Goal: Task Accomplishment & Management: Manage account settings

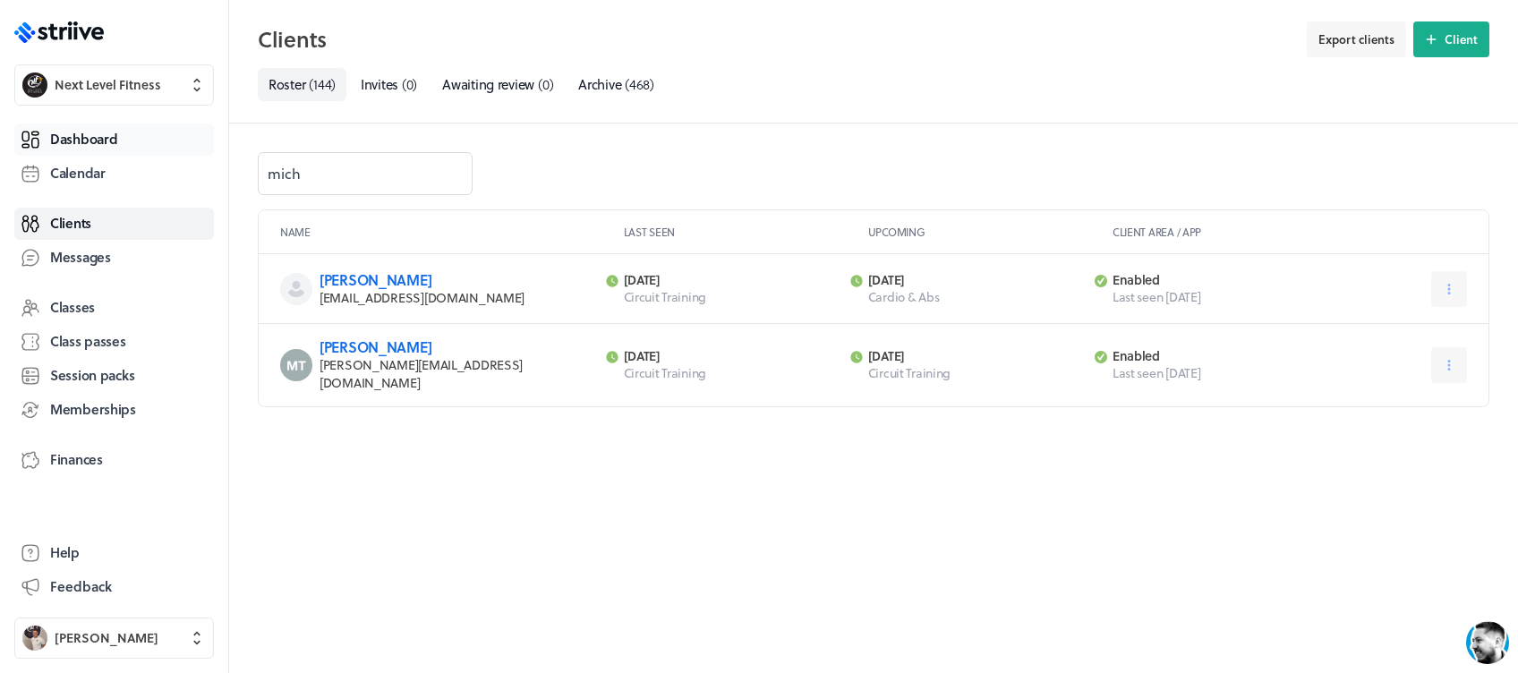
drag, startPoint x: 0, startPoint y: 0, endPoint x: 107, endPoint y: 129, distance: 167.8
click at [107, 130] on span "Dashboard" at bounding box center [83, 139] width 67 height 19
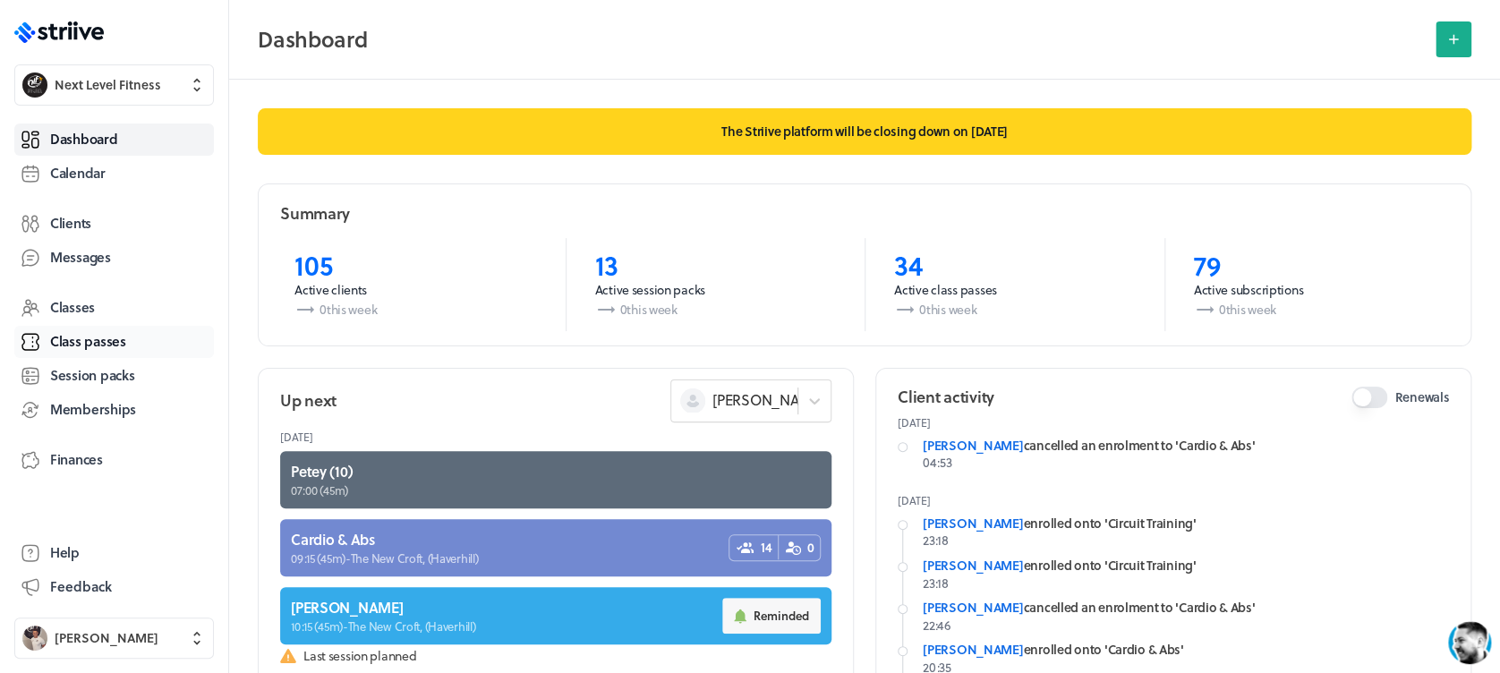
click at [123, 329] on link "Class passes" at bounding box center [114, 342] width 200 height 32
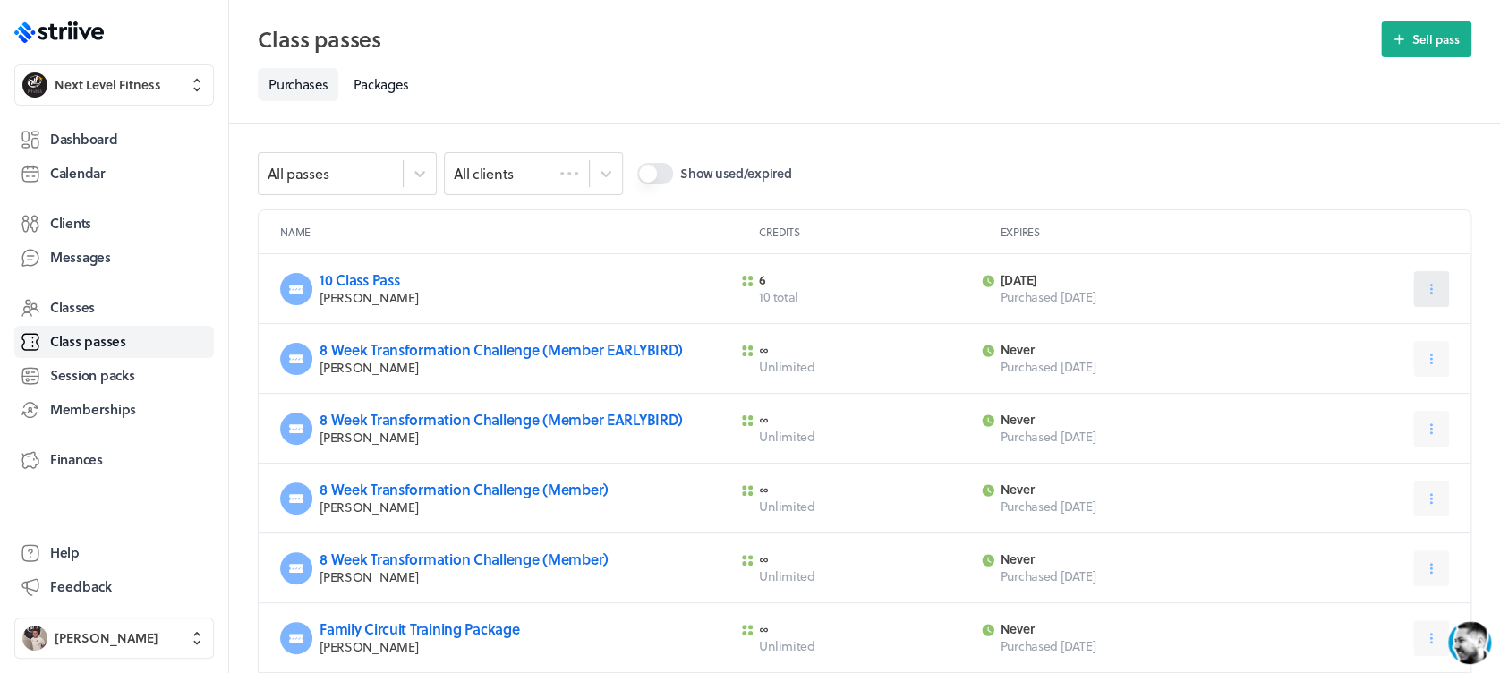
click at [1425, 287] on icon at bounding box center [1431, 289] width 16 height 16
click at [1386, 363] on span "Expire now" at bounding box center [1388, 365] width 61 height 16
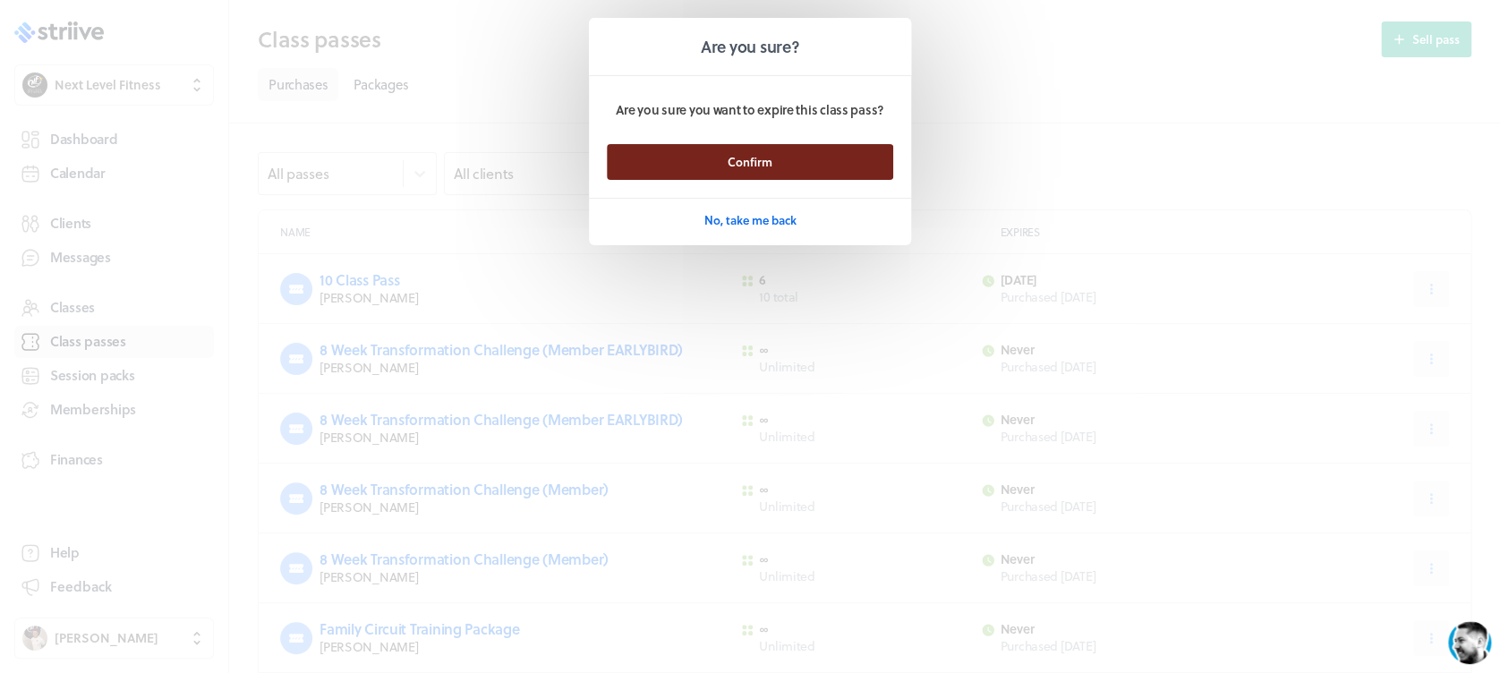
click at [850, 167] on button "Confirm" at bounding box center [750, 162] width 286 height 36
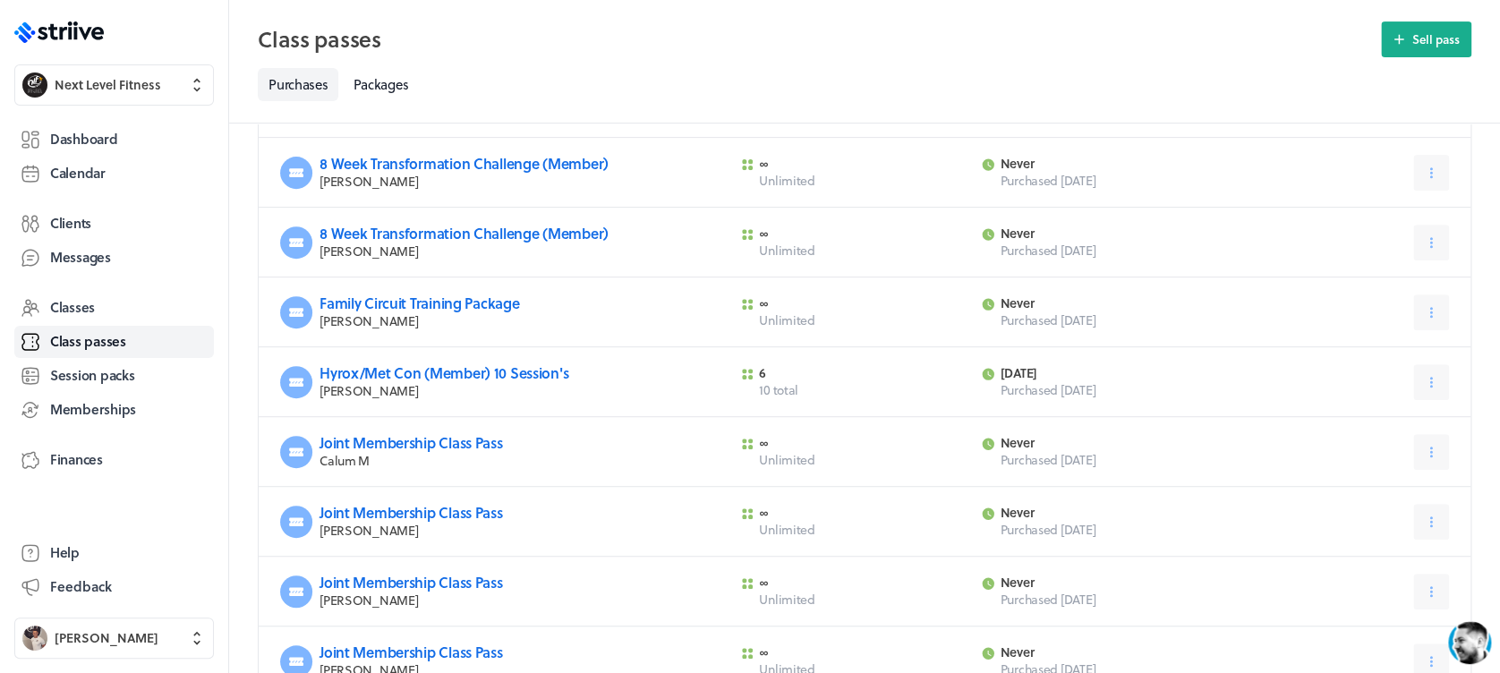
scroll to position [291, 0]
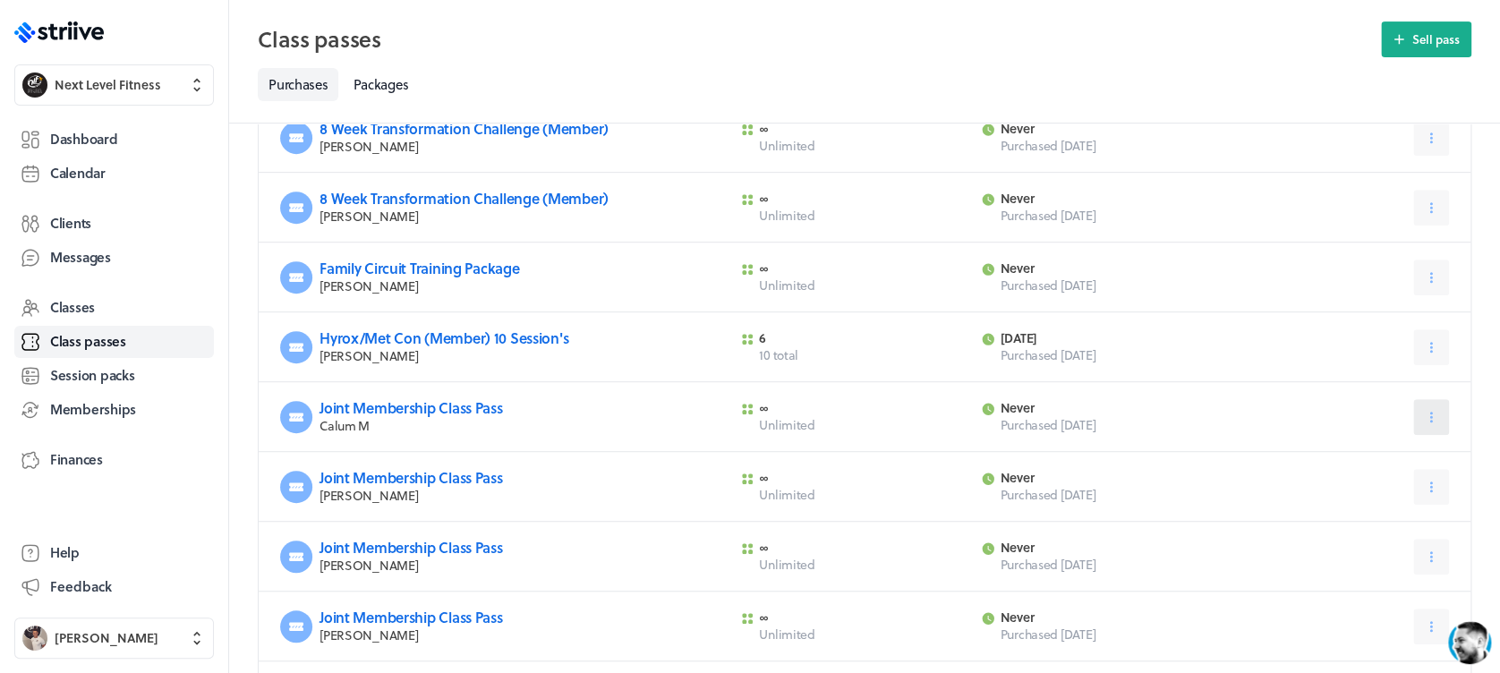
click at [1432, 414] on icon at bounding box center [1431, 417] width 16 height 16
click at [1394, 494] on span "Expire now" at bounding box center [1388, 493] width 61 height 16
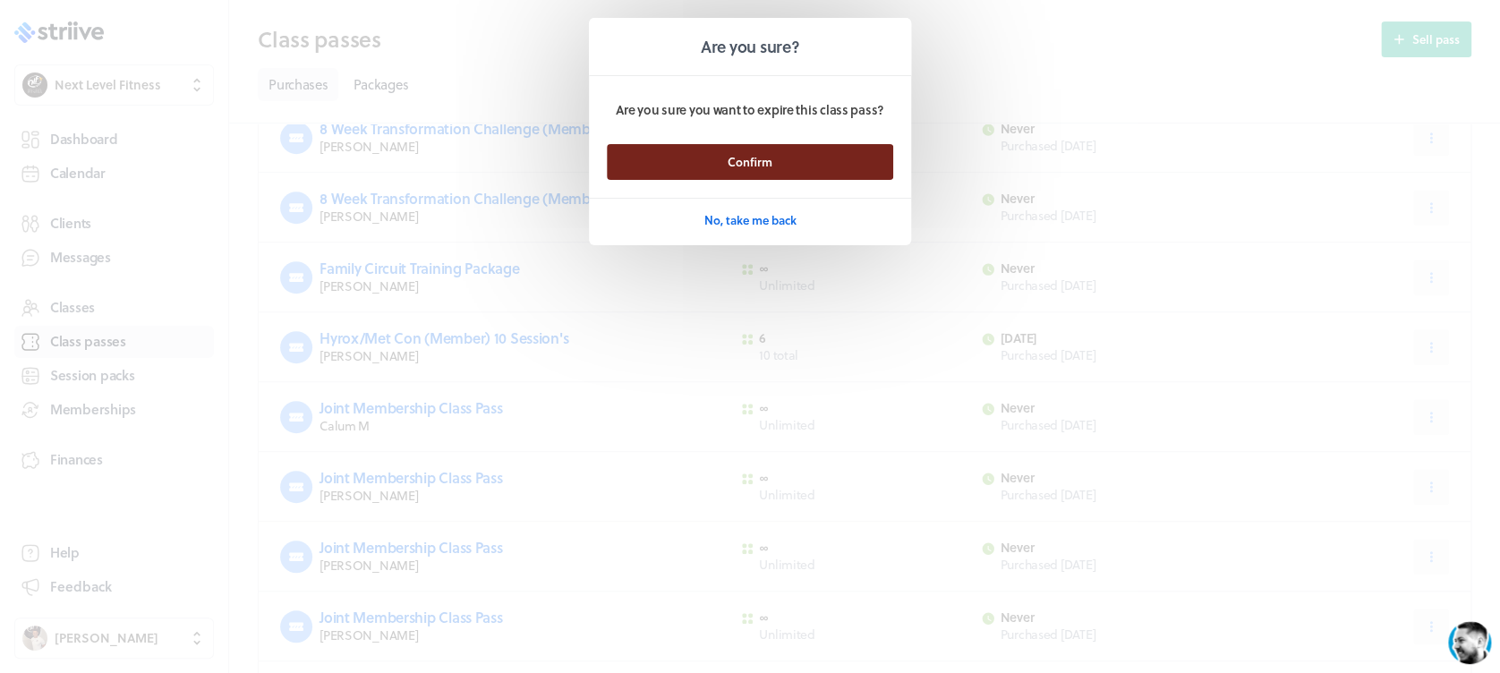
click at [829, 158] on button "Confirm" at bounding box center [750, 162] width 286 height 36
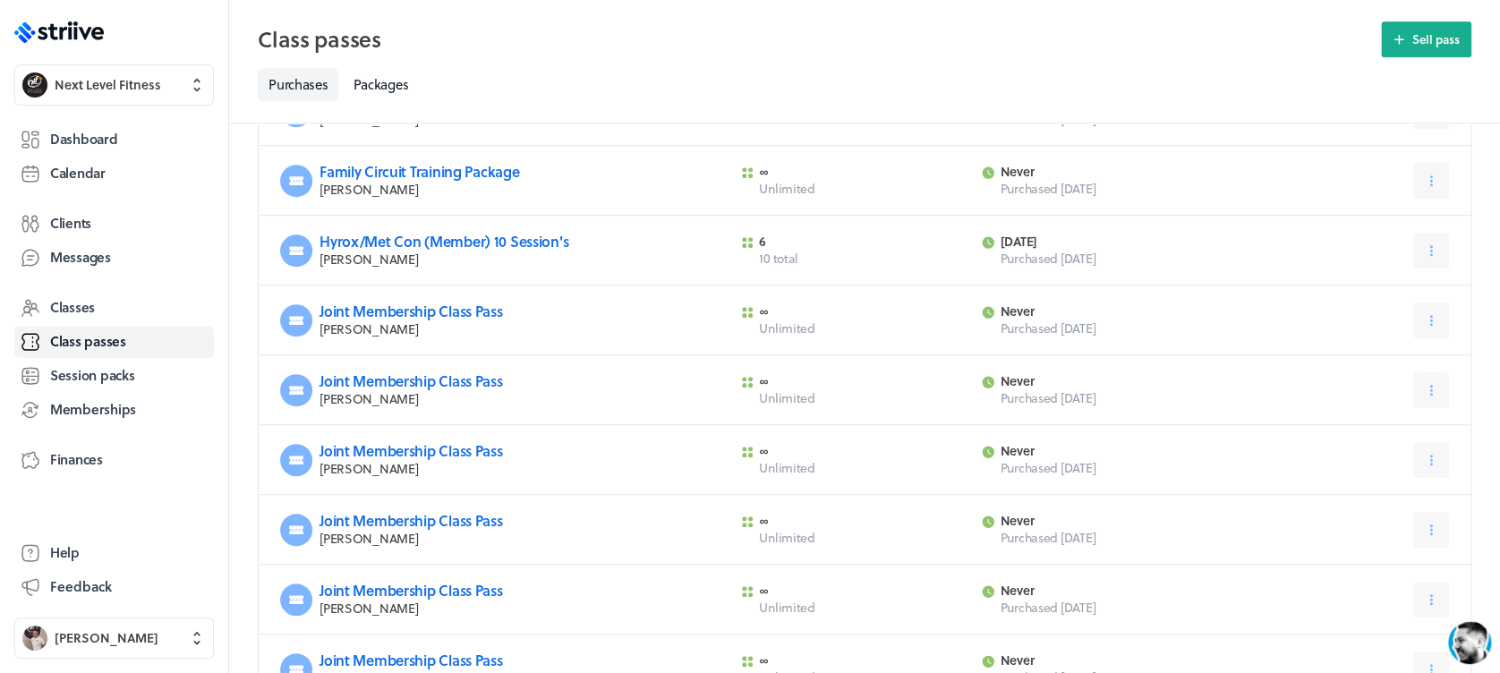
scroll to position [389, 0]
click at [1425, 514] on button at bounding box center [1431, 528] width 36 height 36
click at [1372, 610] on span "Expire now" at bounding box center [1388, 604] width 61 height 16
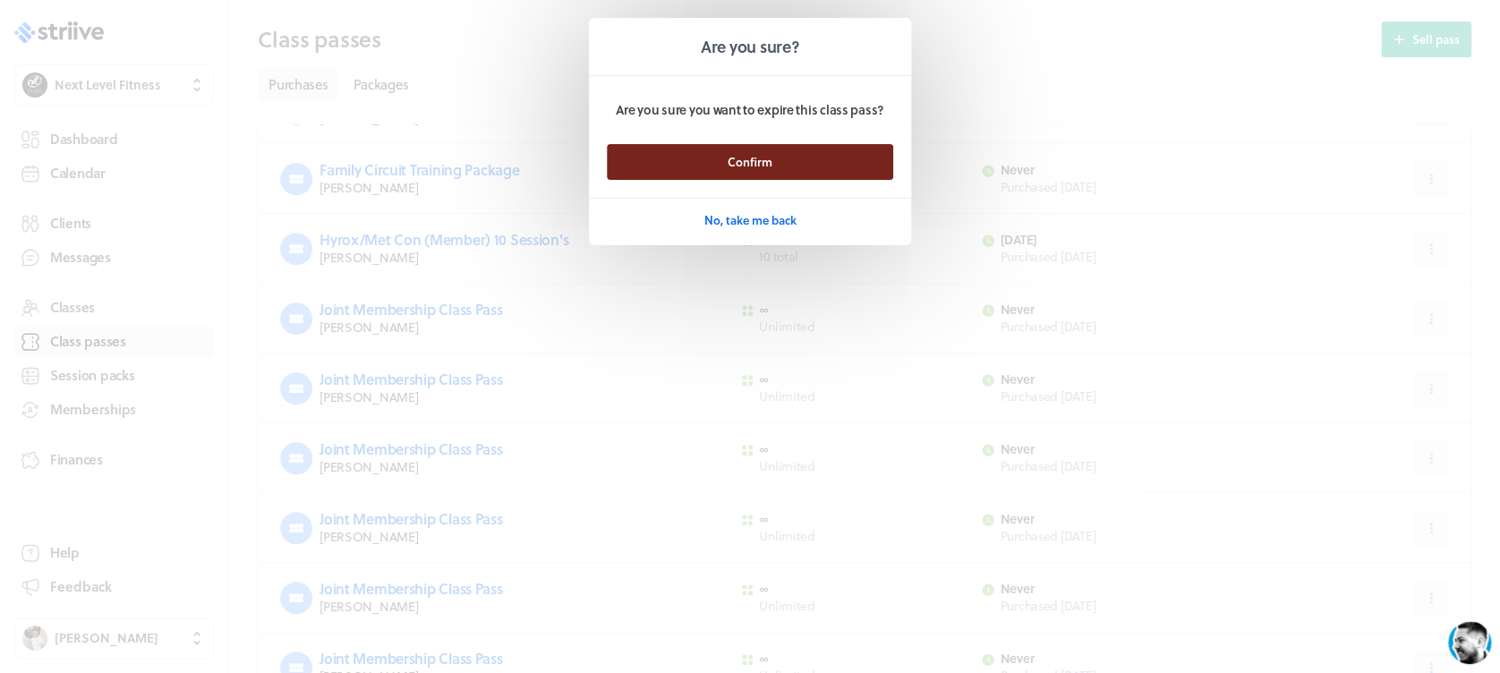
click at [852, 158] on button "Confirm" at bounding box center [750, 162] width 286 height 36
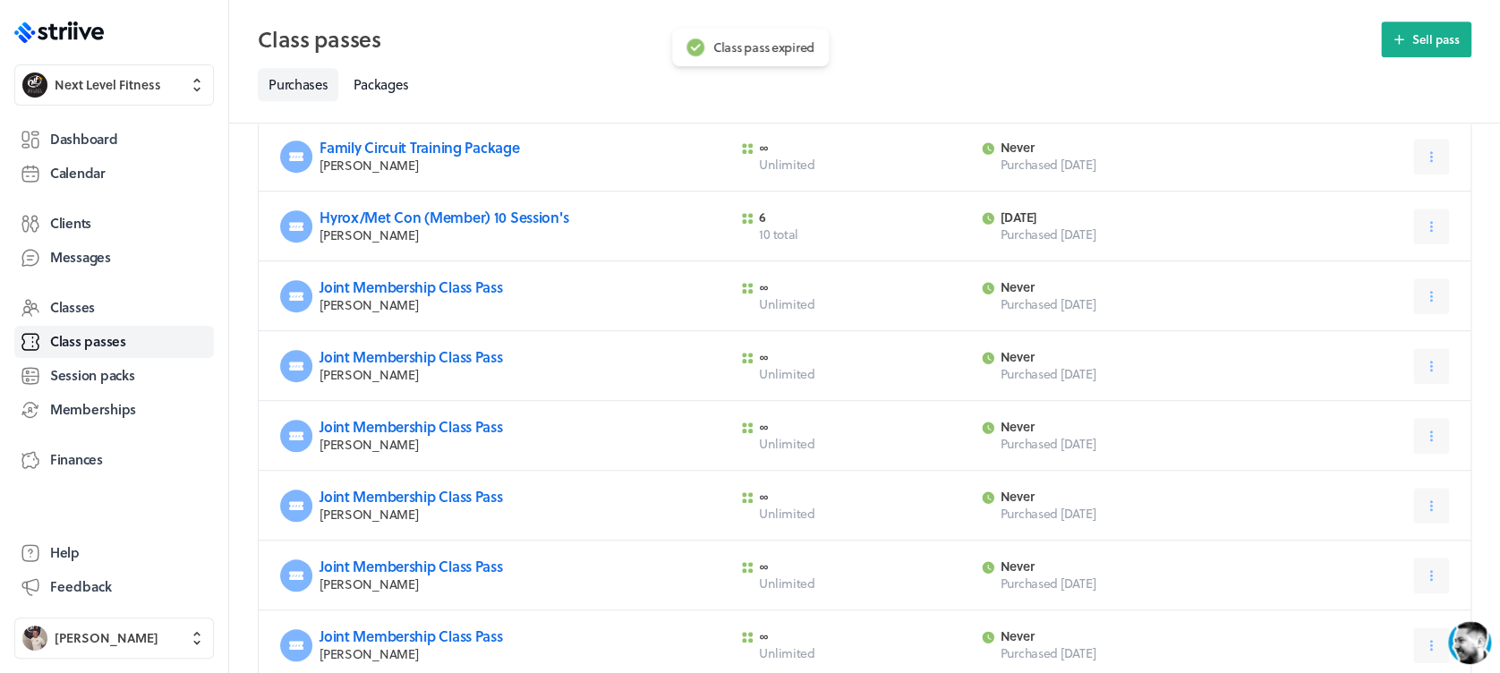
scroll to position [464, 0]
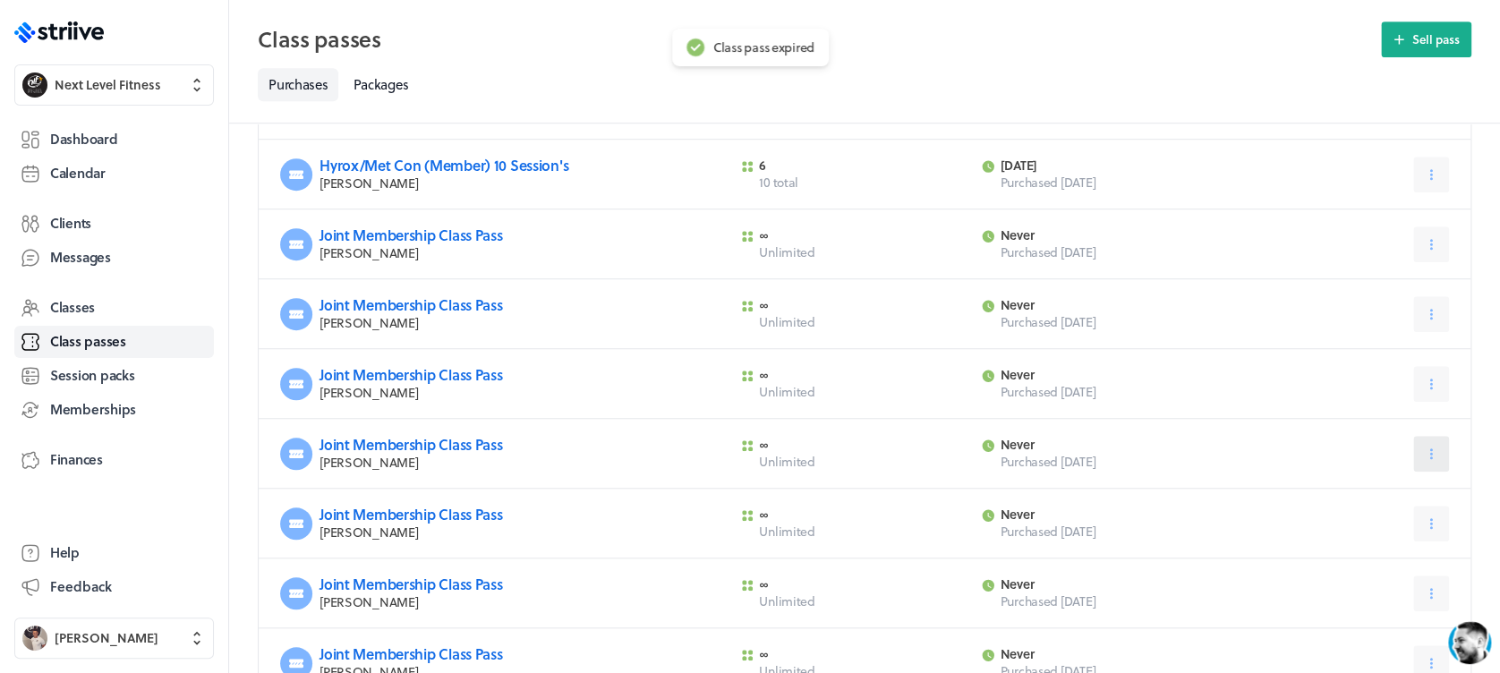
click at [1439, 447] on button at bounding box center [1431, 454] width 36 height 36
click at [1406, 522] on span "Expire now" at bounding box center [1388, 530] width 61 height 16
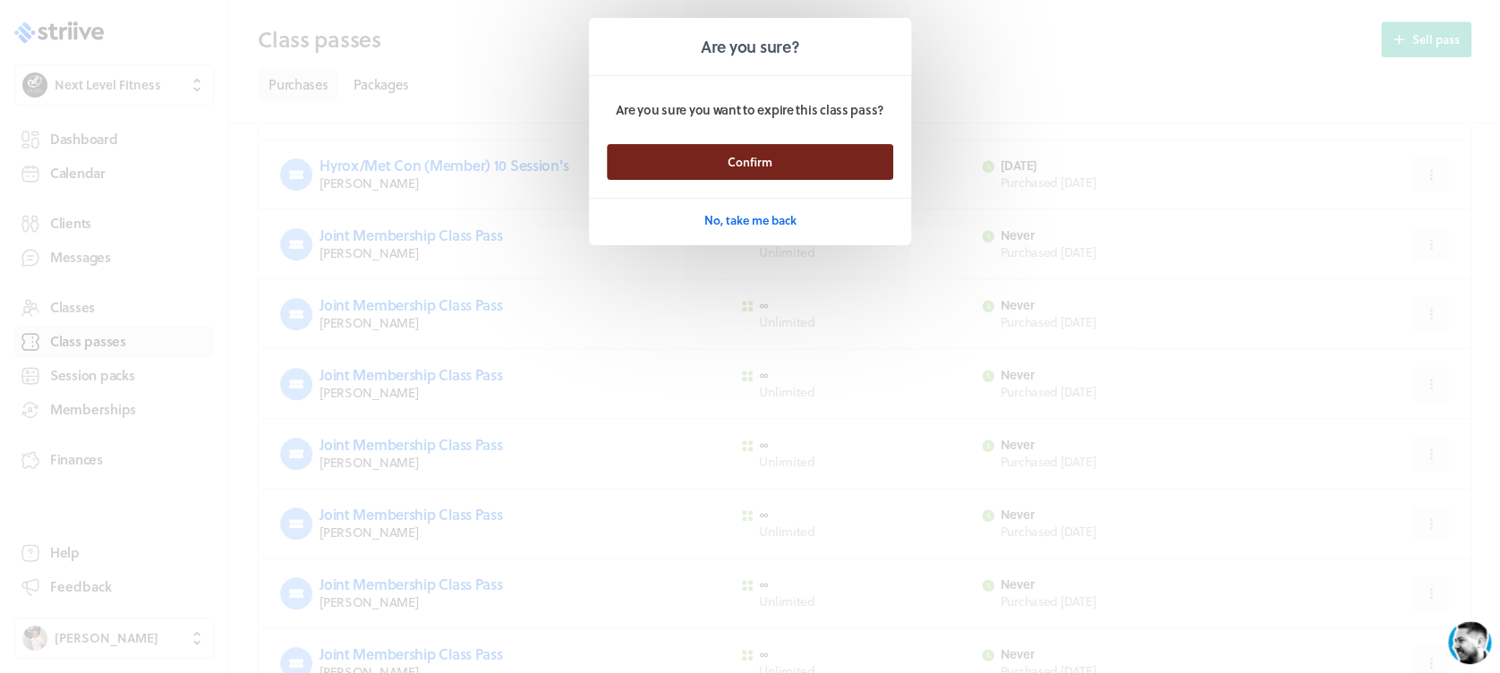
click at [843, 172] on button "Confirm" at bounding box center [750, 162] width 286 height 36
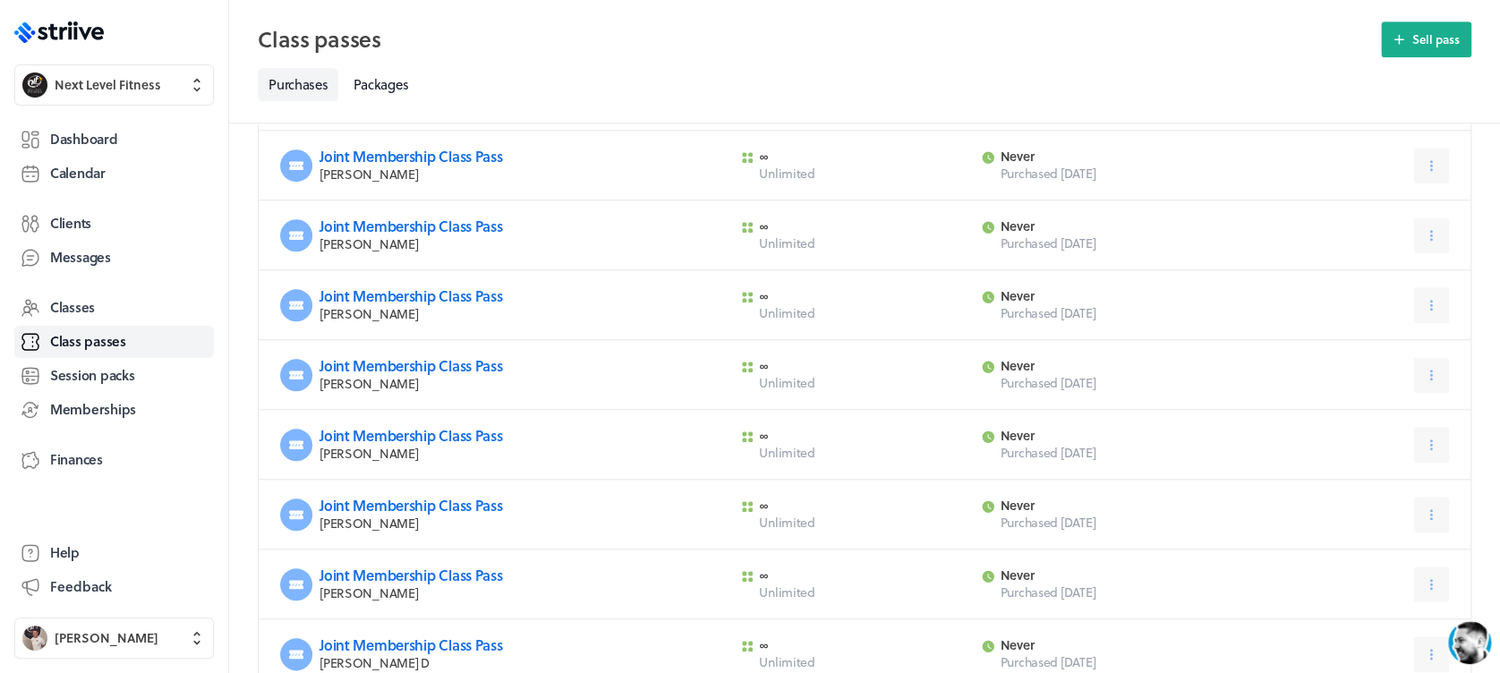
scroll to position [616, 0]
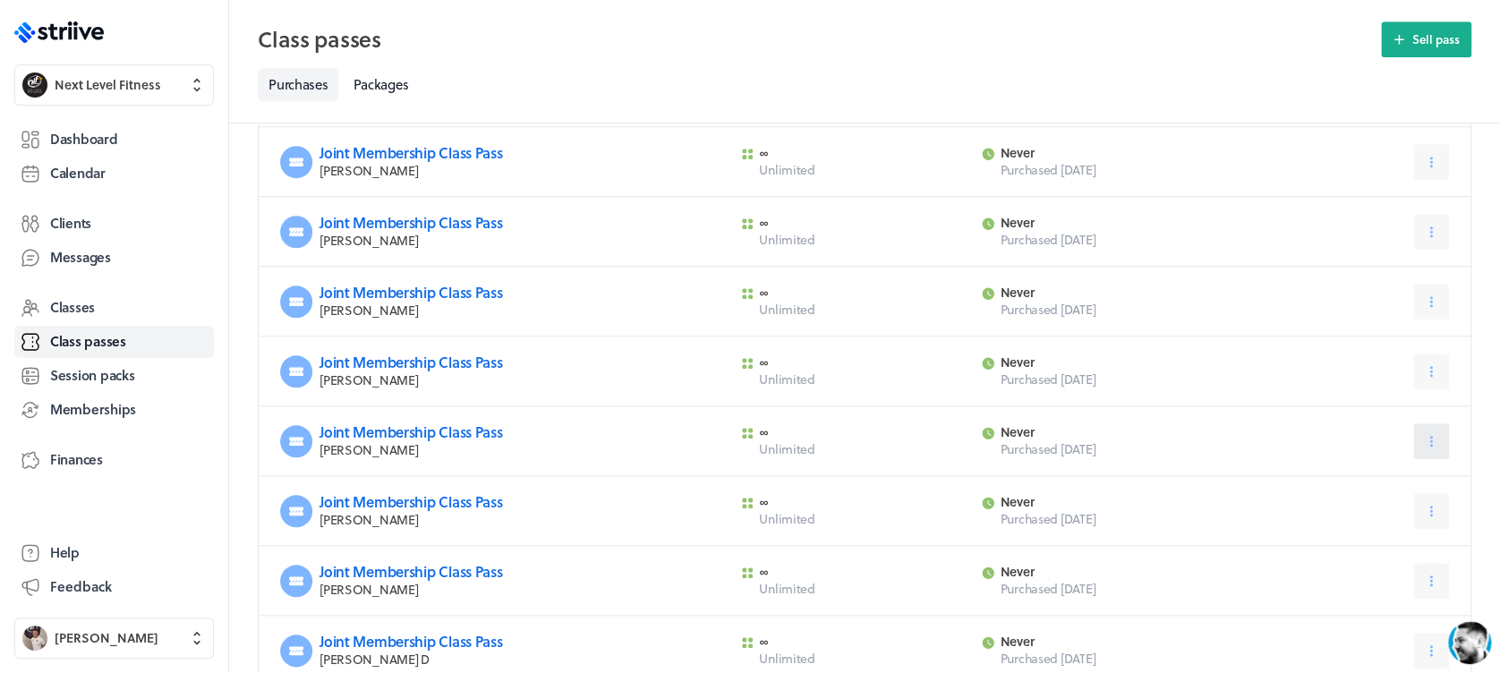
click at [1431, 434] on icon at bounding box center [1431, 441] width 16 height 16
click at [1400, 513] on span "Expire now" at bounding box center [1388, 517] width 61 height 16
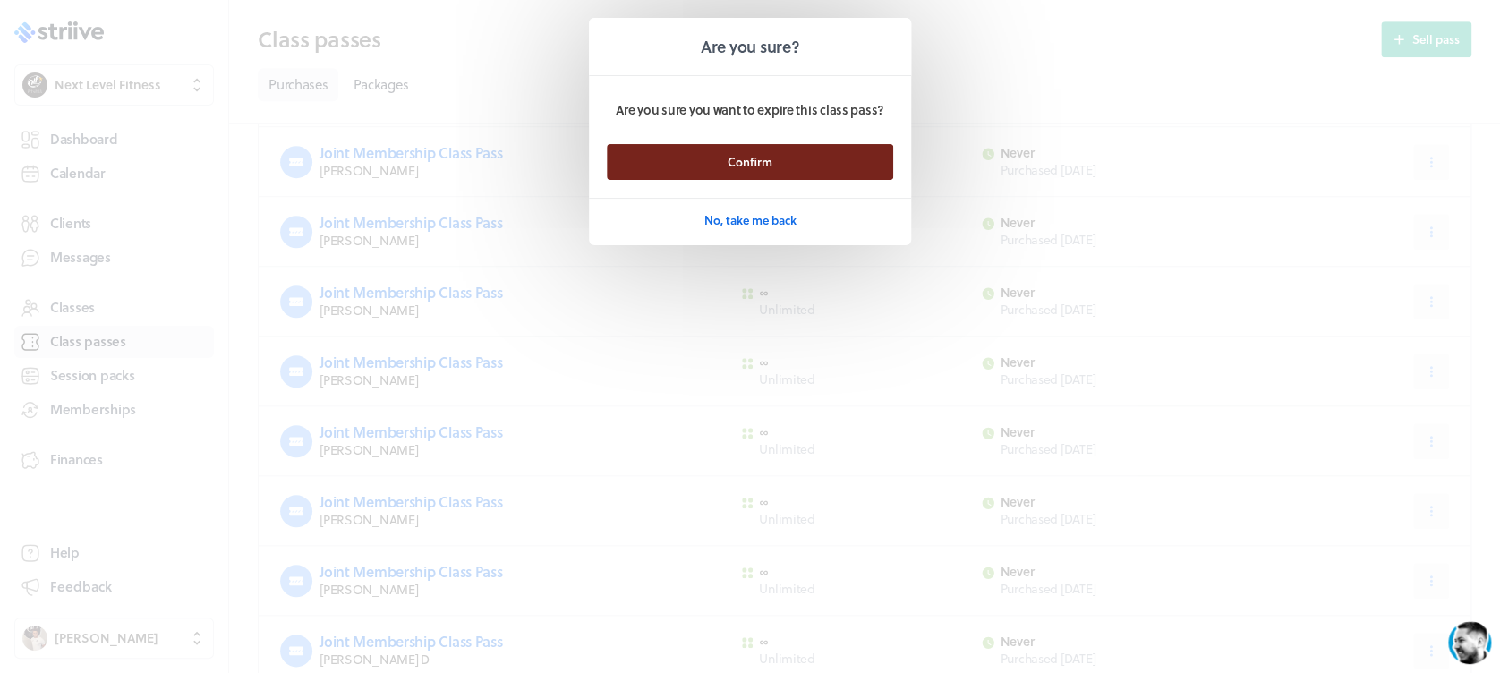
click at [863, 175] on button "Confirm" at bounding box center [750, 162] width 286 height 36
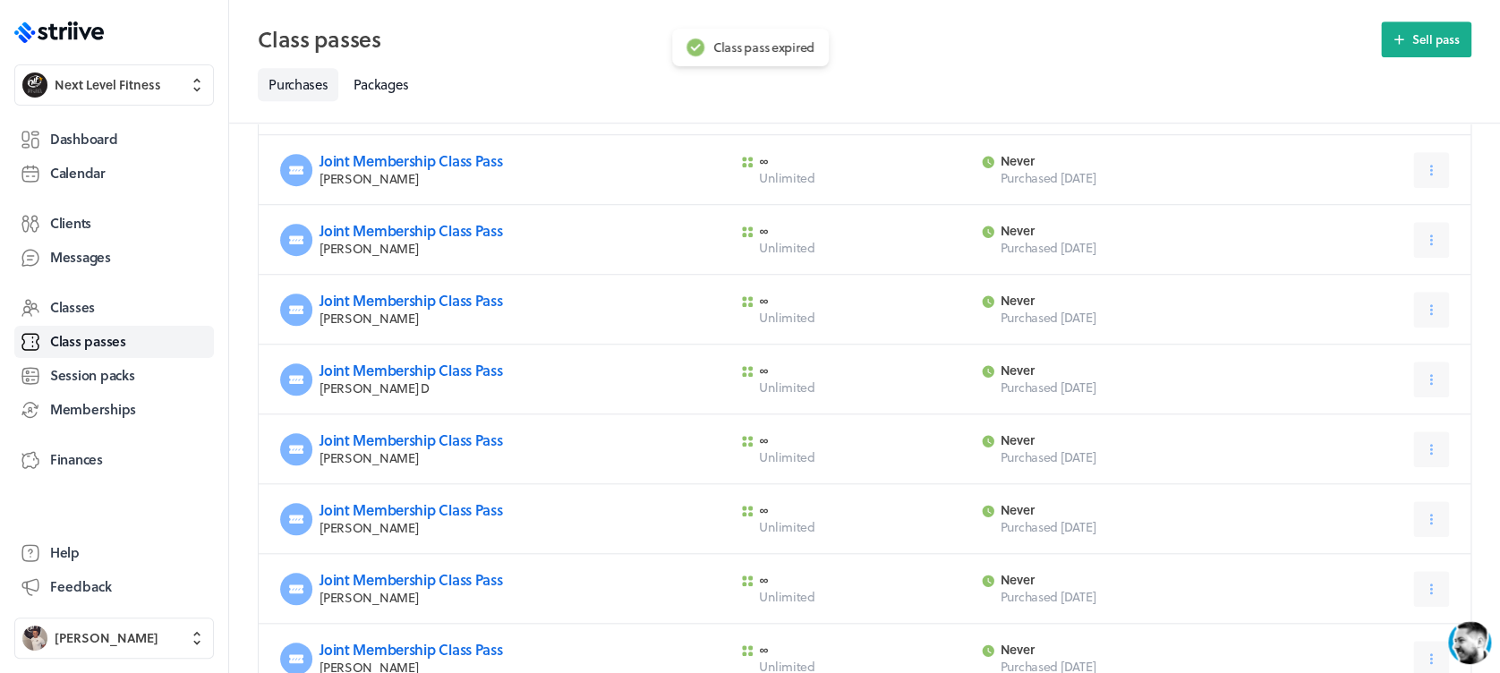
scroll to position [527, 0]
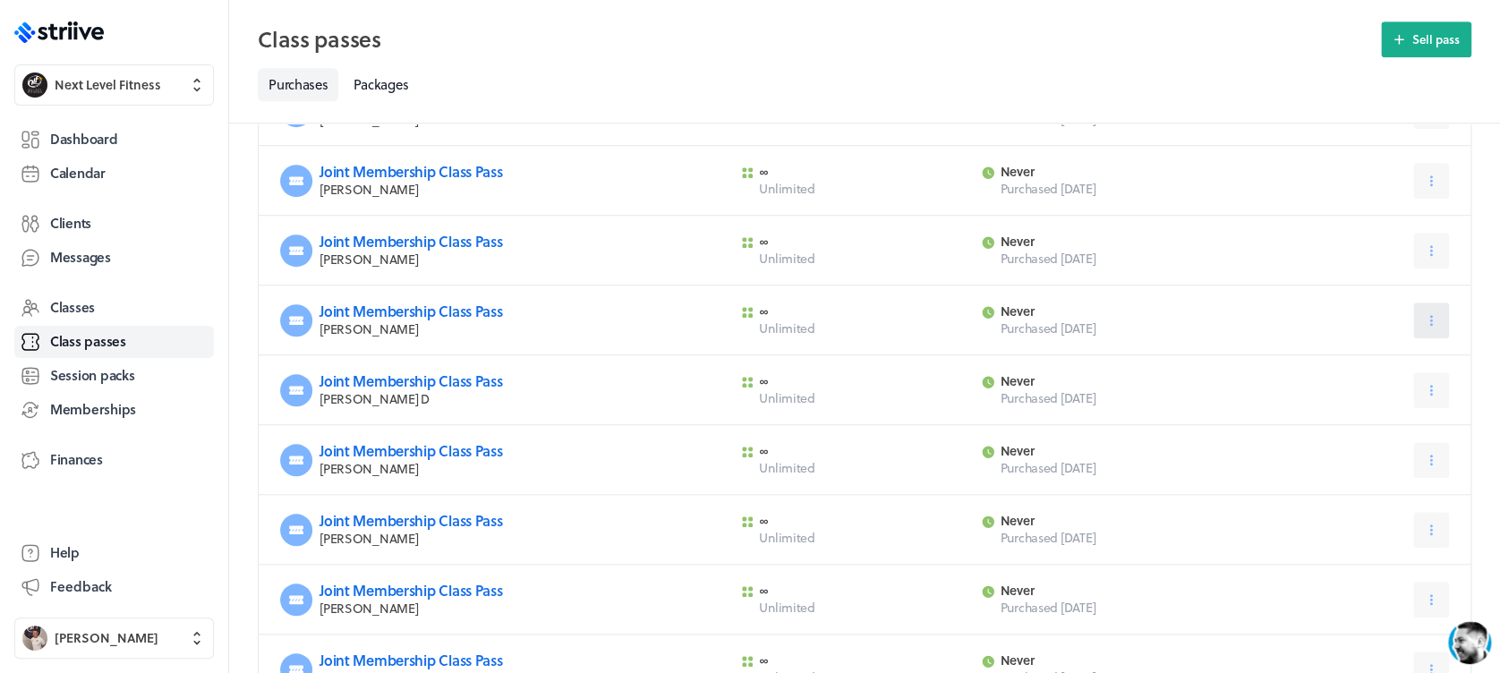
click at [1428, 326] on icon at bounding box center [1431, 320] width 16 height 16
click at [1428, 328] on button at bounding box center [1431, 321] width 36 height 36
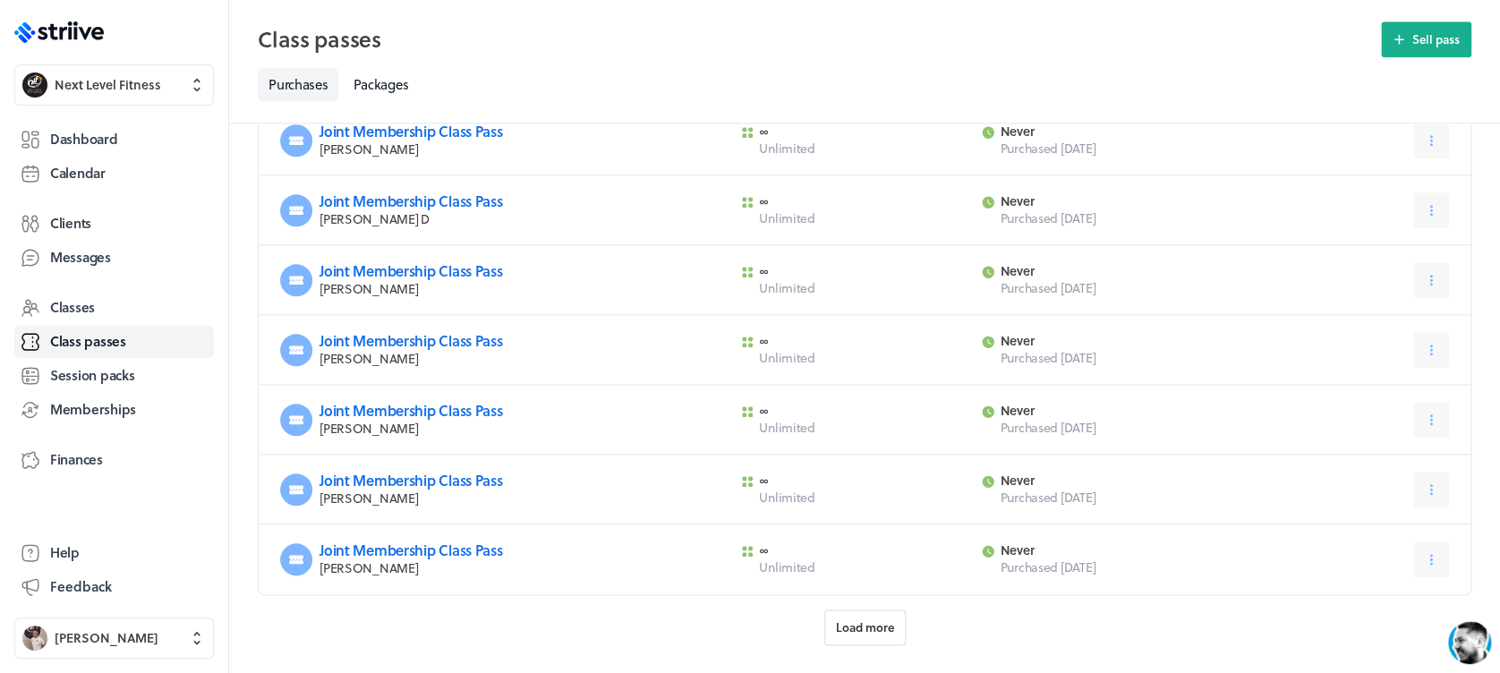
scroll to position [709, 0]
click at [1423, 490] on icon at bounding box center [1431, 488] width 16 height 16
click at [1369, 564] on span "Expire now" at bounding box center [1388, 564] width 61 height 16
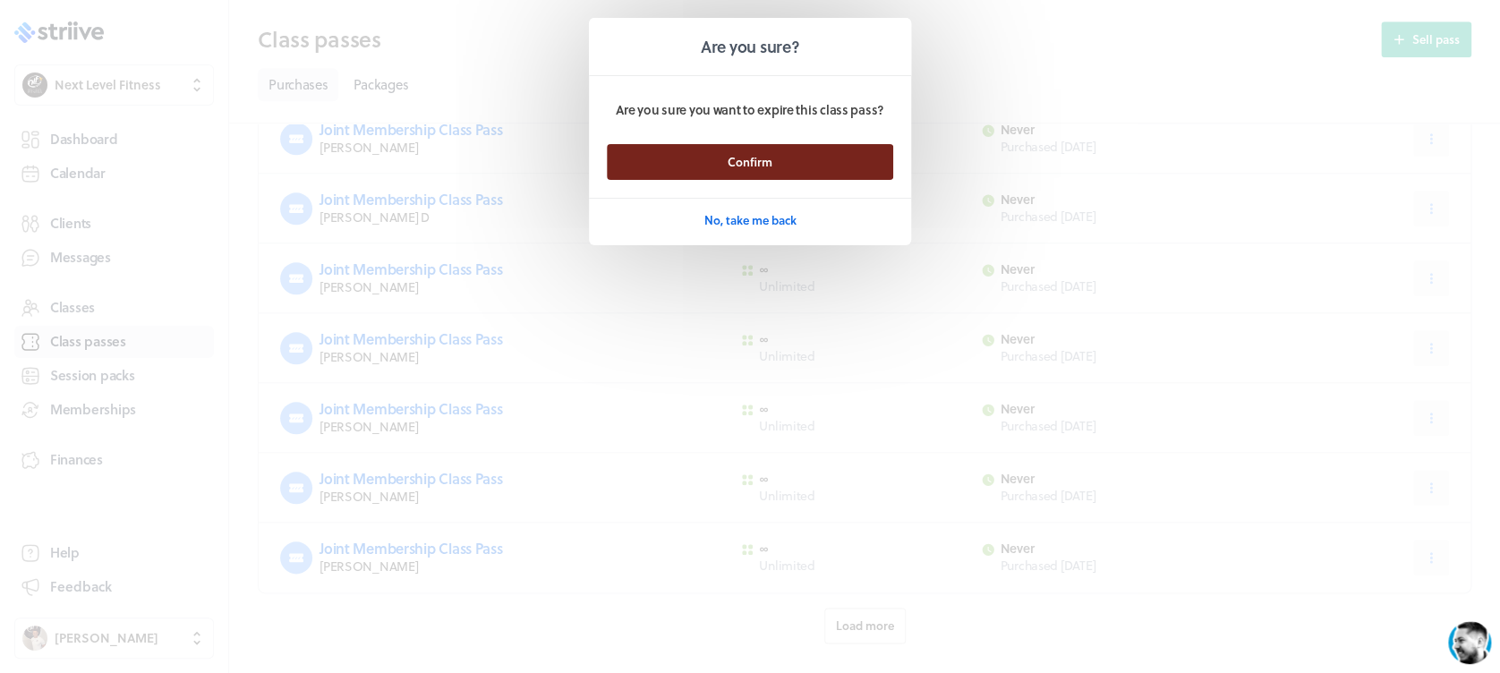
click at [785, 158] on button "Confirm" at bounding box center [750, 162] width 286 height 36
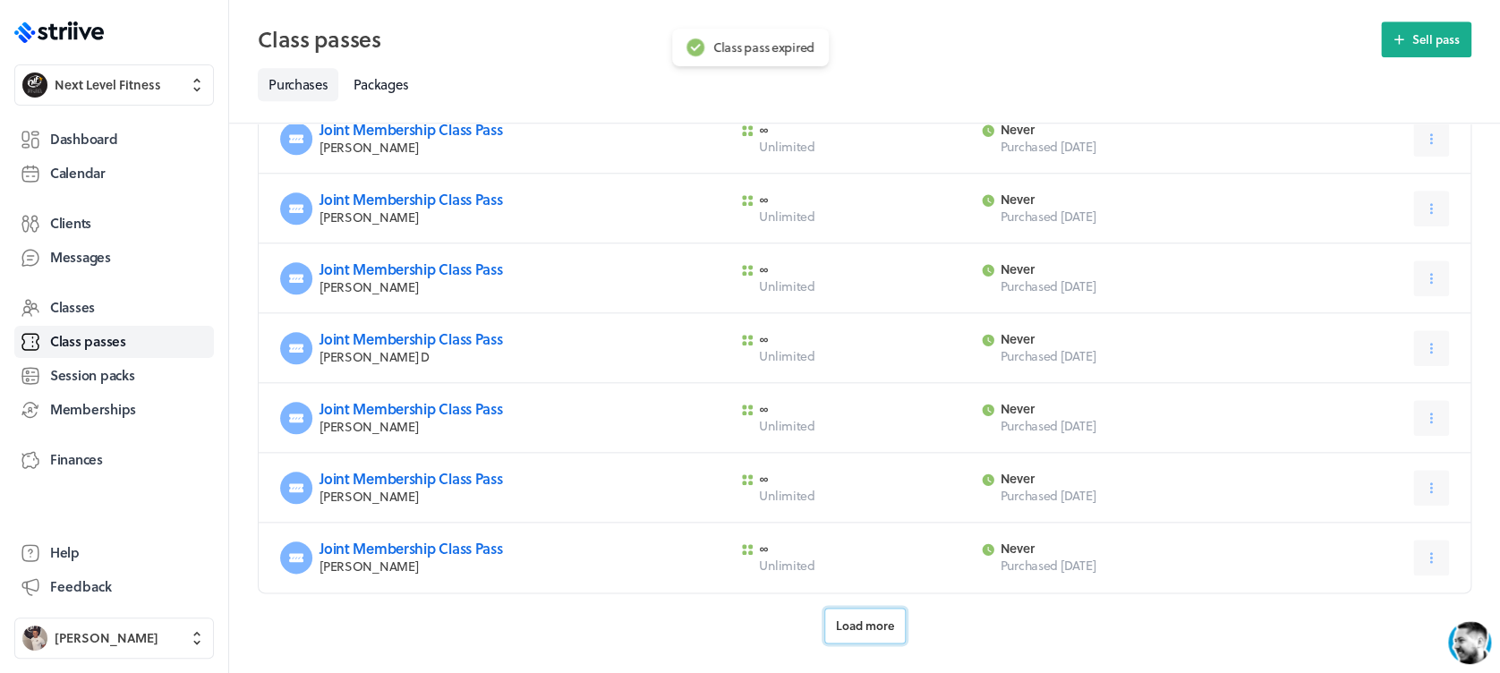
click at [883, 613] on button "Load more" at bounding box center [864, 626] width 81 height 36
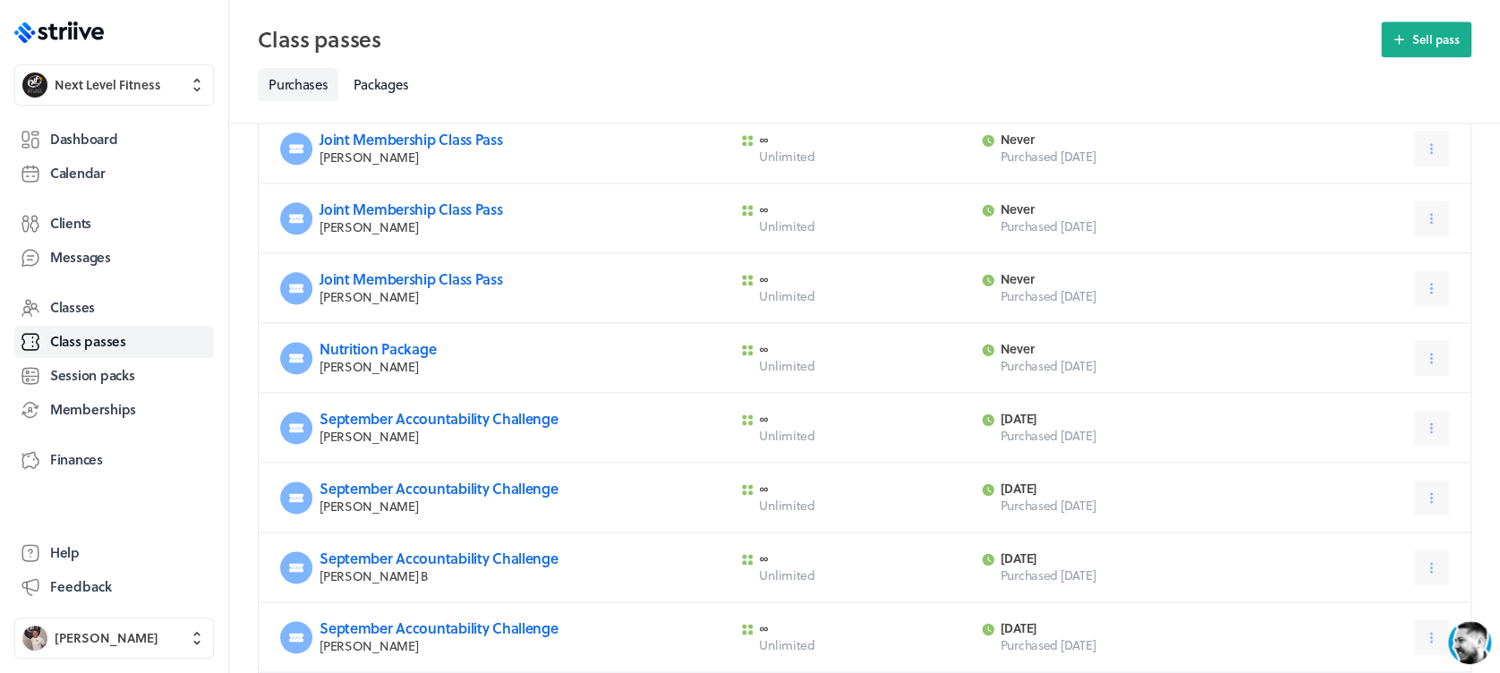
scroll to position [981, 0]
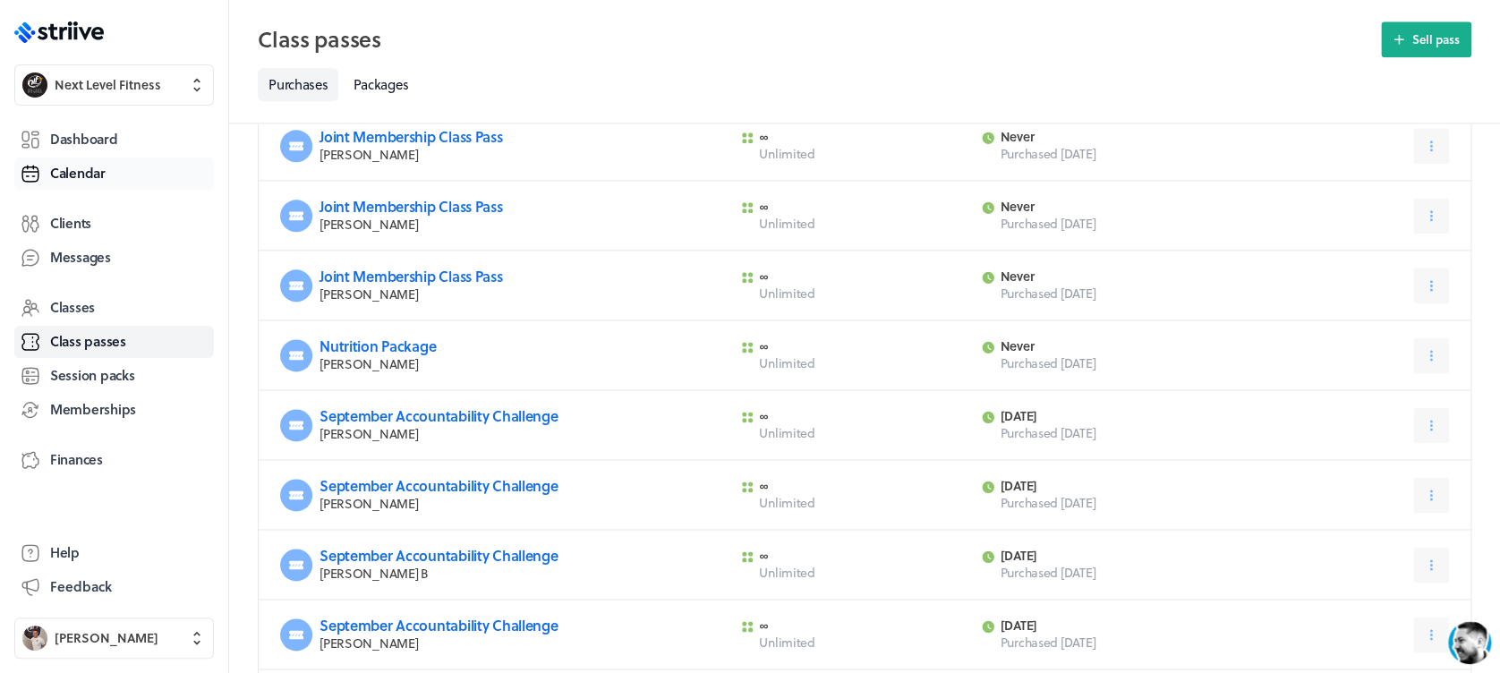
click at [107, 167] on link "Calendar" at bounding box center [114, 174] width 200 height 32
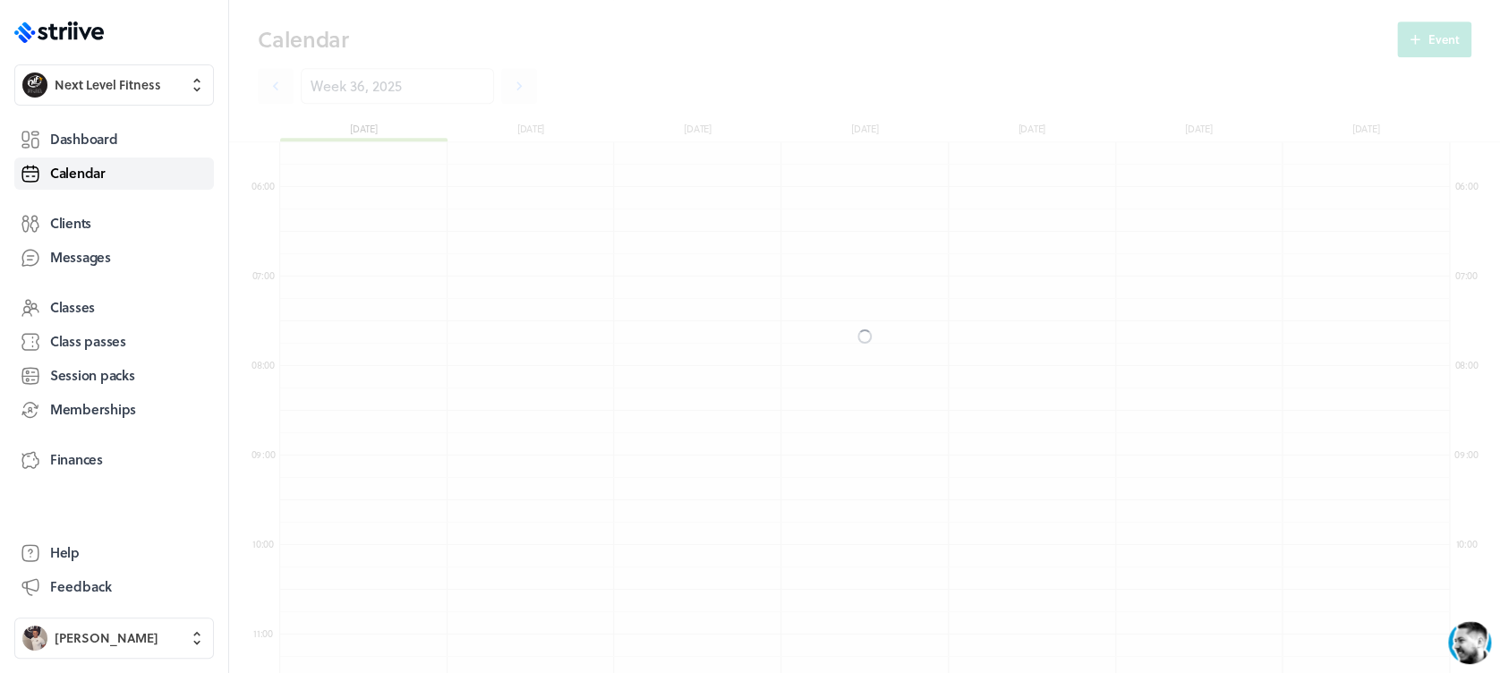
scroll to position [2148, 1169]
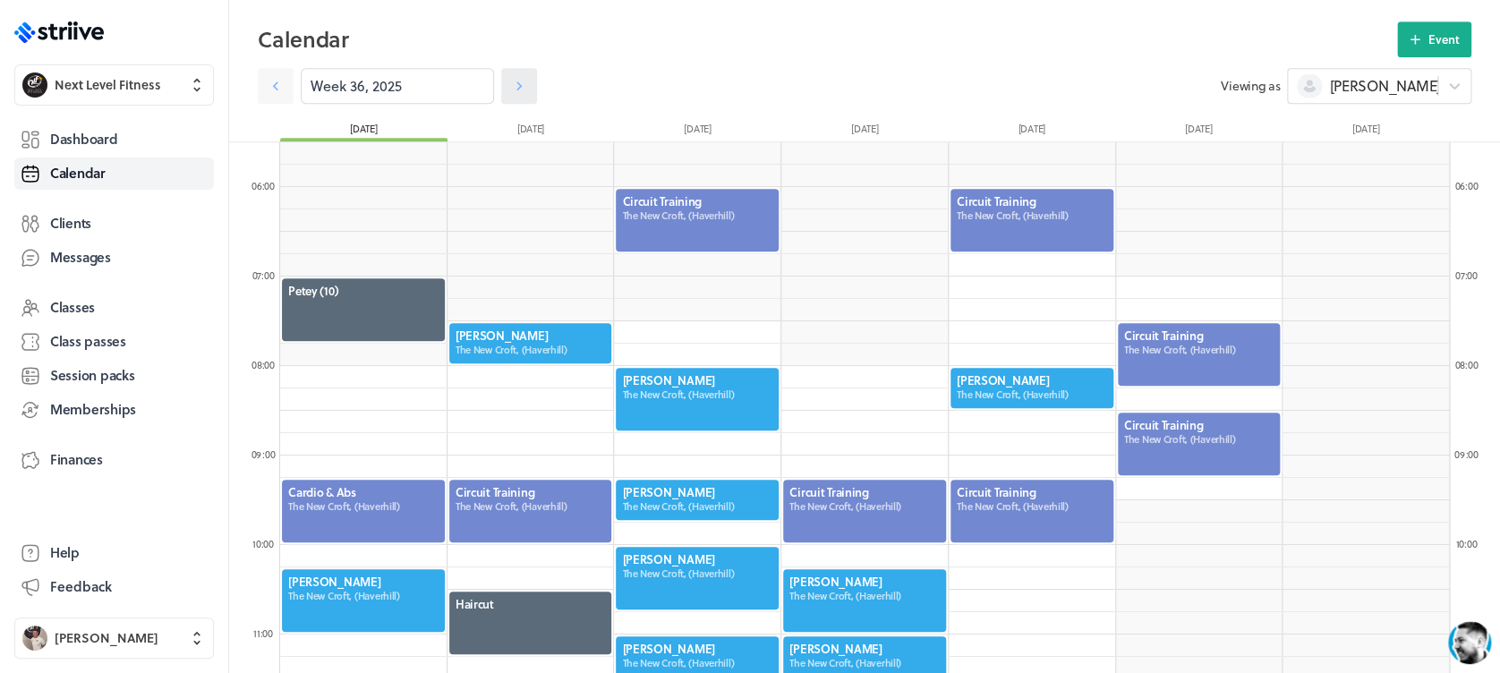
click at [508, 98] on link at bounding box center [519, 86] width 36 height 36
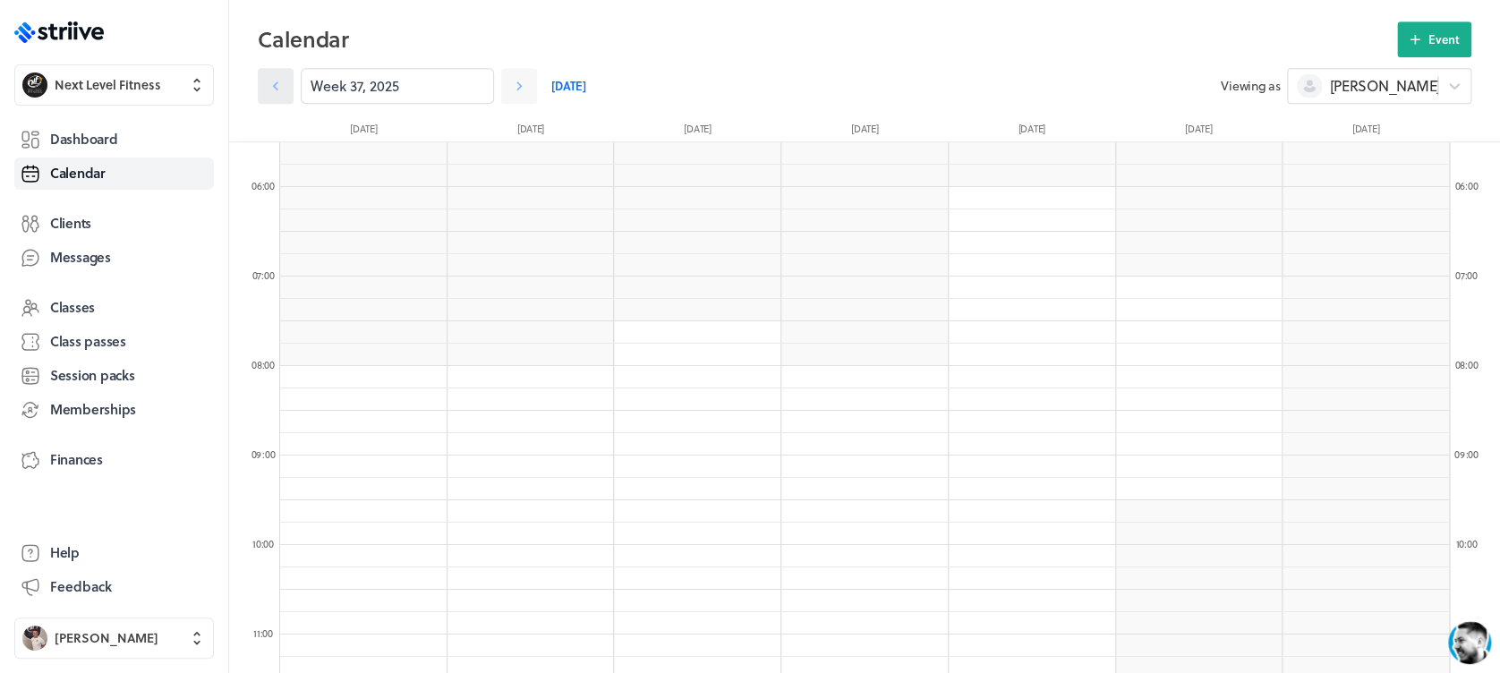
click at [267, 90] on icon at bounding box center [276, 86] width 18 height 18
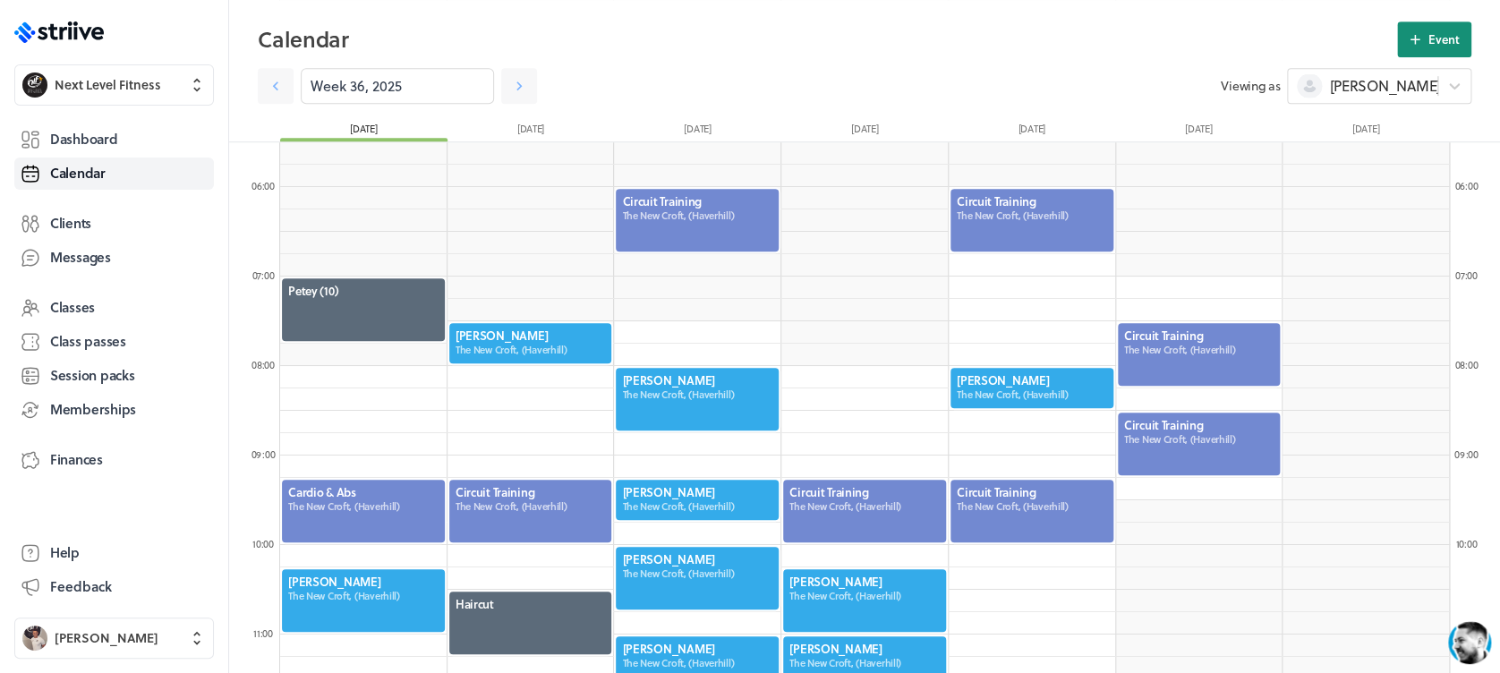
click at [1412, 46] on icon at bounding box center [1415, 39] width 16 height 16
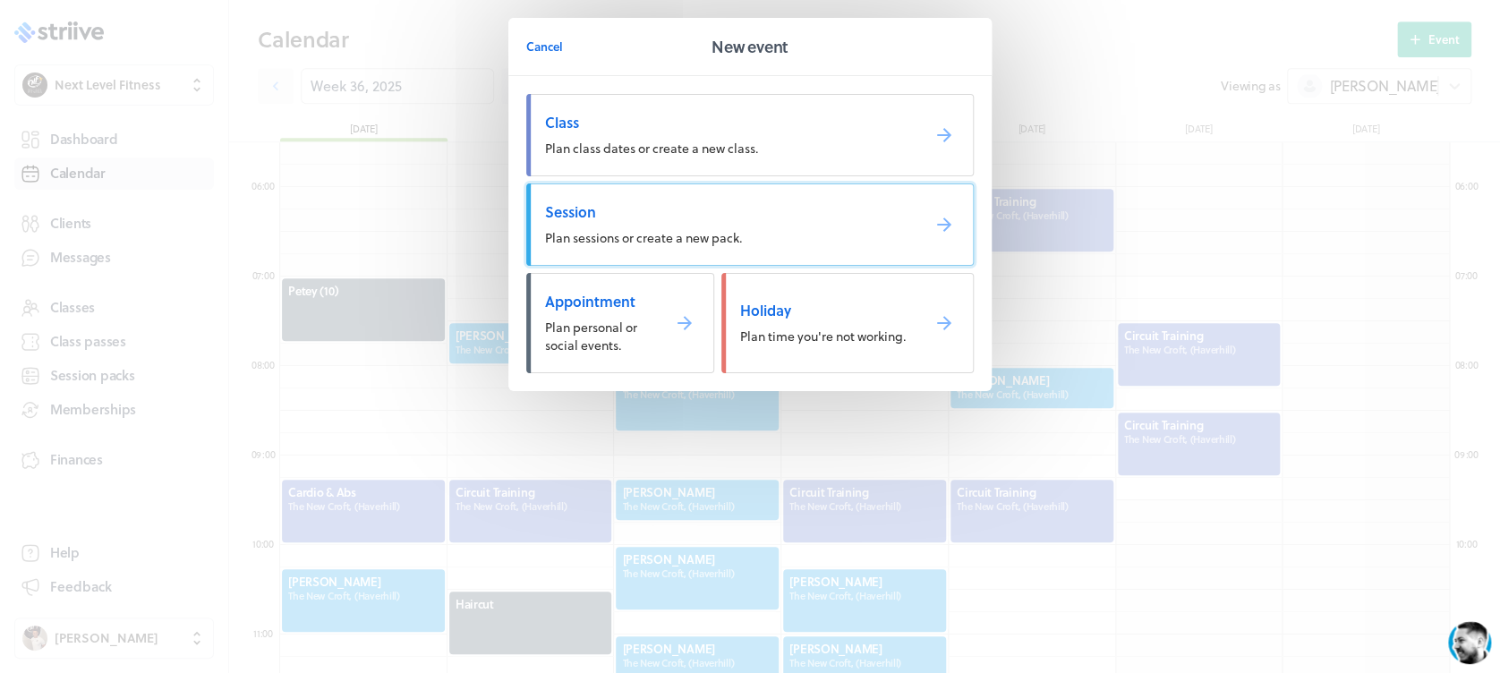
click at [770, 207] on span "Session" at bounding box center [725, 212] width 361 height 20
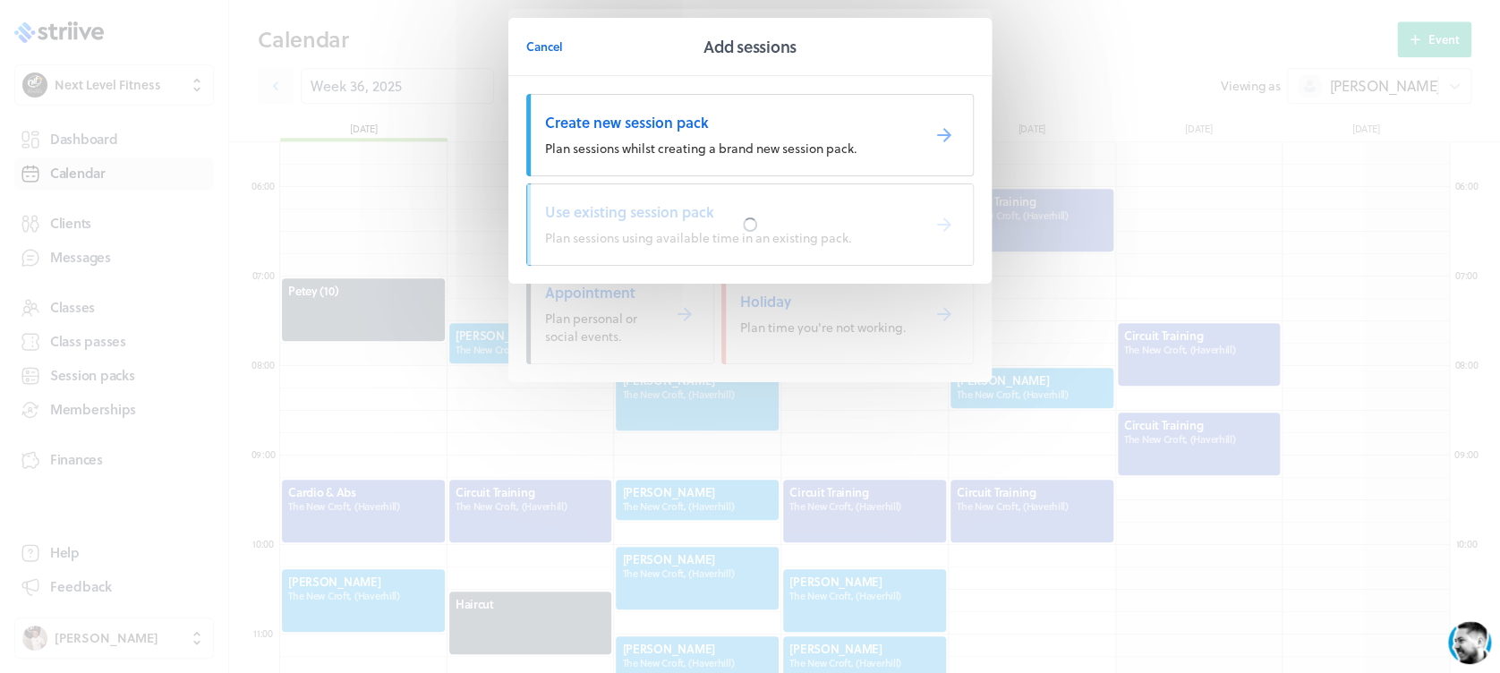
click at [770, 207] on div at bounding box center [750, 224] width 446 height 81
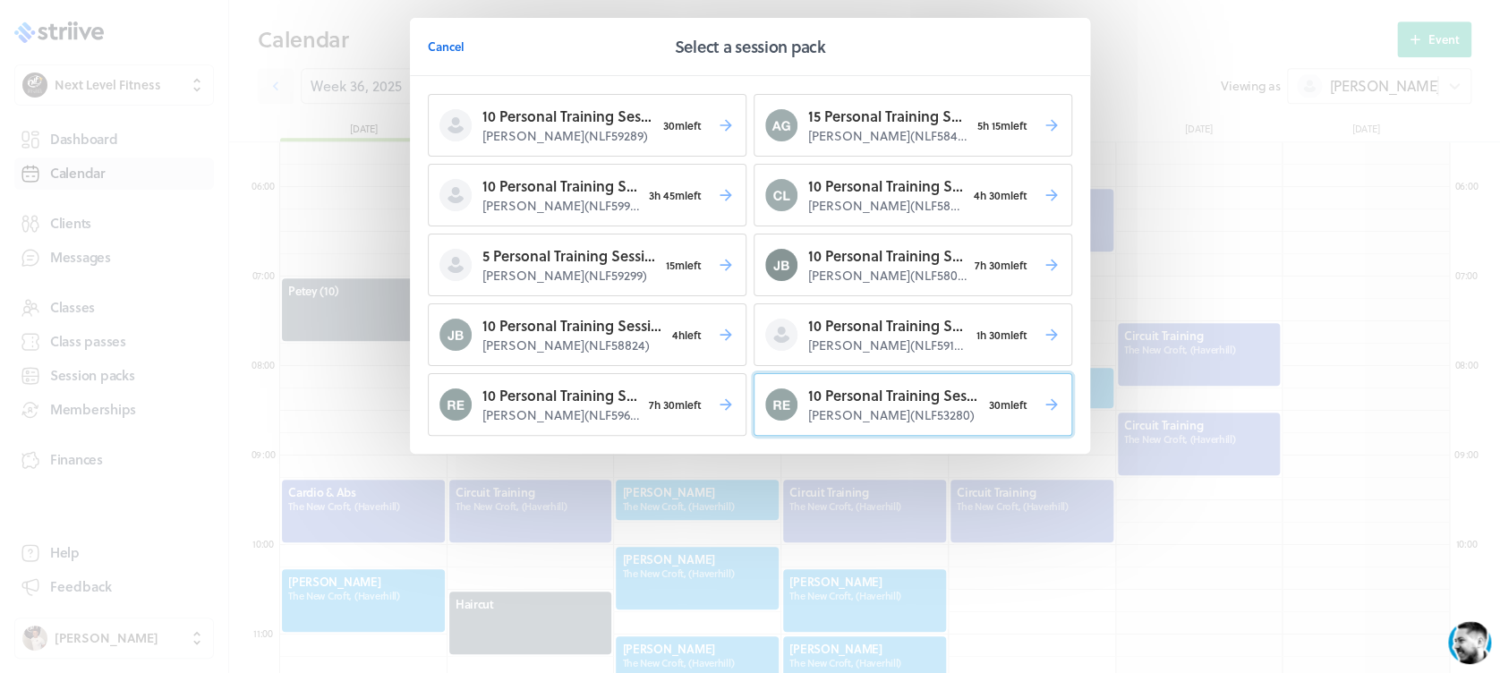
click at [848, 396] on p "10 Personal Training Sessions" at bounding box center [894, 395] width 173 height 21
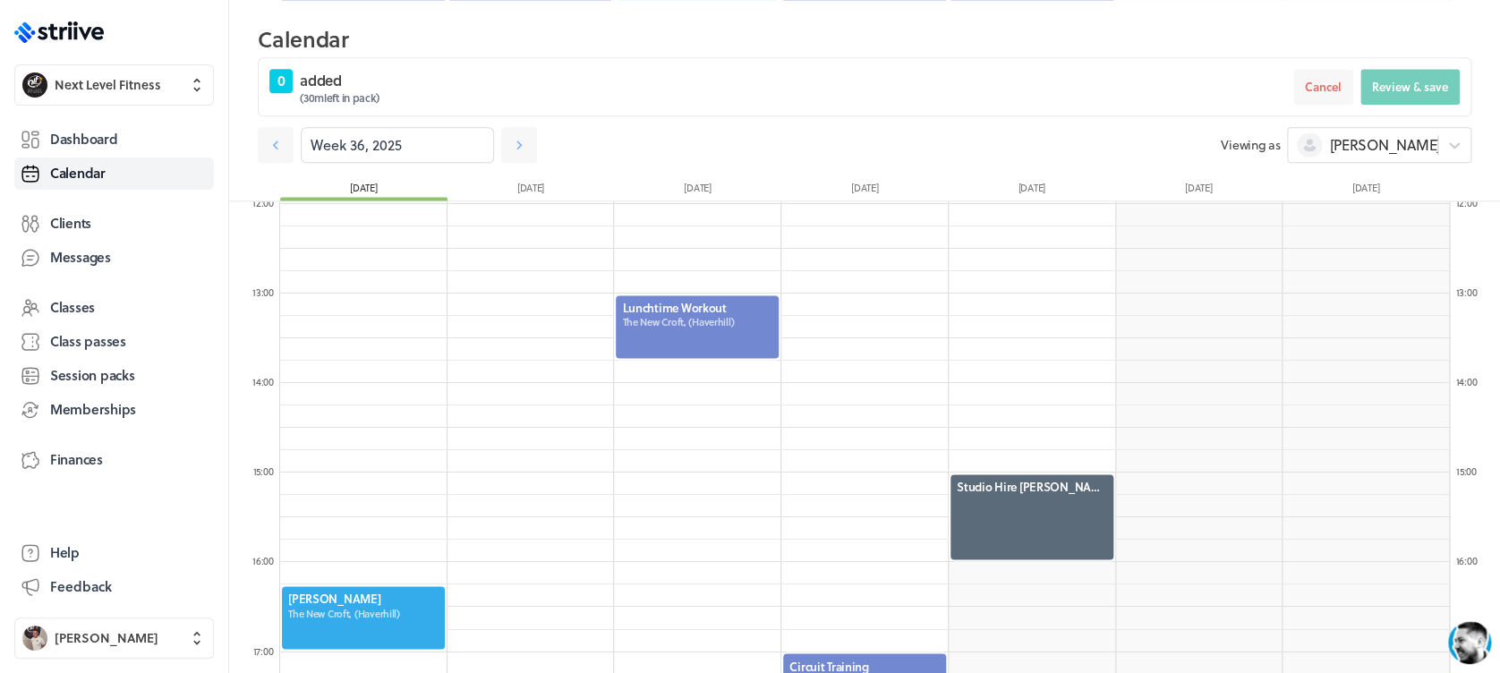
scroll to position [1076, 0]
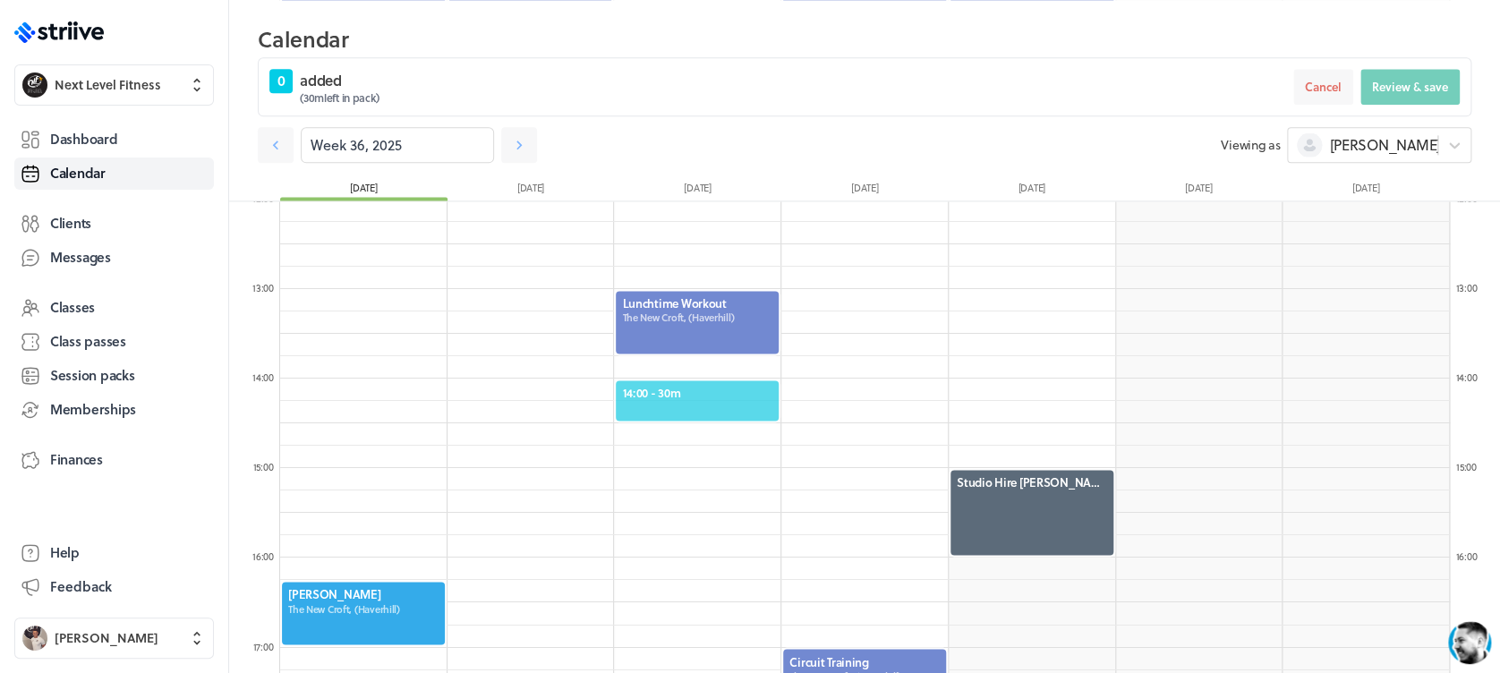
click at [685, 396] on span "14:00 - 30m" at bounding box center [697, 393] width 150 height 16
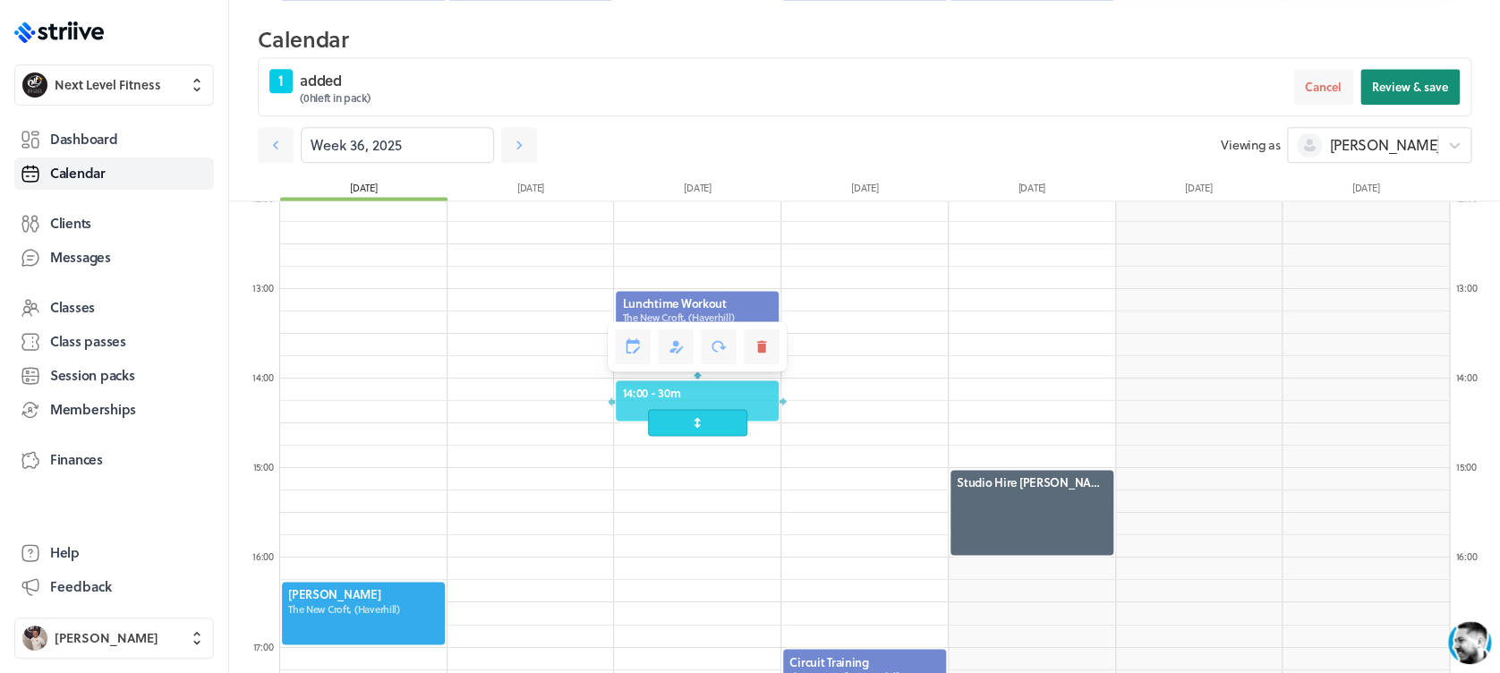
click at [1391, 102] on button "Review & save" at bounding box center [1409, 87] width 99 height 36
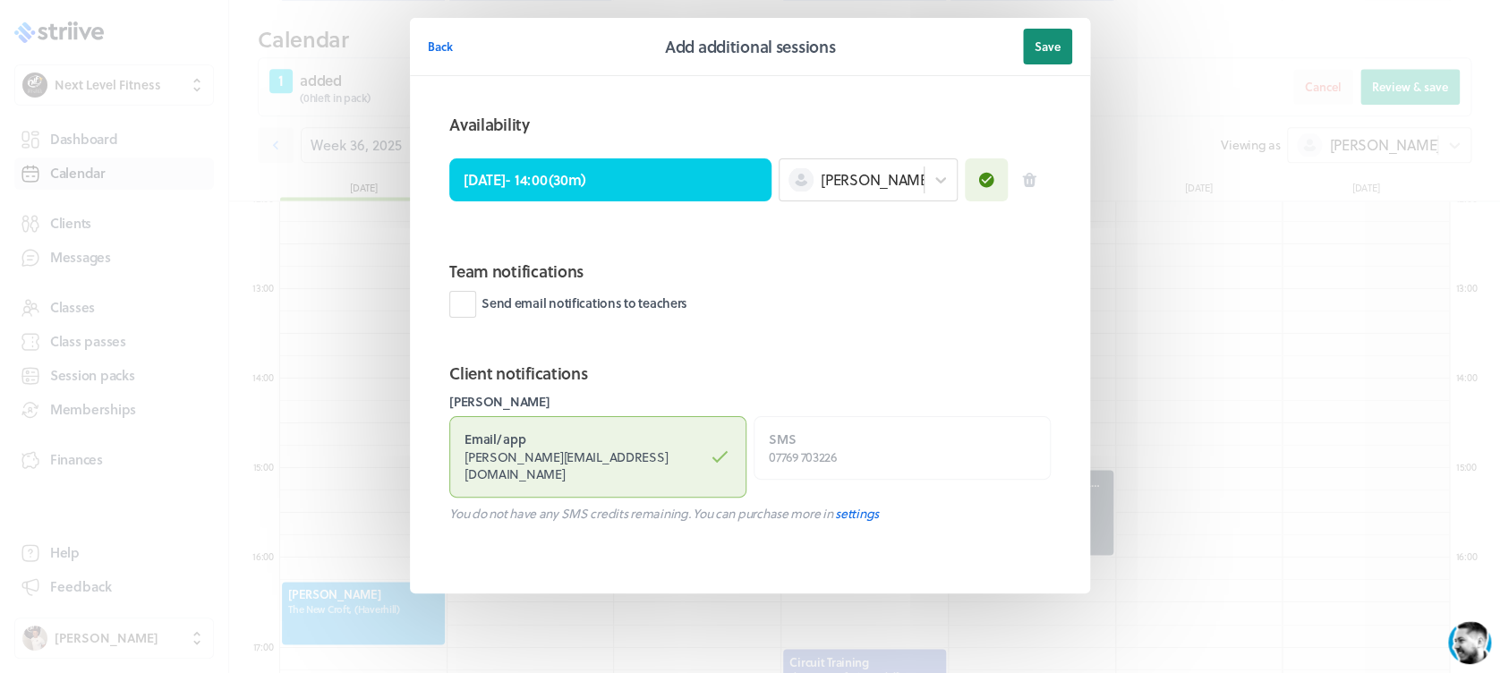
click at [1047, 46] on span "Save" at bounding box center [1048, 46] width 26 height 16
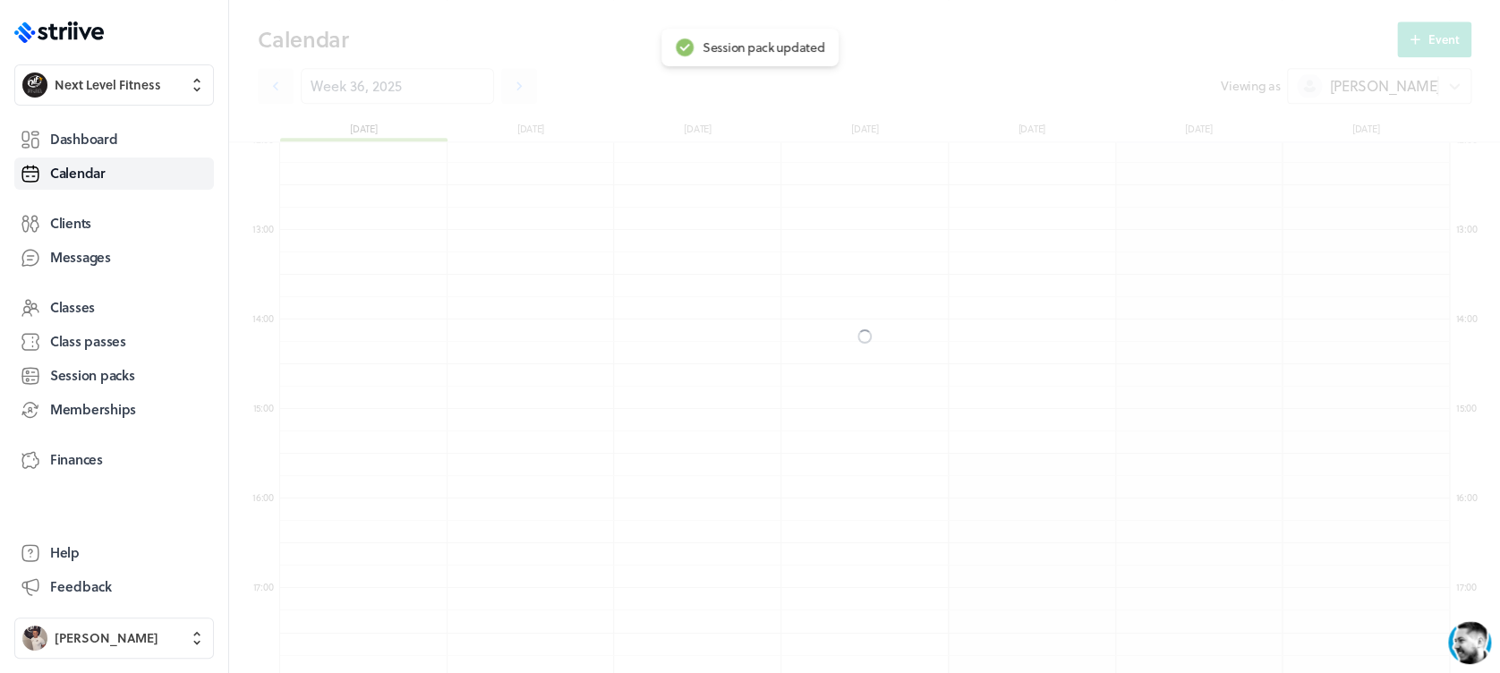
scroll to position [1017, 0]
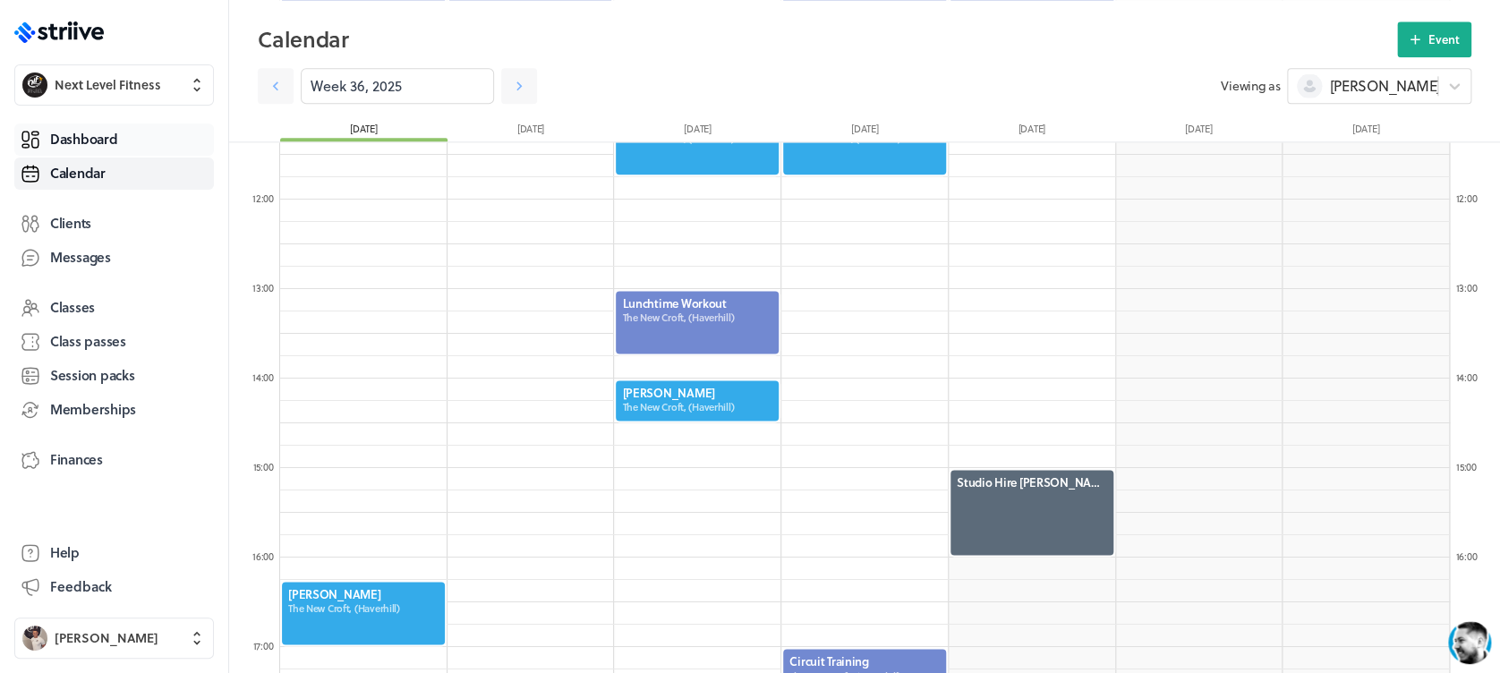
click at [88, 130] on span "Dashboard" at bounding box center [83, 139] width 67 height 19
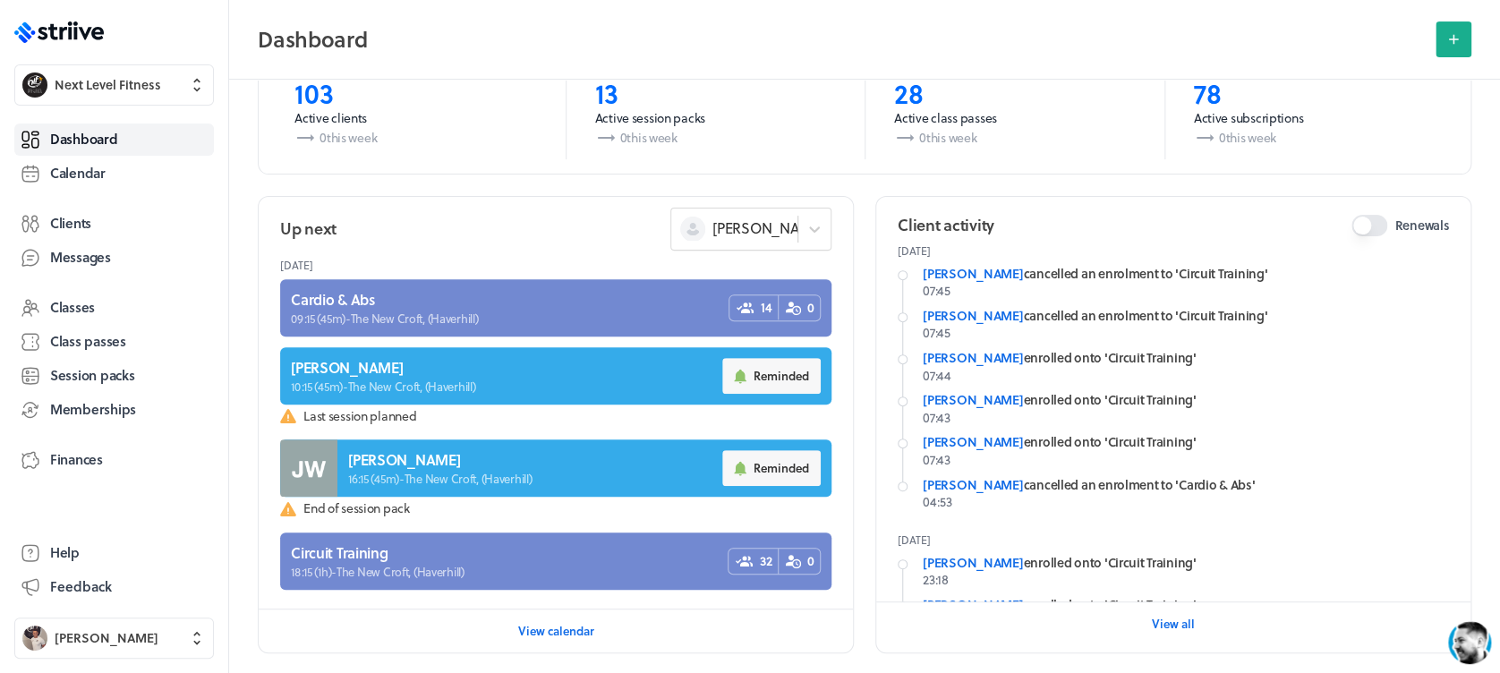
scroll to position [175, 0]
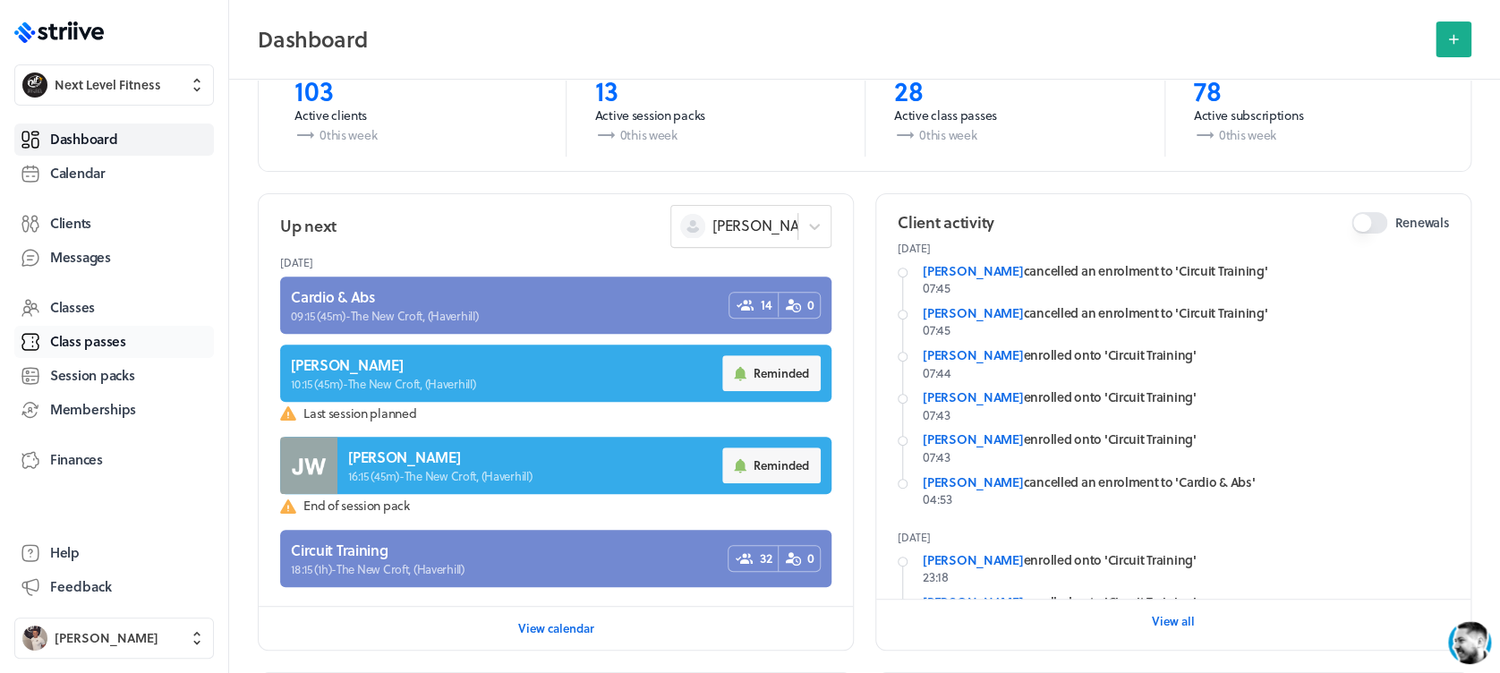
click at [79, 342] on span "Class passes" at bounding box center [88, 341] width 76 height 19
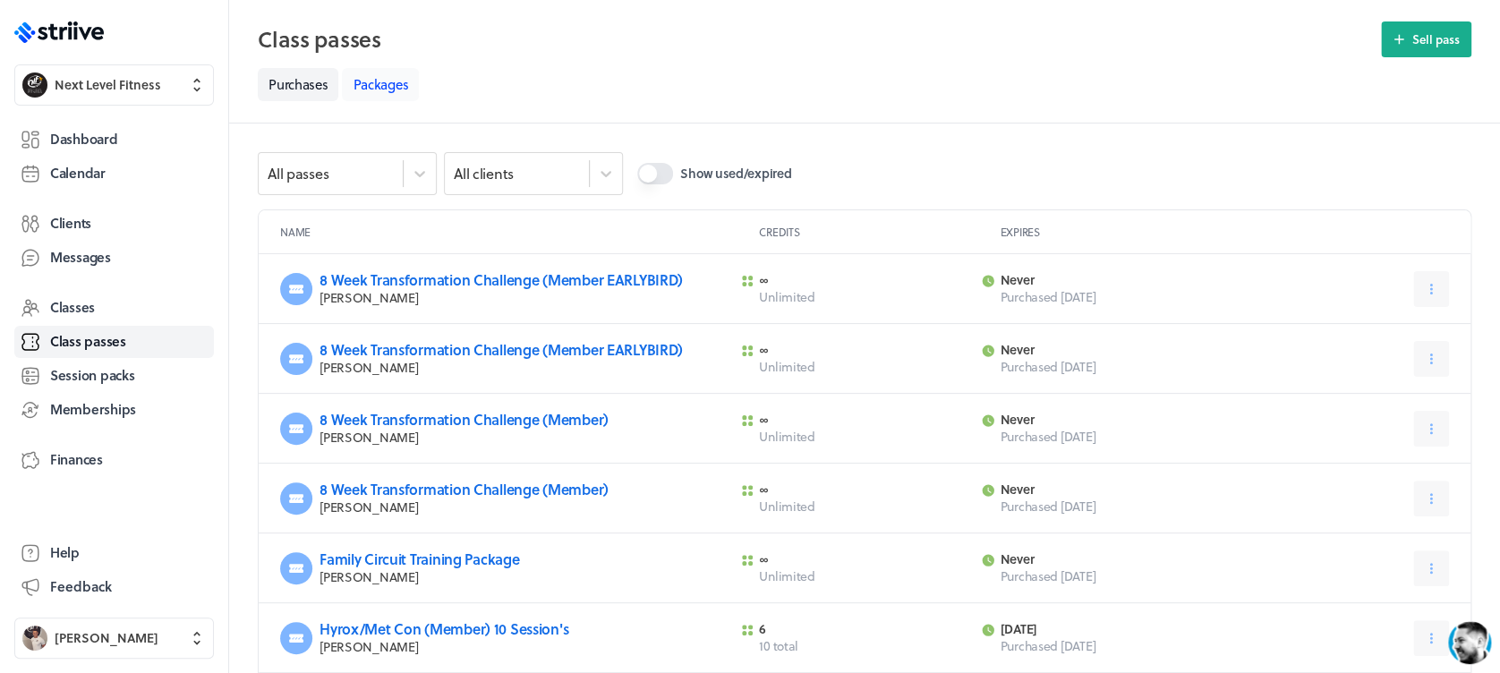
click at [387, 82] on link "Packages" at bounding box center [380, 84] width 77 height 33
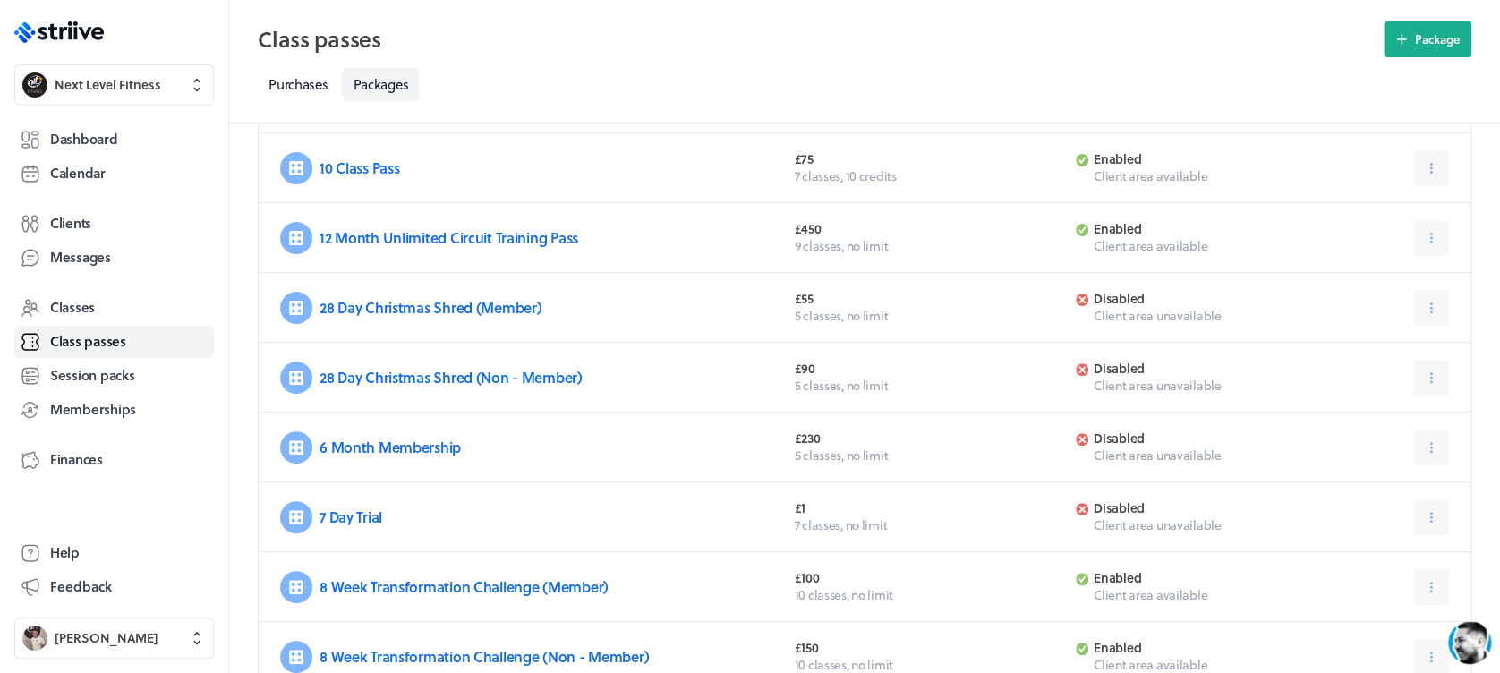
scroll to position [124, 0]
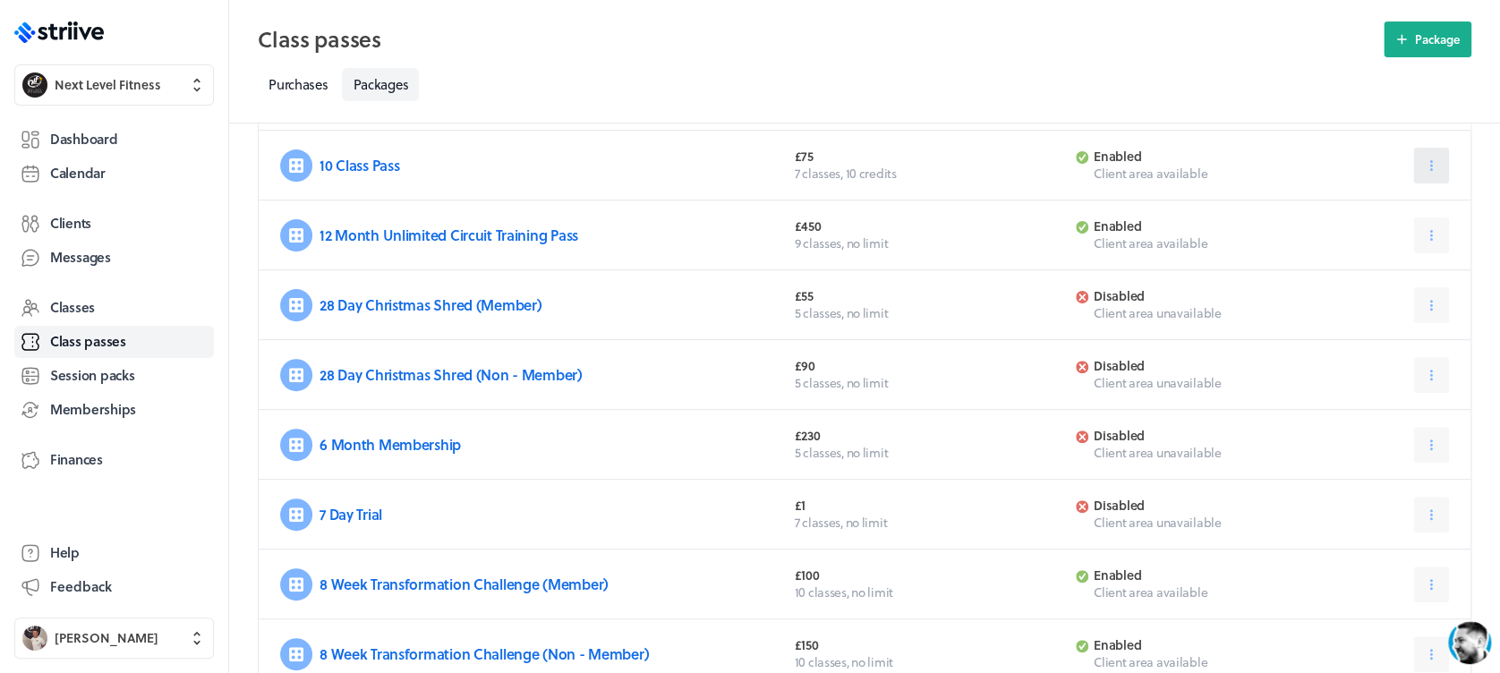
click at [1436, 161] on icon at bounding box center [1431, 166] width 16 height 16
click at [1369, 212] on span "Edit" at bounding box center [1369, 209] width 22 height 16
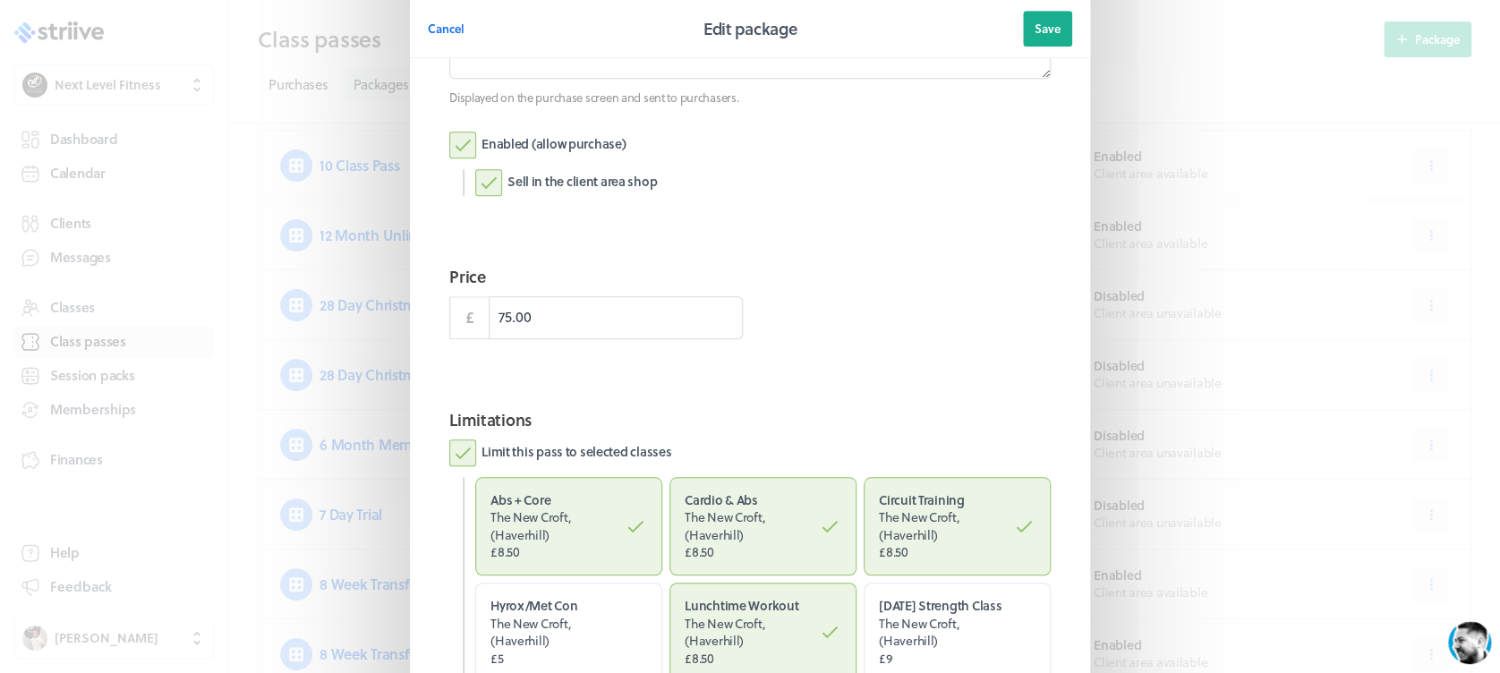
scroll to position [661, 0]
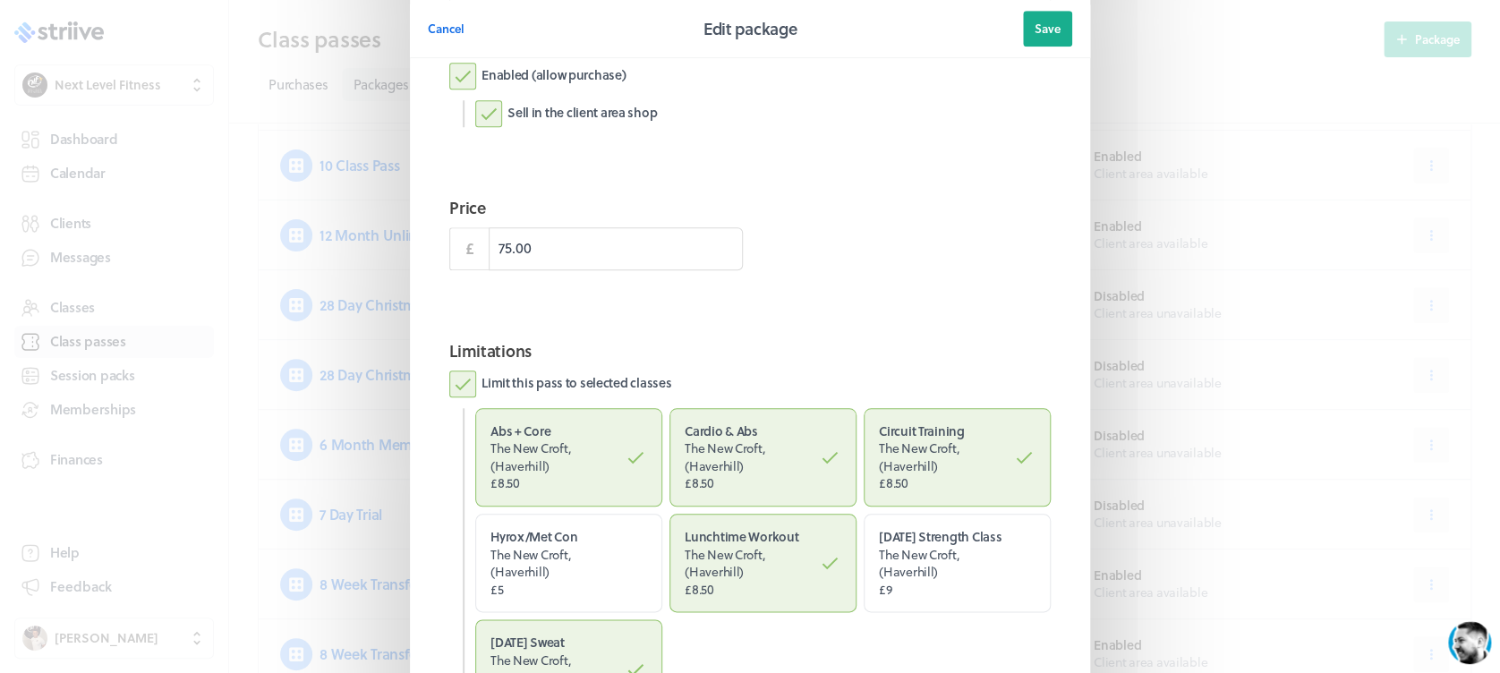
click at [452, 70] on label "Enabled (allow purchase)" at bounding box center [537, 76] width 176 height 27
click at [0, 0] on input "Enabled (allow purchase)" at bounding box center [0, 0] width 0 height 0
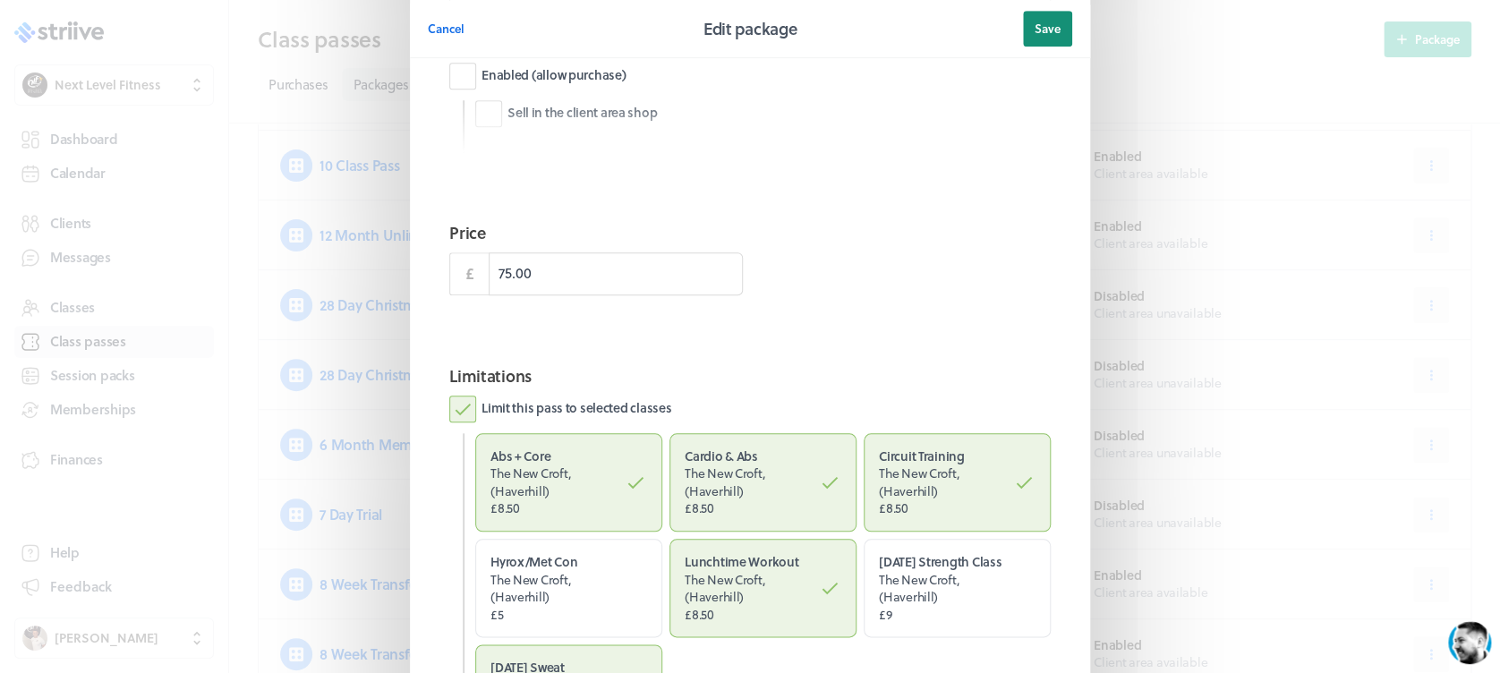
click at [1035, 29] on span "Save" at bounding box center [1048, 29] width 26 height 16
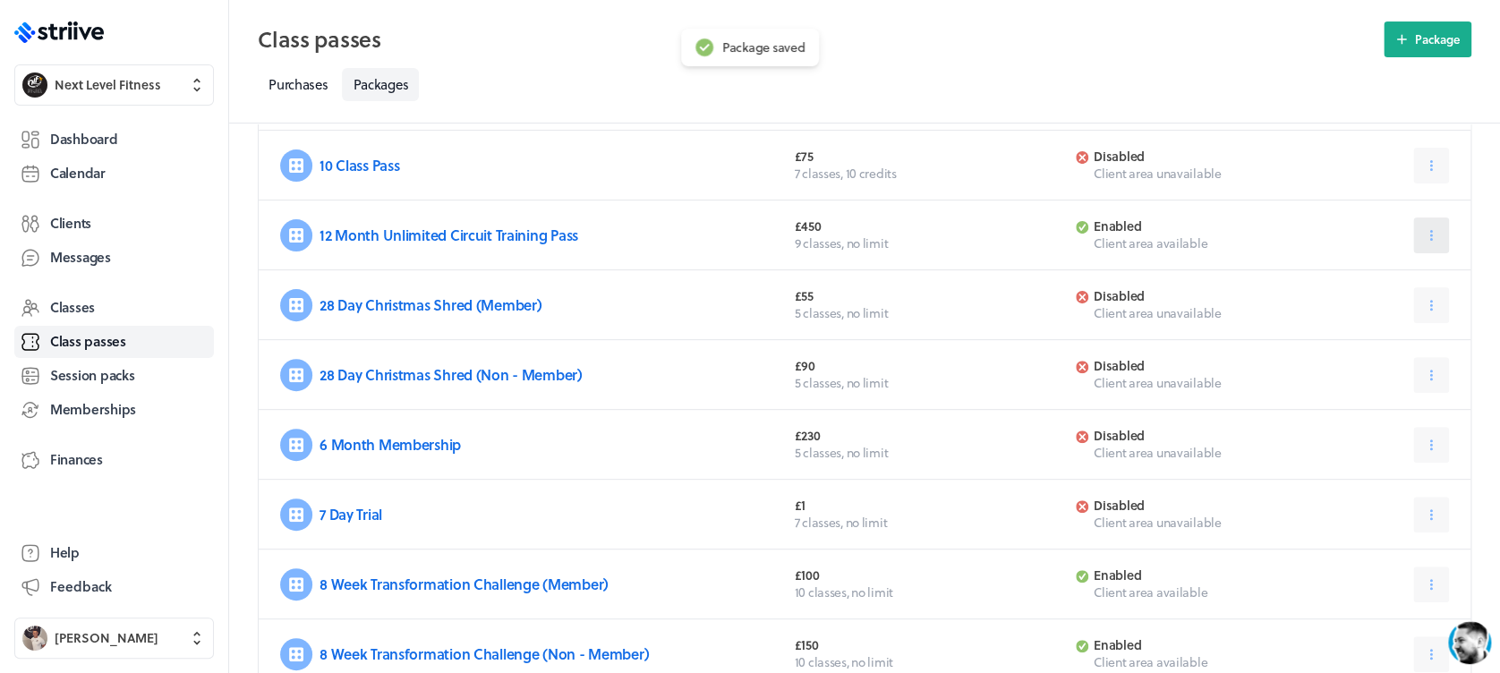
click at [1433, 233] on icon at bounding box center [1431, 235] width 16 height 16
click at [1382, 275] on button "Edit" at bounding box center [1386, 279] width 118 height 32
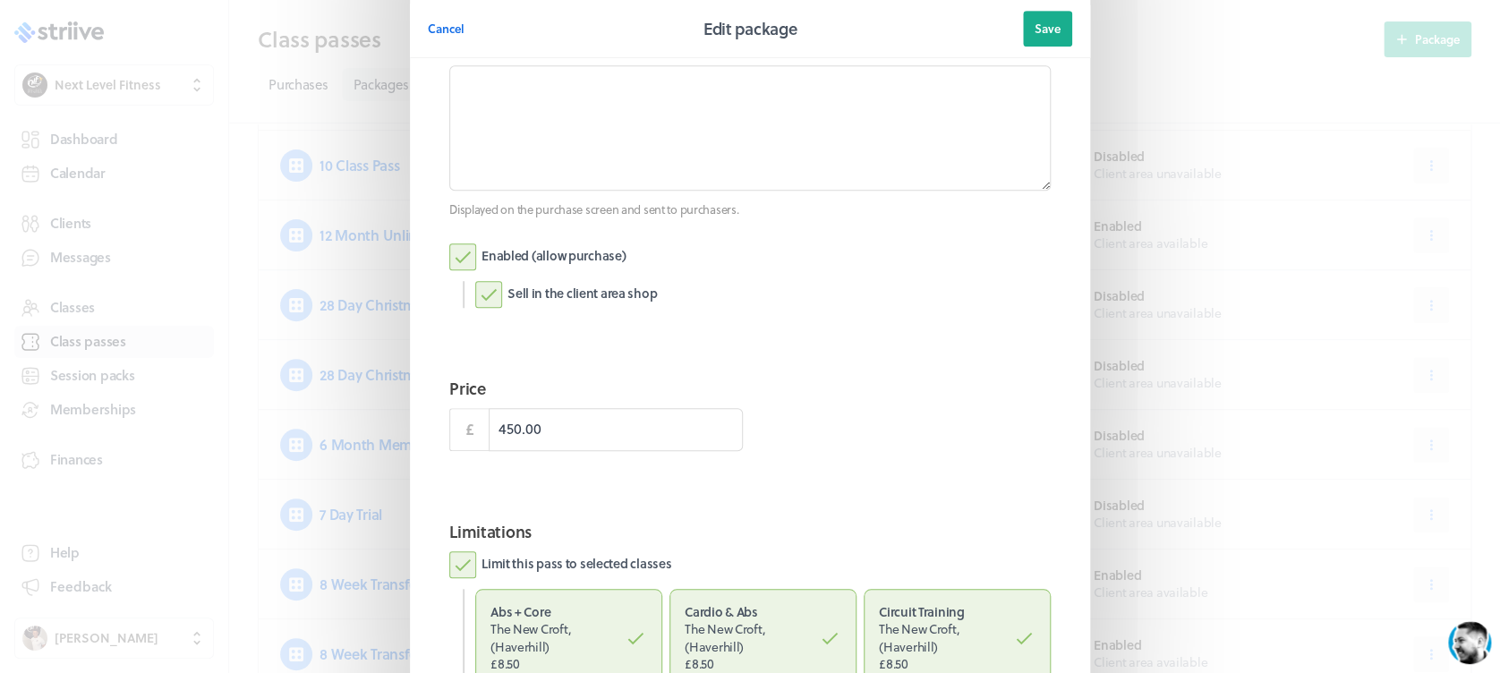
scroll to position [491, 0]
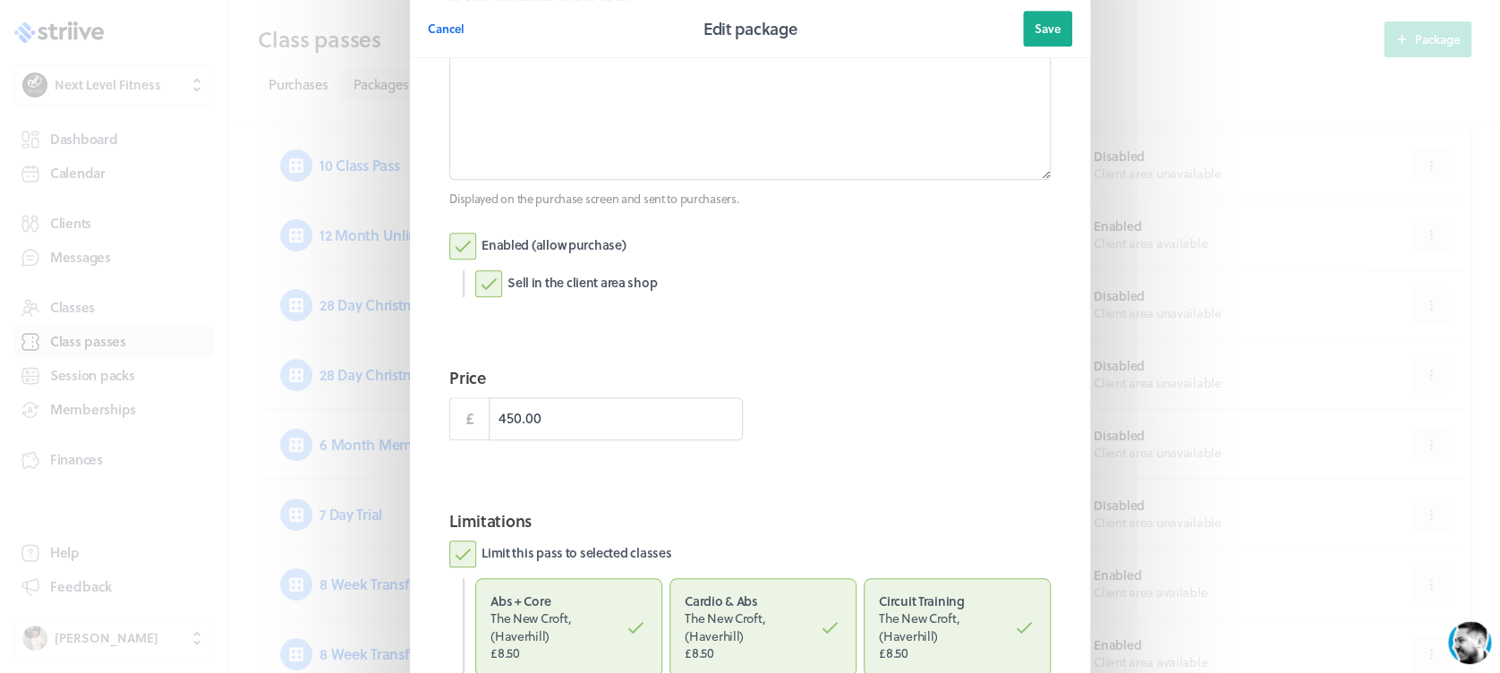
click at [449, 236] on label "Enabled (allow purchase)" at bounding box center [537, 246] width 176 height 27
click at [0, 0] on input "Enabled (allow purchase)" at bounding box center [0, 0] width 0 height 0
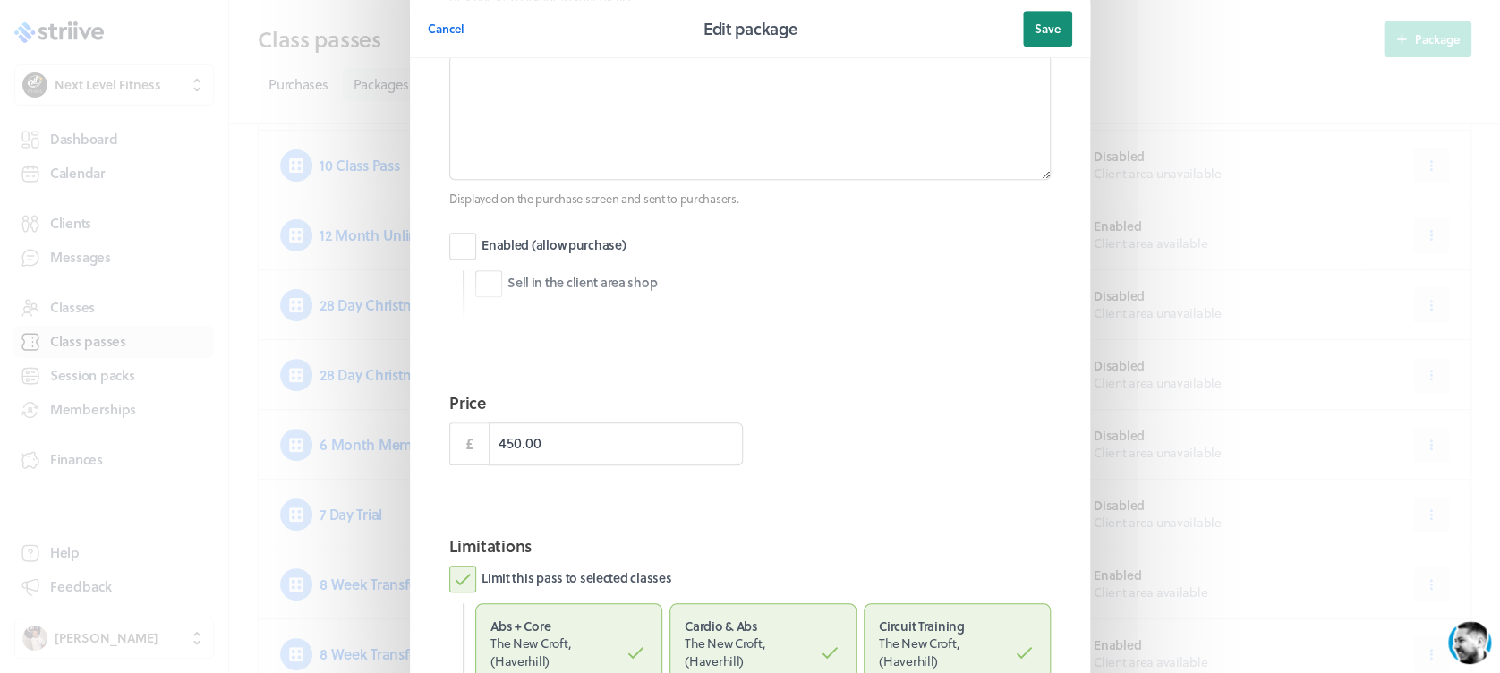
click at [1032, 38] on button "Save" at bounding box center [1047, 29] width 49 height 36
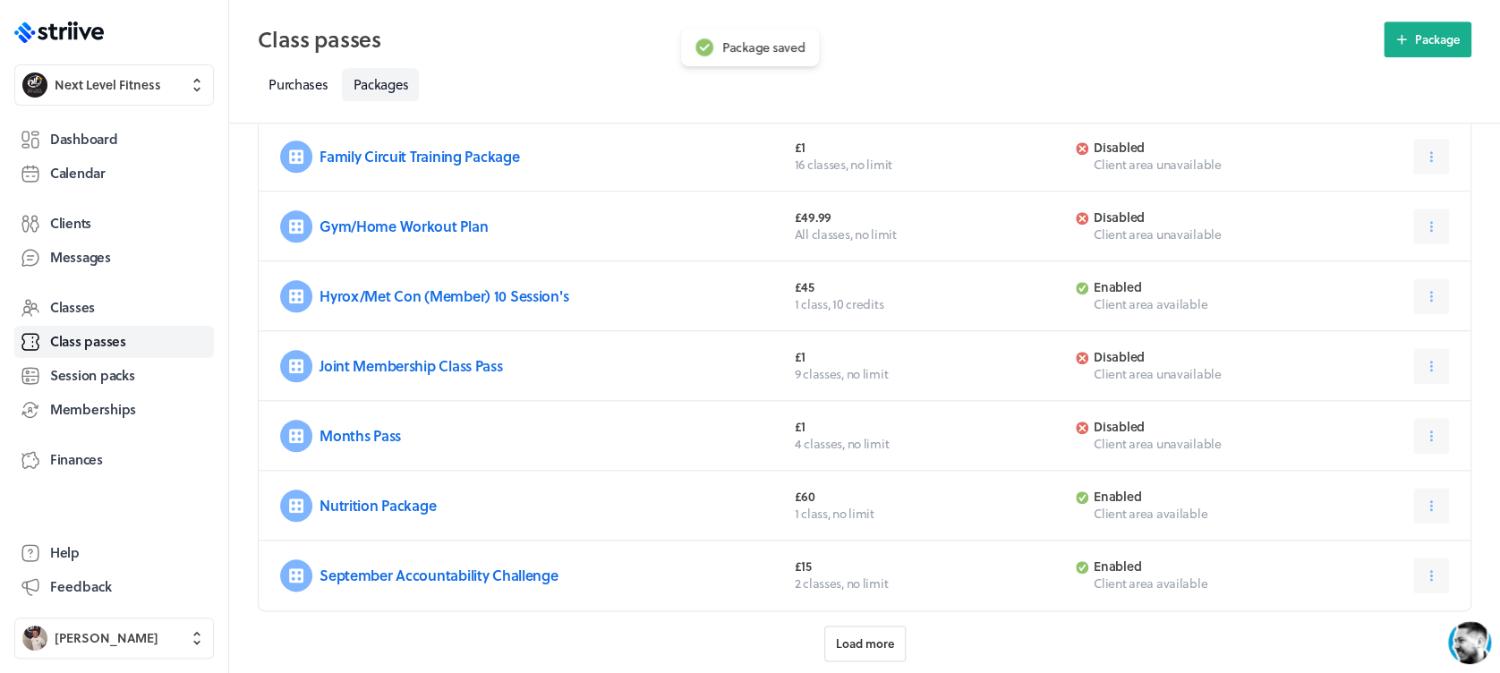
scroll to position [693, 0]
click at [1442, 494] on button at bounding box center [1431, 504] width 36 height 36
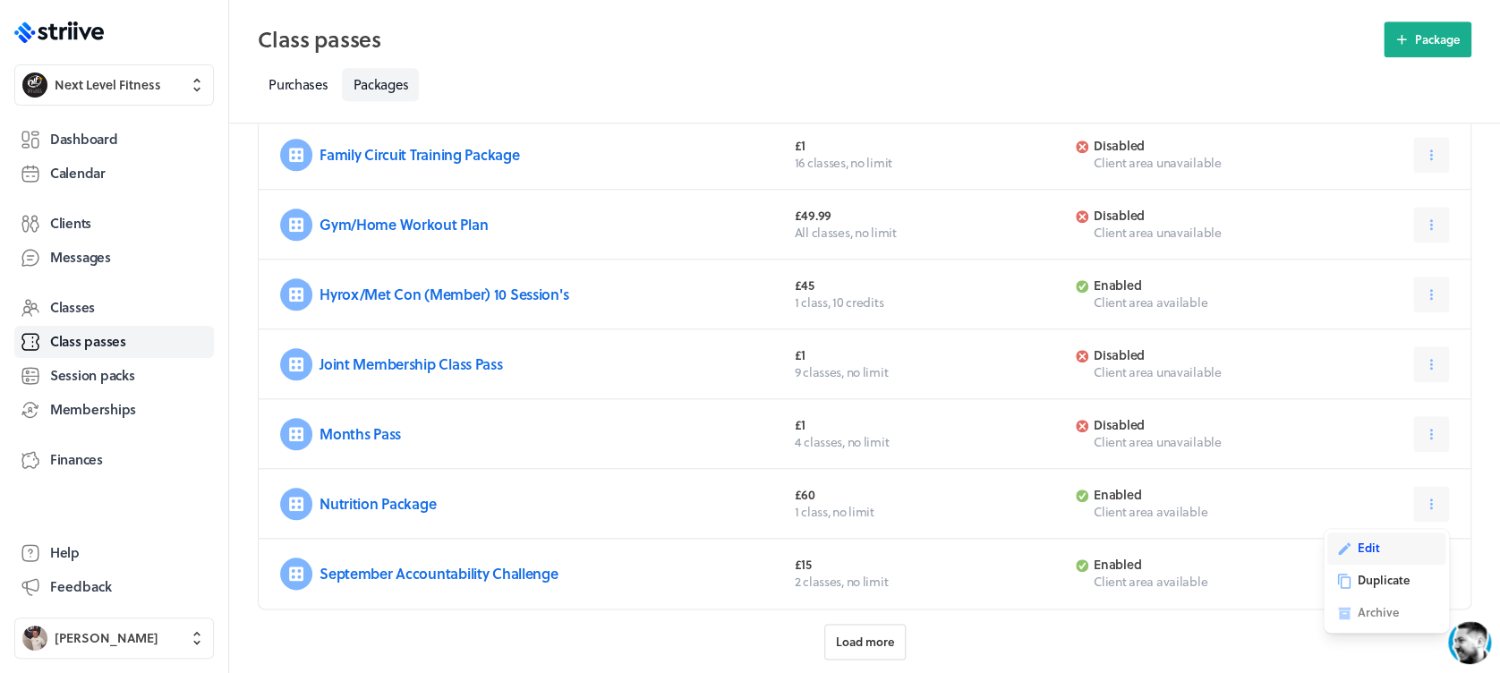
click at [1367, 544] on span "Edit" at bounding box center [1369, 548] width 22 height 16
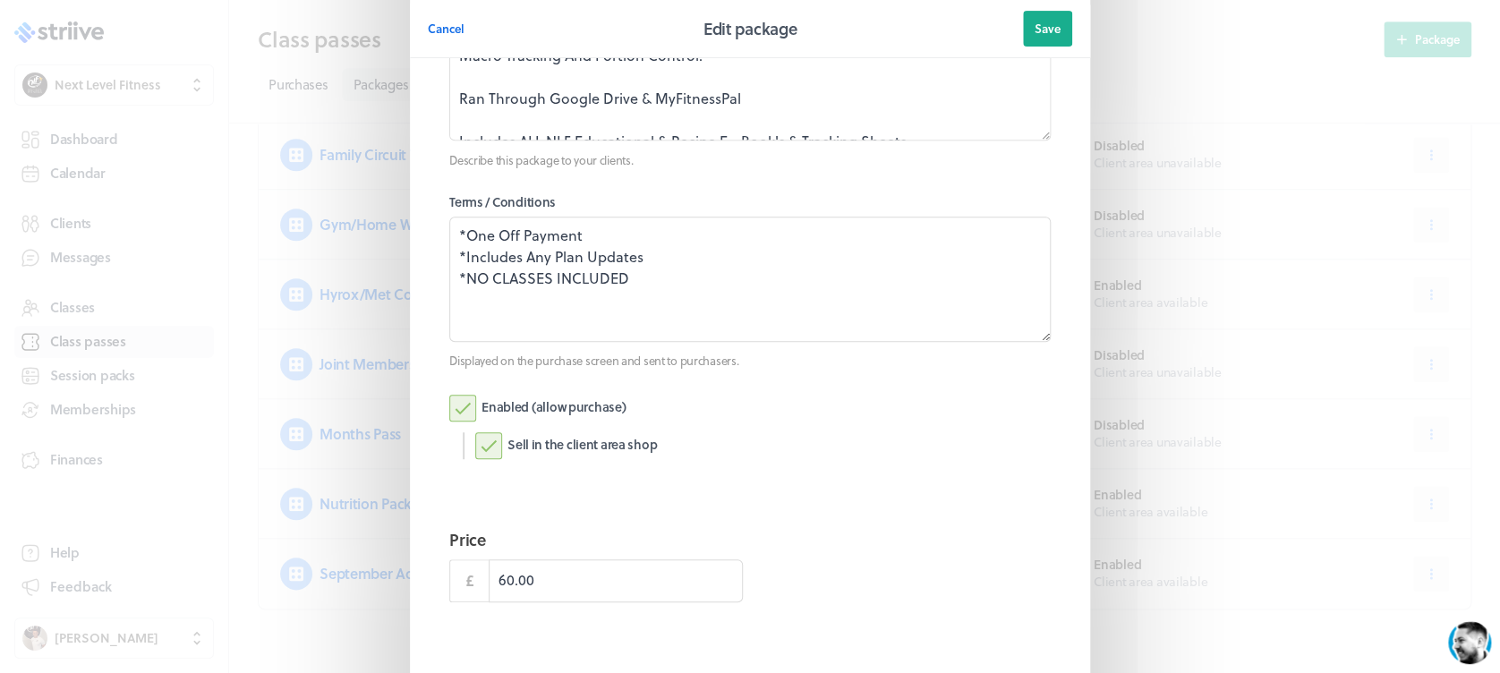
scroll to position [432, 0]
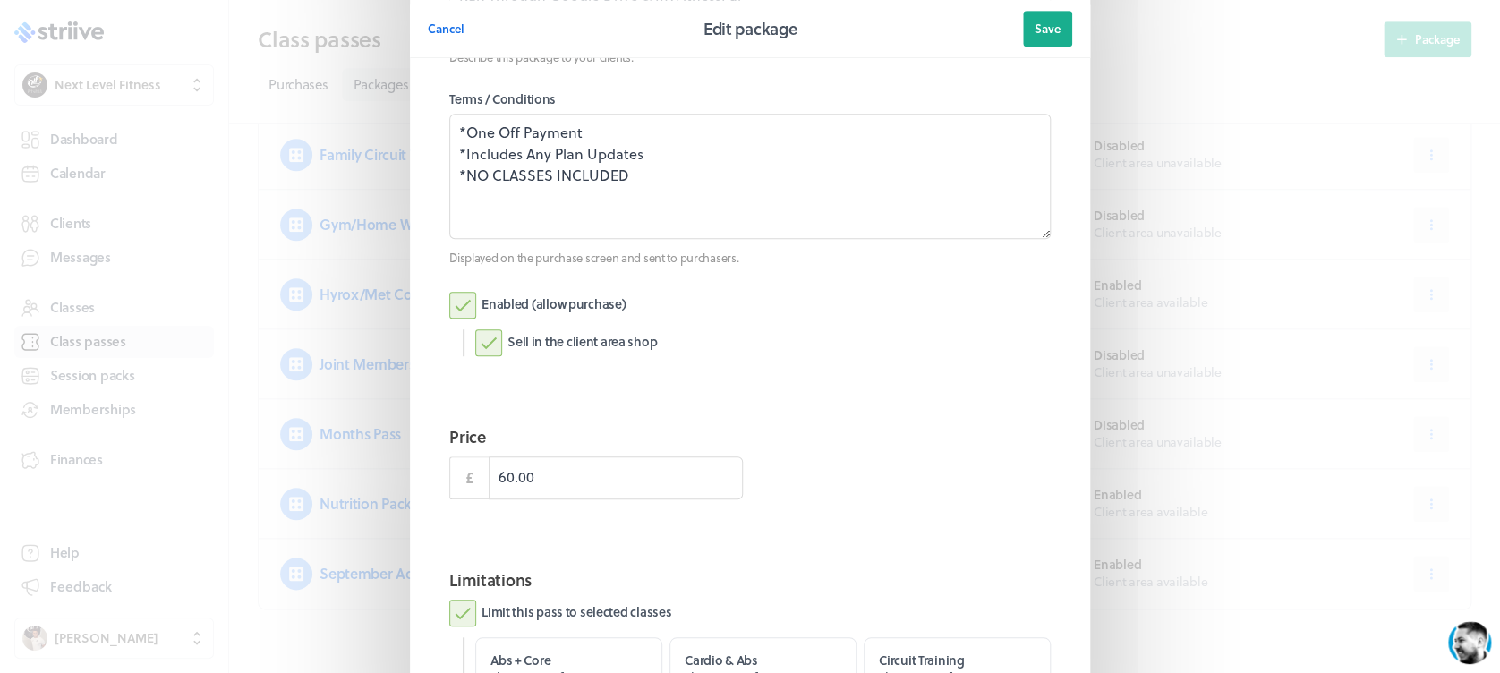
click at [455, 309] on label "Enabled (allow purchase)" at bounding box center [537, 305] width 176 height 27
click at [0, 0] on input "Enabled (allow purchase)" at bounding box center [0, 0] width 0 height 0
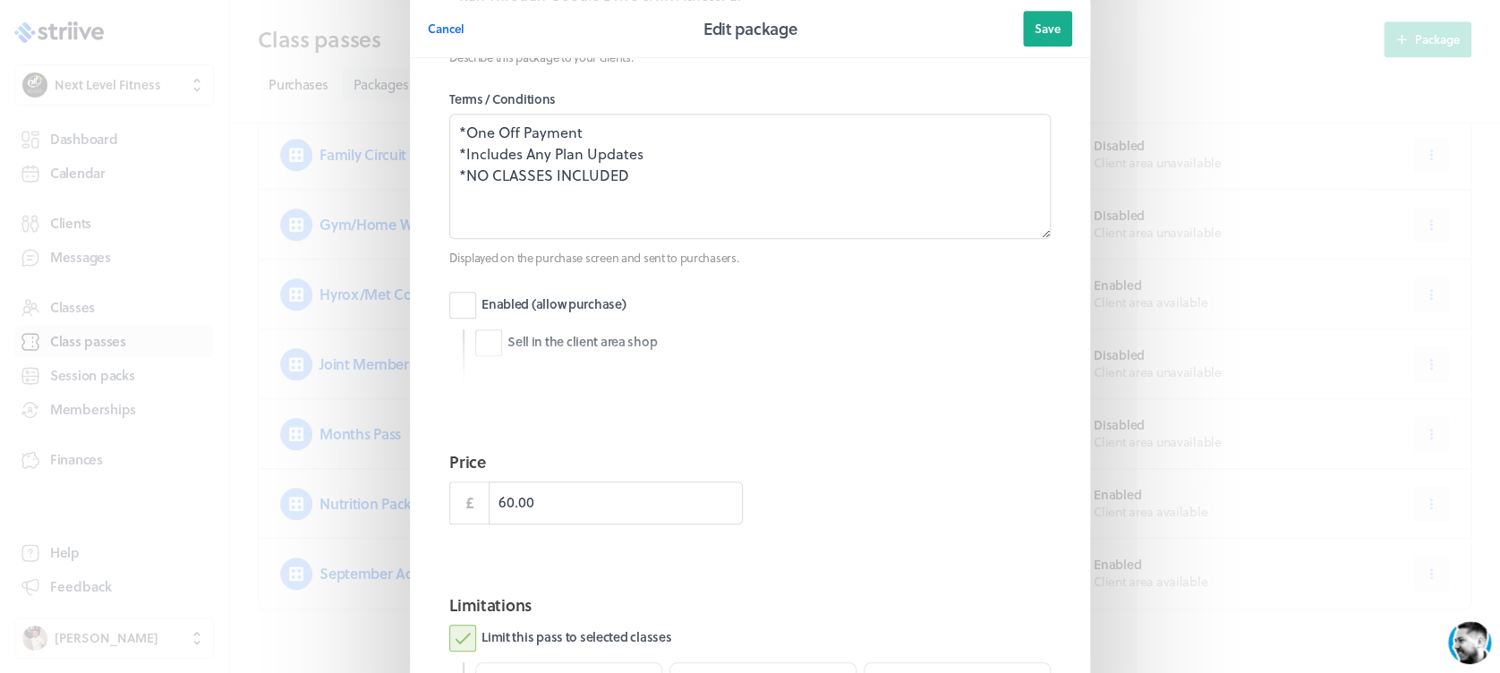
click at [1038, 29] on span "Save" at bounding box center [1048, 29] width 26 height 16
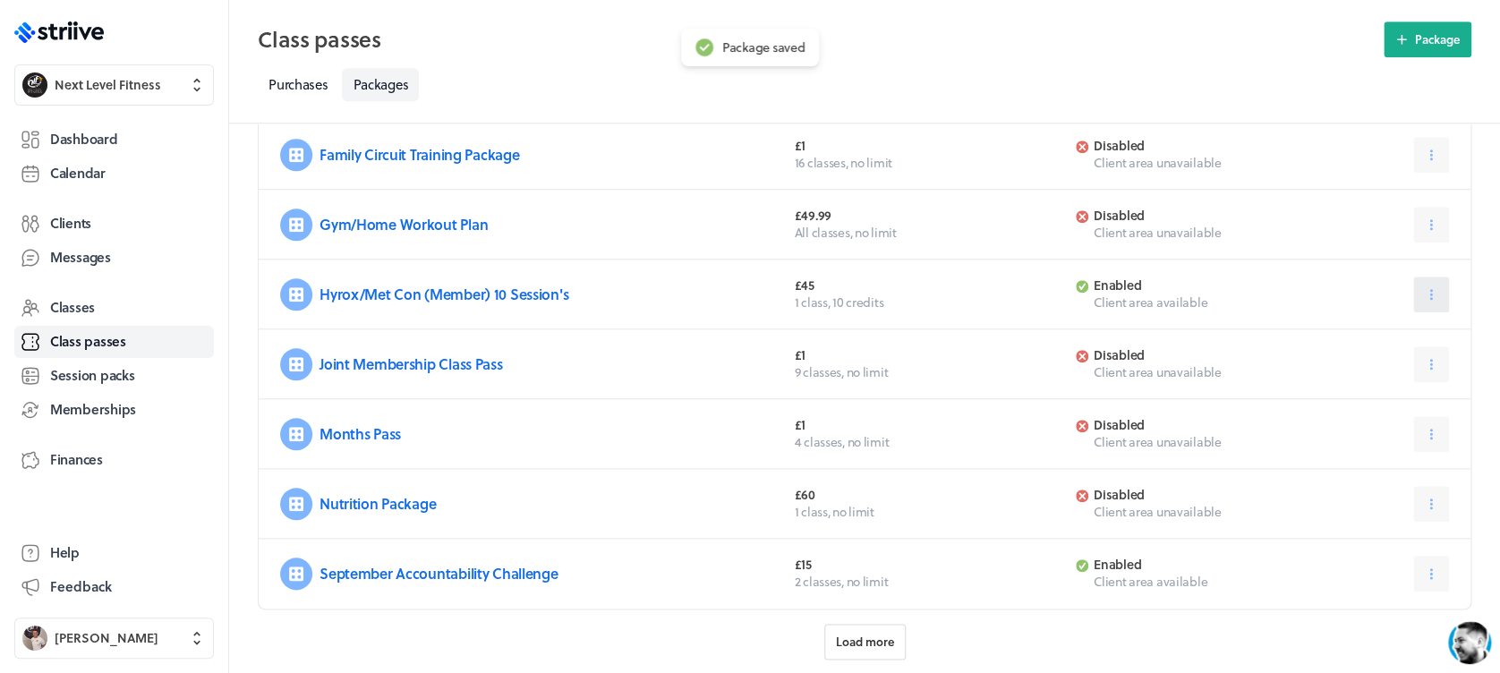
click at [1425, 282] on button at bounding box center [1431, 295] width 36 height 36
click at [1375, 330] on span "Edit" at bounding box center [1369, 338] width 22 height 16
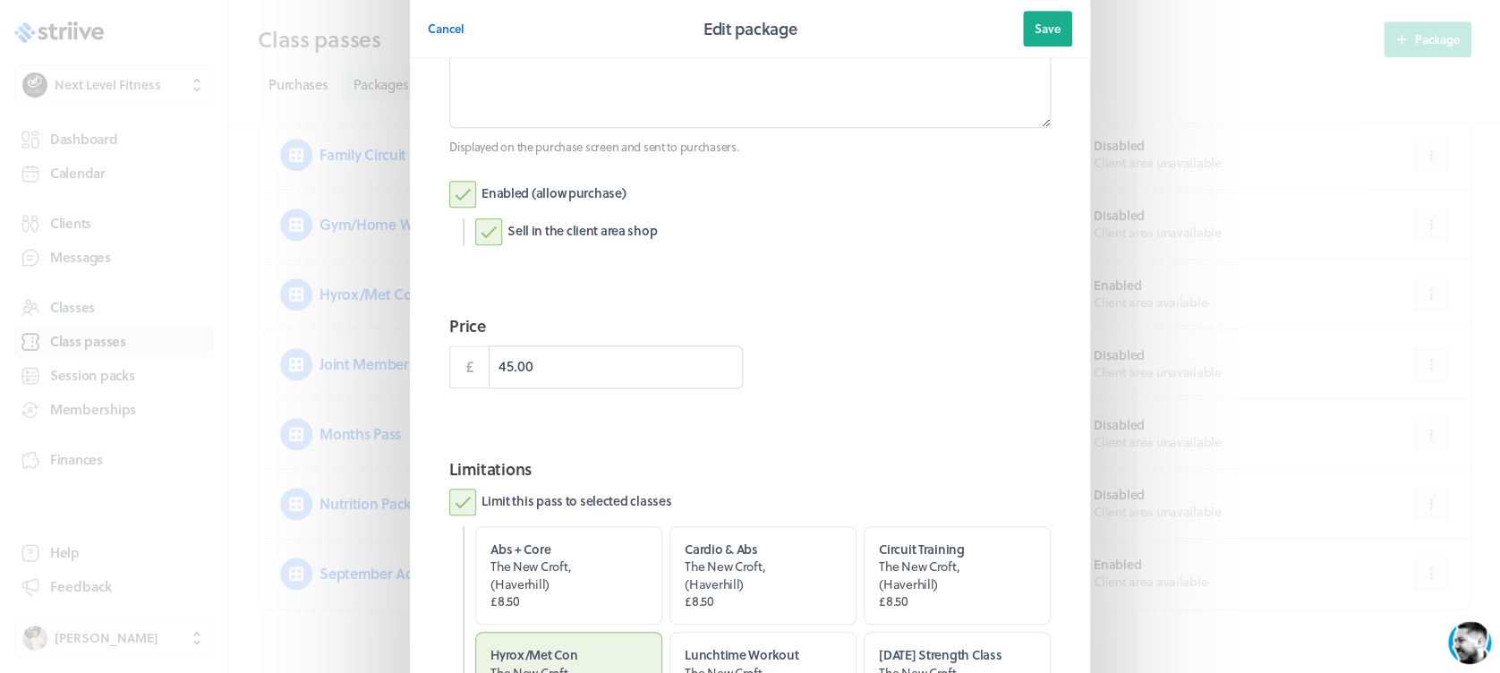
scroll to position [545, 0]
click at [459, 182] on label "Enabled (allow purchase)" at bounding box center [537, 192] width 176 height 27
click at [0, 0] on input "Enabled (allow purchase)" at bounding box center [0, 0] width 0 height 0
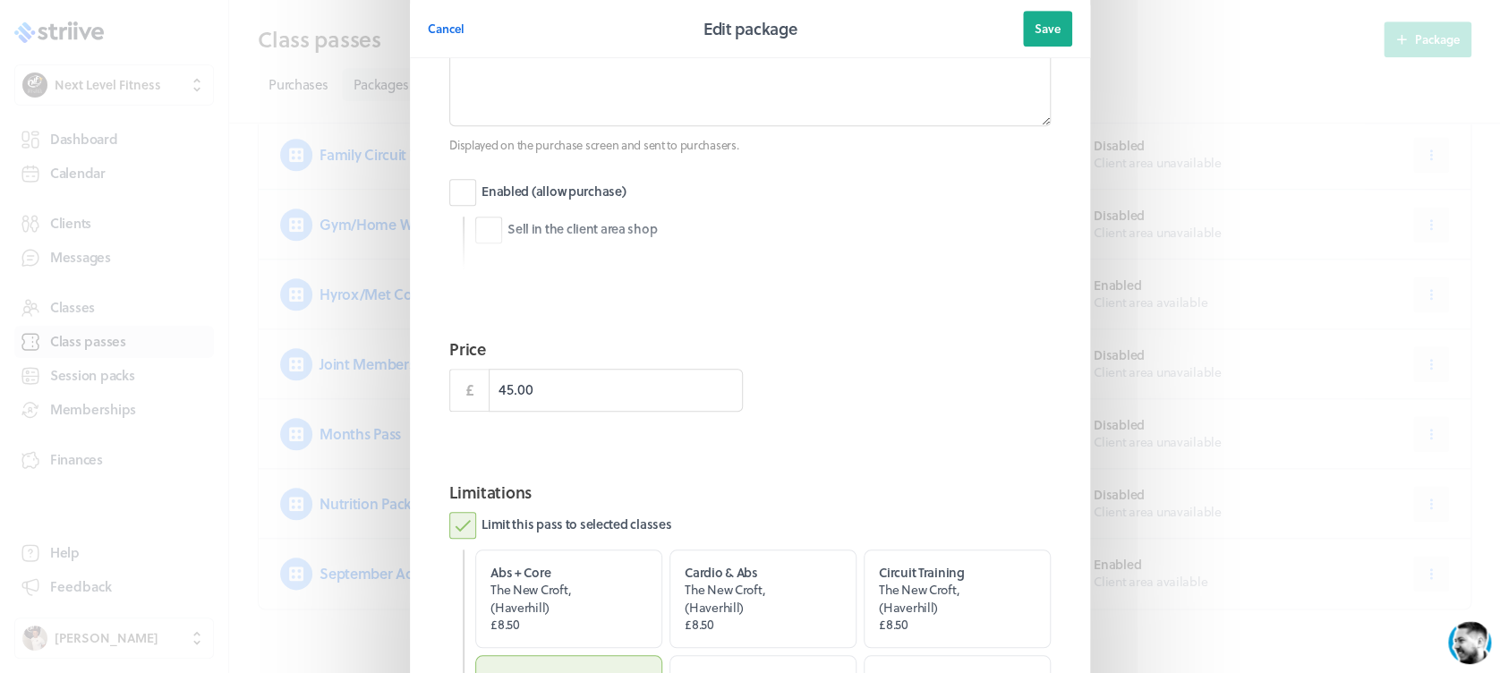
click at [1037, 30] on span "Save" at bounding box center [1048, 29] width 26 height 16
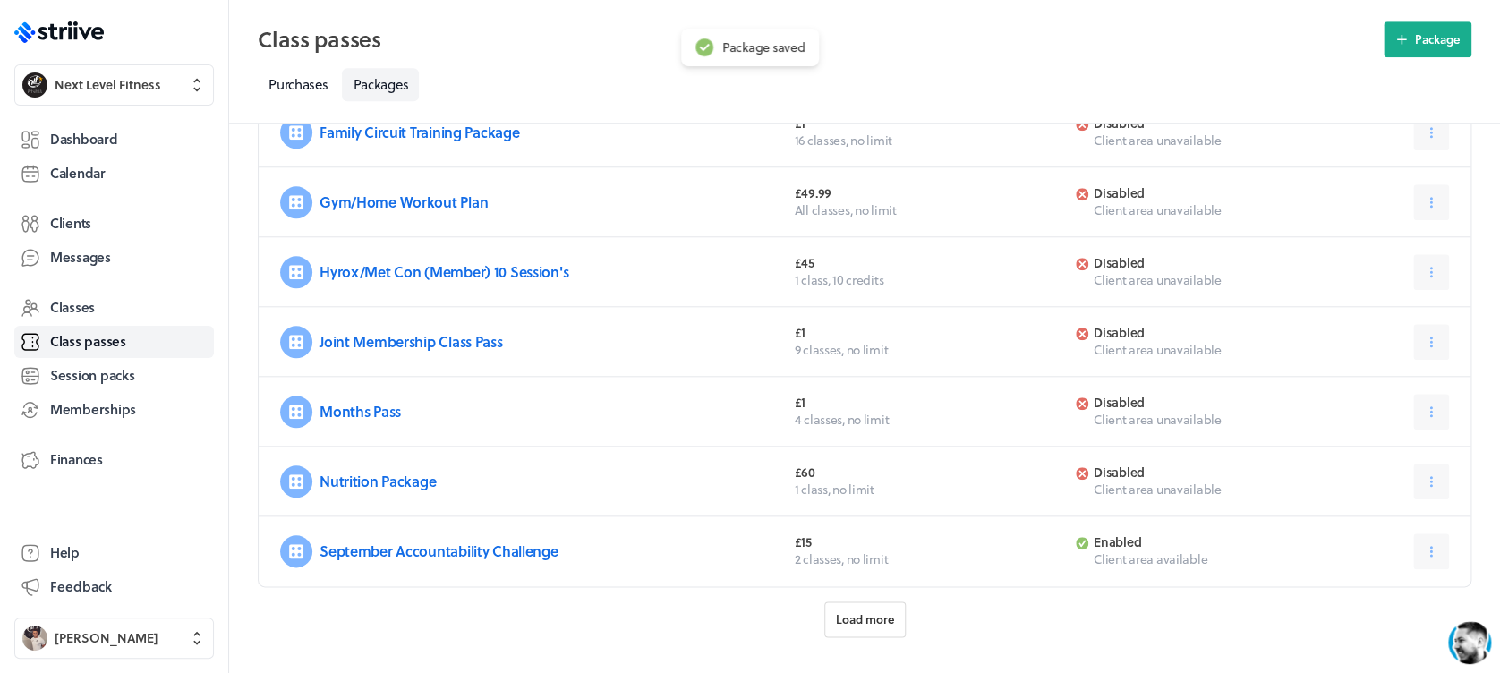
scroll to position [768, 0]
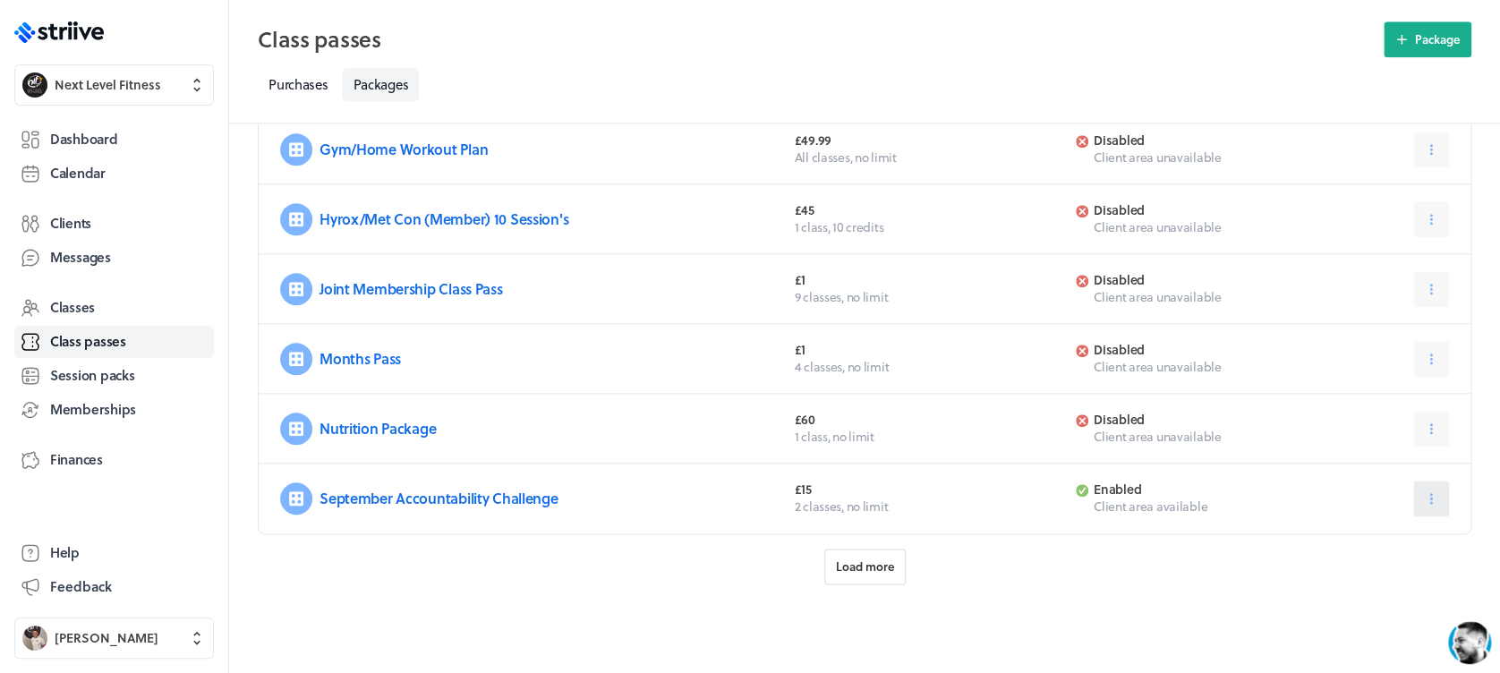
click at [1423, 507] on button at bounding box center [1431, 499] width 36 height 36
click at [1373, 535] on span "Edit" at bounding box center [1369, 543] width 22 height 16
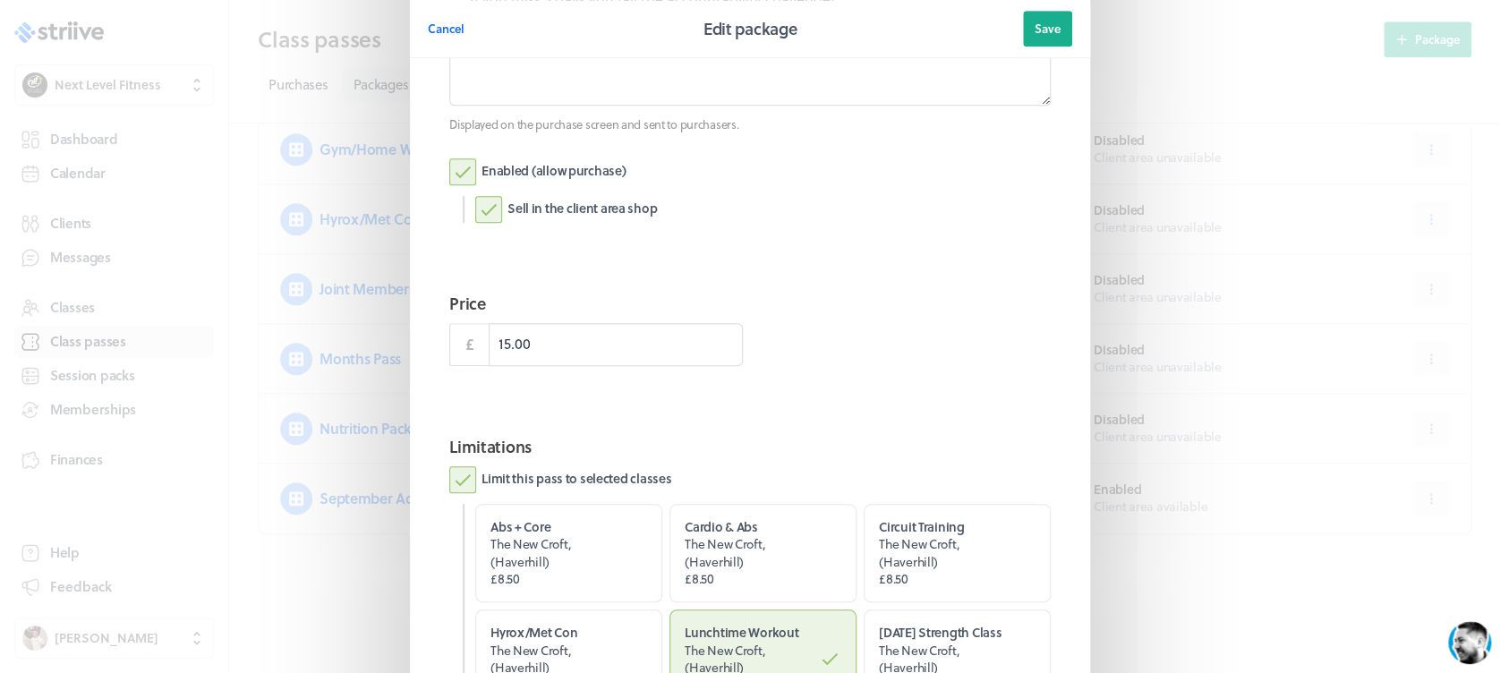
scroll to position [653, 0]
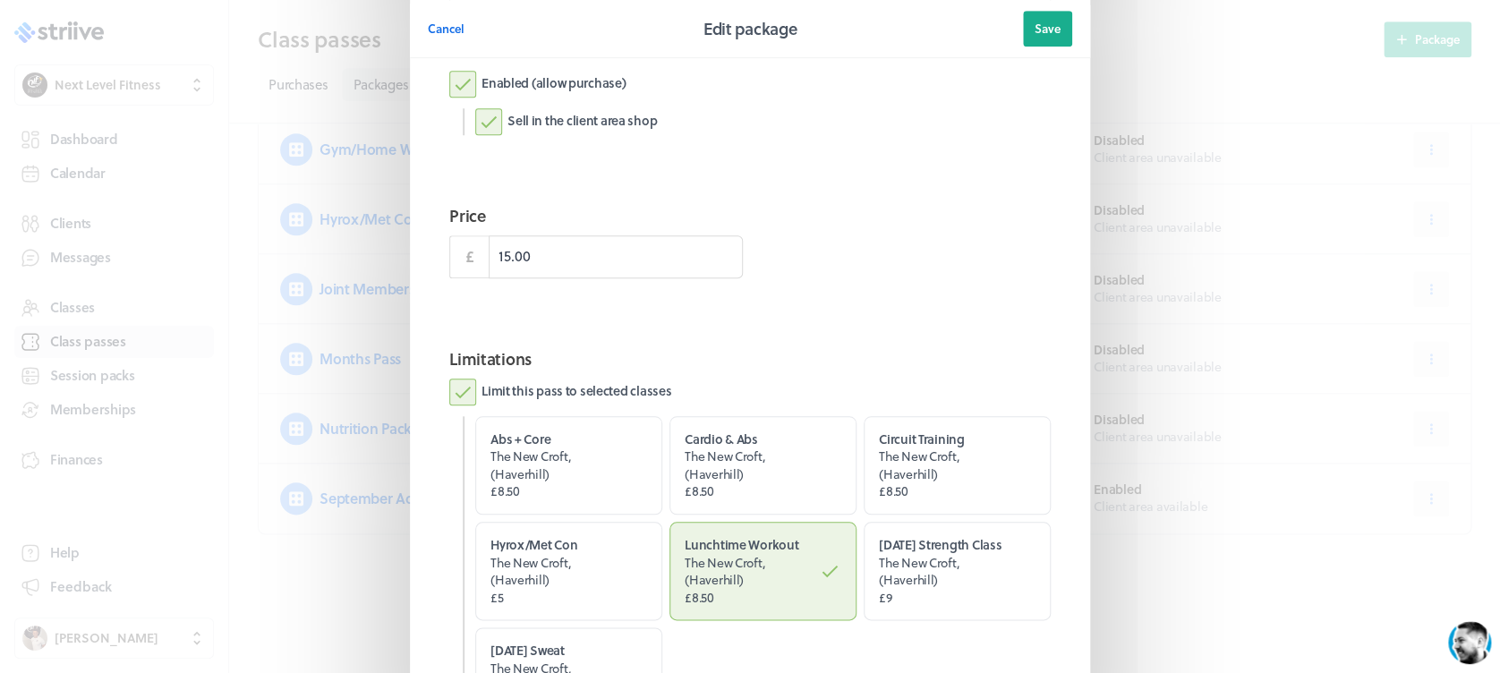
click at [449, 84] on label "Enabled (allow purchase)" at bounding box center [537, 84] width 176 height 27
click at [0, 0] on input "Enabled (allow purchase)" at bounding box center [0, 0] width 0 height 0
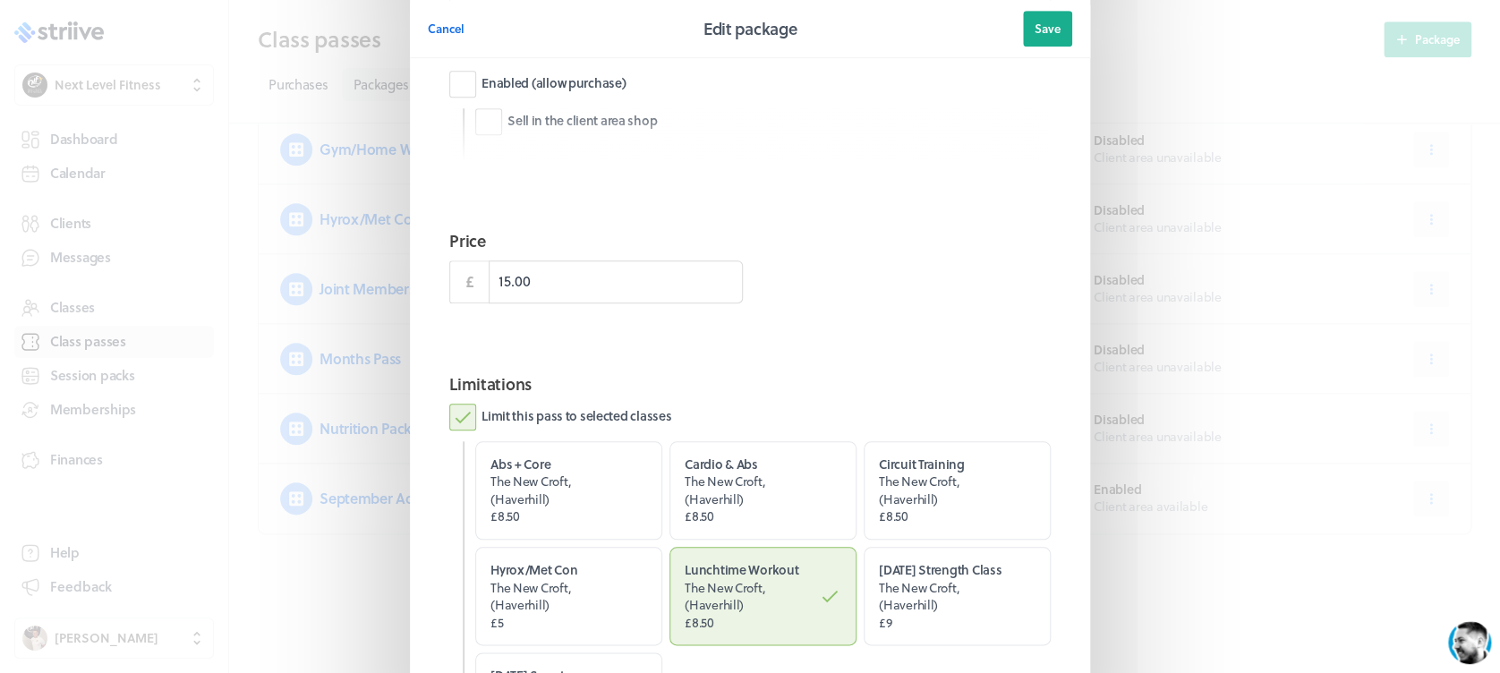
drag, startPoint x: 1045, startPoint y: 21, endPoint x: 1053, endPoint y: 31, distance: 12.9
click at [1045, 21] on span "Save" at bounding box center [1048, 29] width 26 height 16
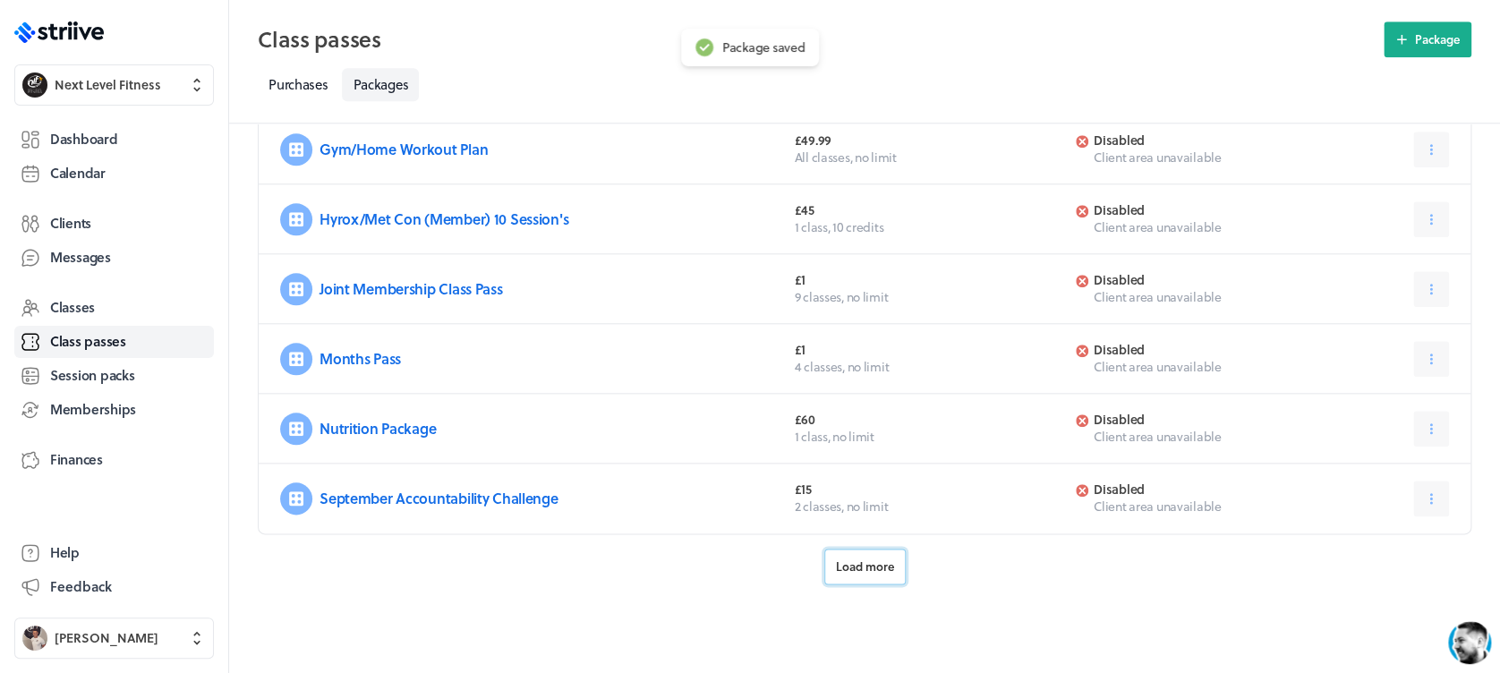
click at [841, 567] on span "Load more" at bounding box center [865, 566] width 58 height 16
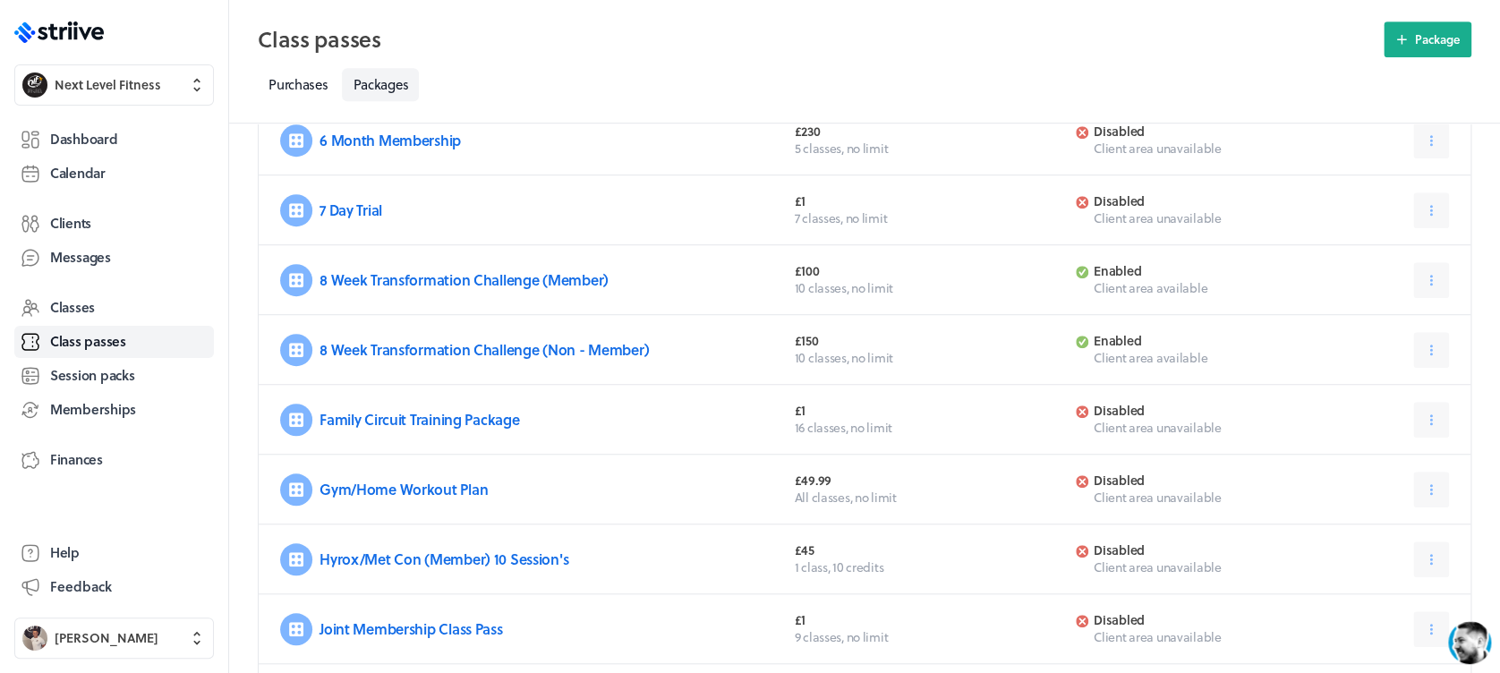
scroll to position [426, 0]
click at [1435, 284] on icon at bounding box center [1431, 282] width 16 height 16
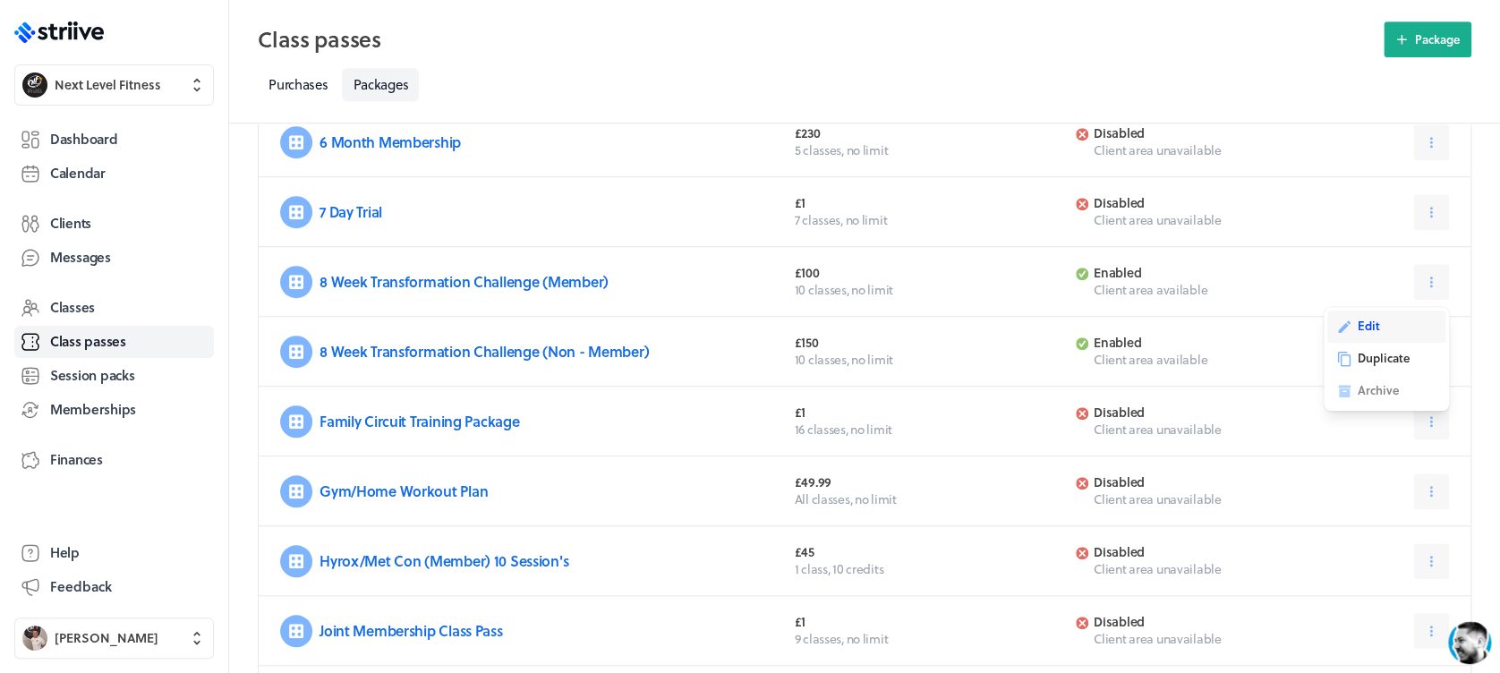
click at [1377, 329] on span "Edit" at bounding box center [1369, 326] width 22 height 16
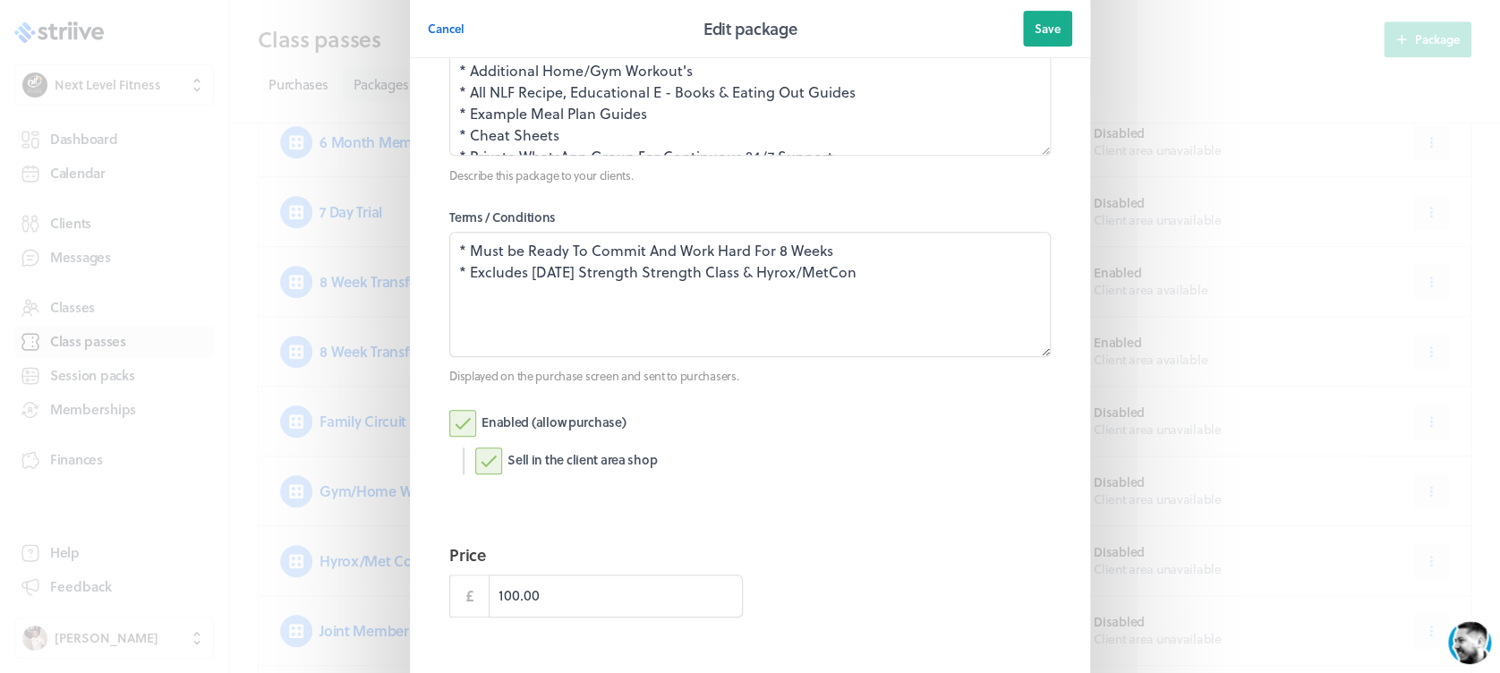
scroll to position [365, 0]
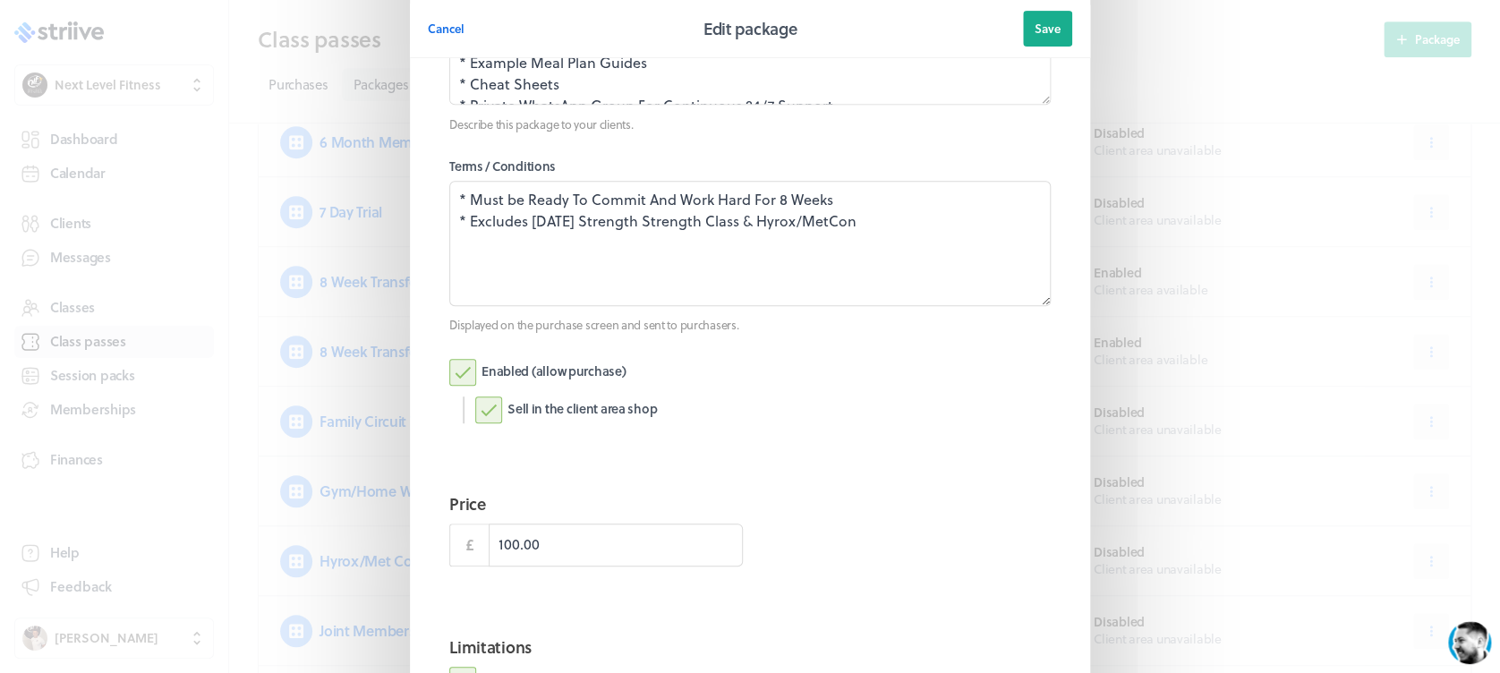
drag, startPoint x: 446, startPoint y: 376, endPoint x: 461, endPoint y: 376, distance: 15.2
click at [449, 376] on label "Enabled (allow purchase)" at bounding box center [537, 372] width 176 height 27
click at [0, 0] on input "Enabled (allow purchase)" at bounding box center [0, 0] width 0 height 0
click at [1028, 43] on button "Save" at bounding box center [1047, 29] width 49 height 36
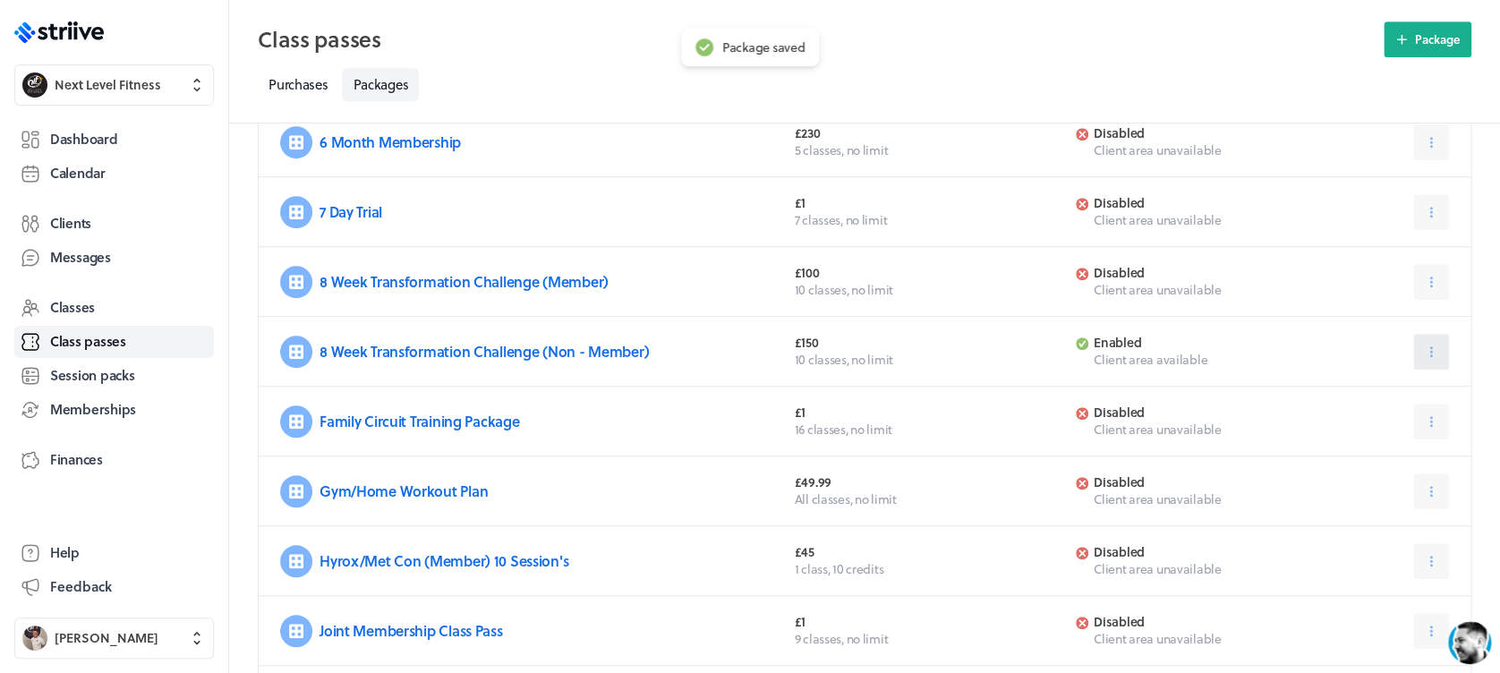
click at [1443, 351] on button at bounding box center [1431, 352] width 36 height 36
click at [1343, 390] on icon at bounding box center [1344, 396] width 16 height 16
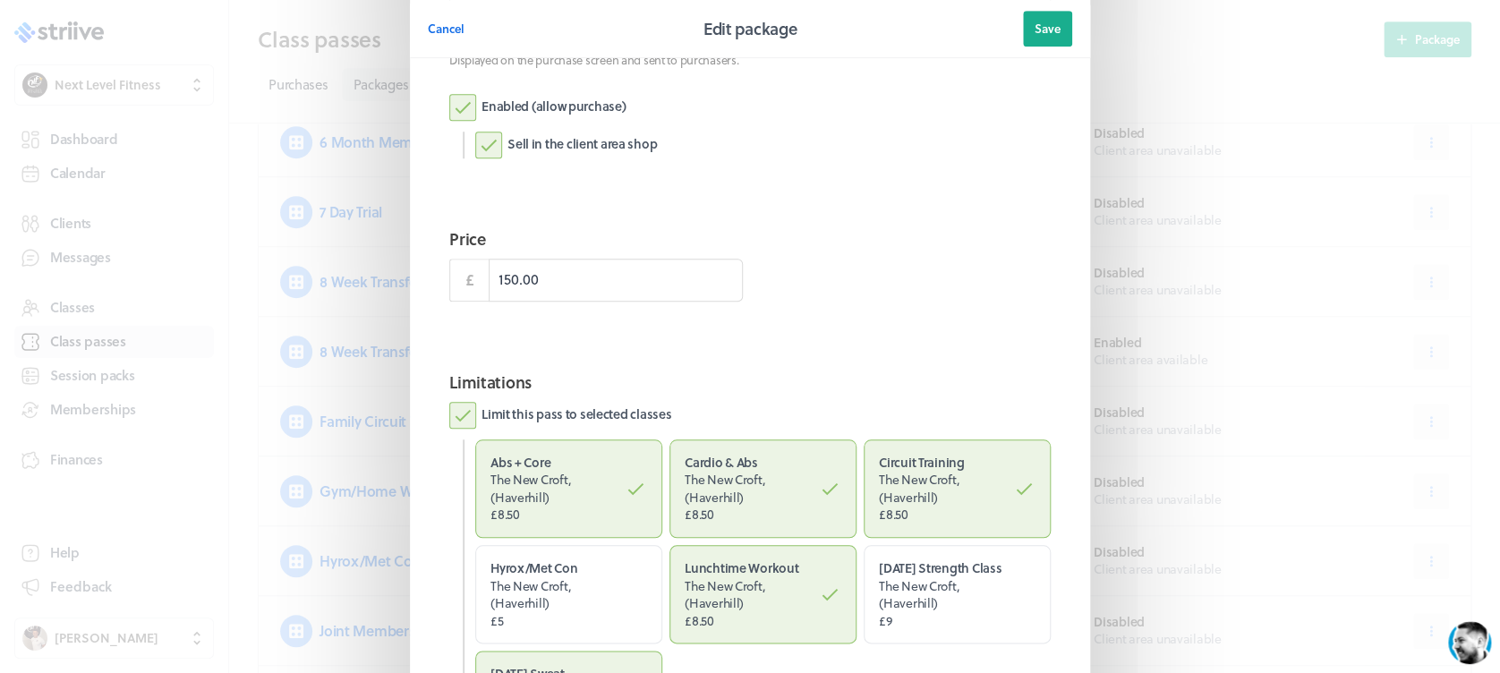
scroll to position [626, 0]
click at [465, 113] on label "Enabled (allow purchase)" at bounding box center [537, 111] width 176 height 27
click at [0, 0] on input "Enabled (allow purchase)" at bounding box center [0, 0] width 0 height 0
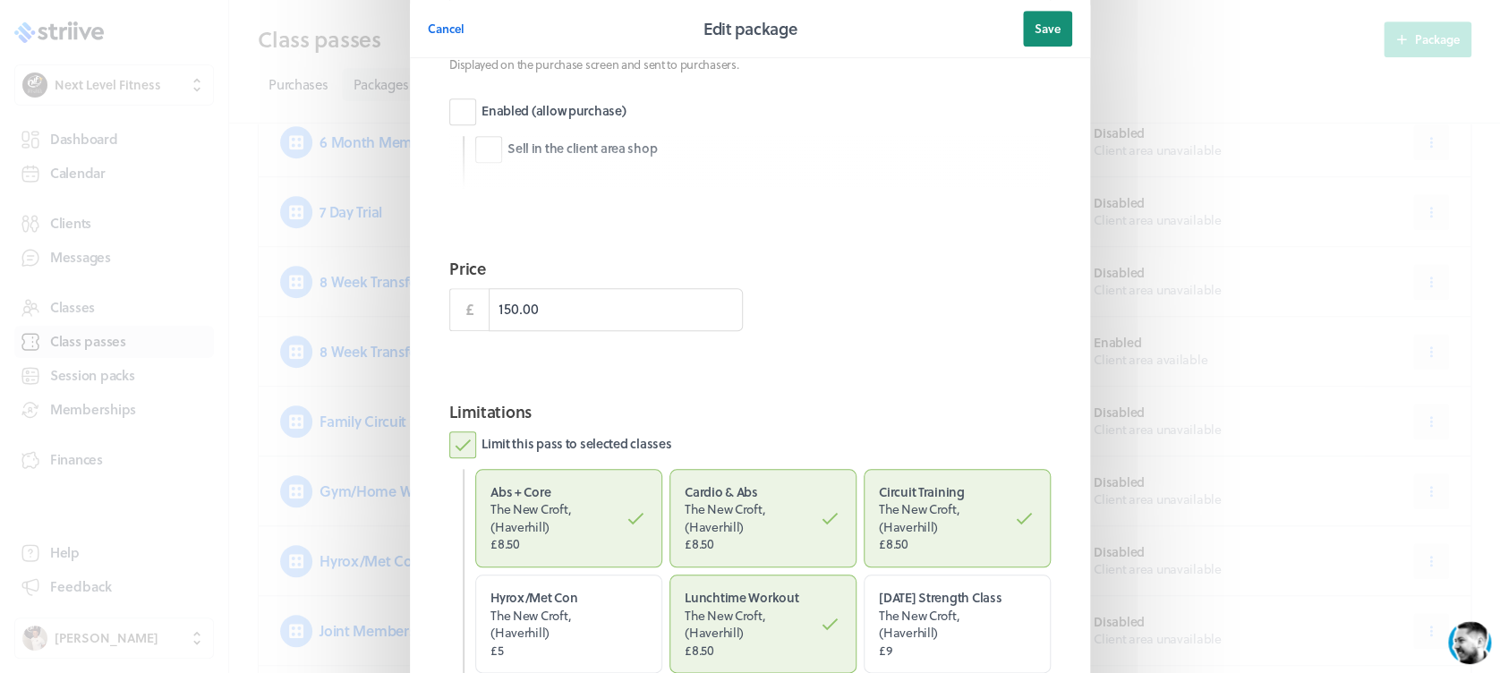
click at [1035, 30] on span "Save" at bounding box center [1048, 29] width 26 height 16
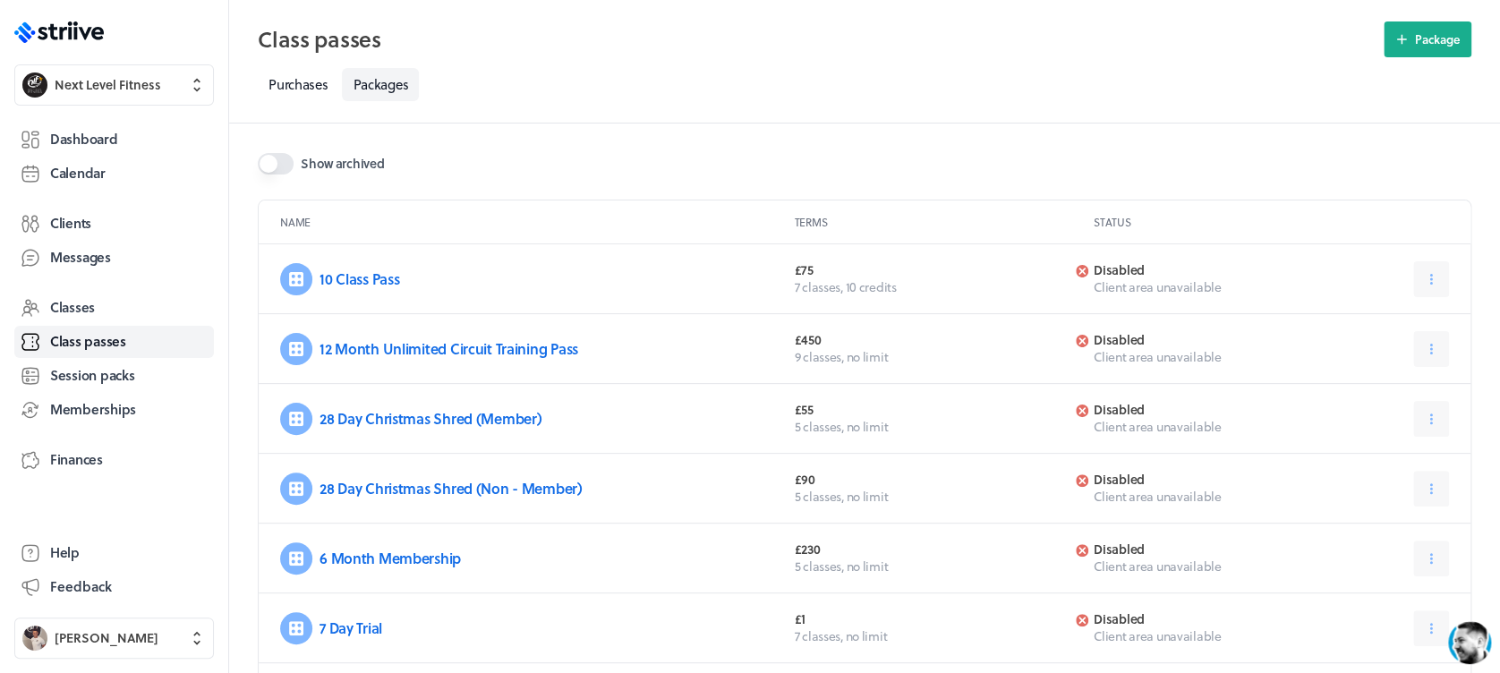
scroll to position [2, 0]
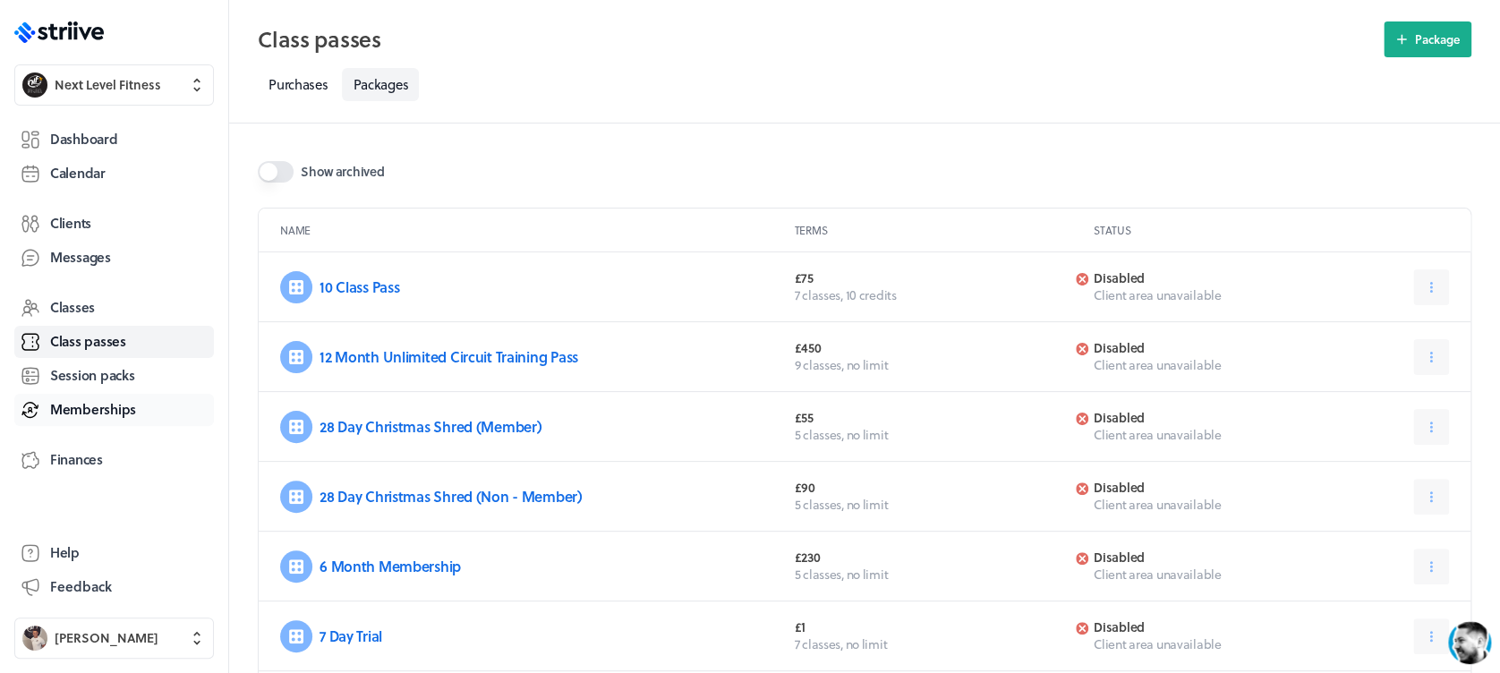
click at [139, 400] on link "Memberships" at bounding box center [114, 410] width 200 height 32
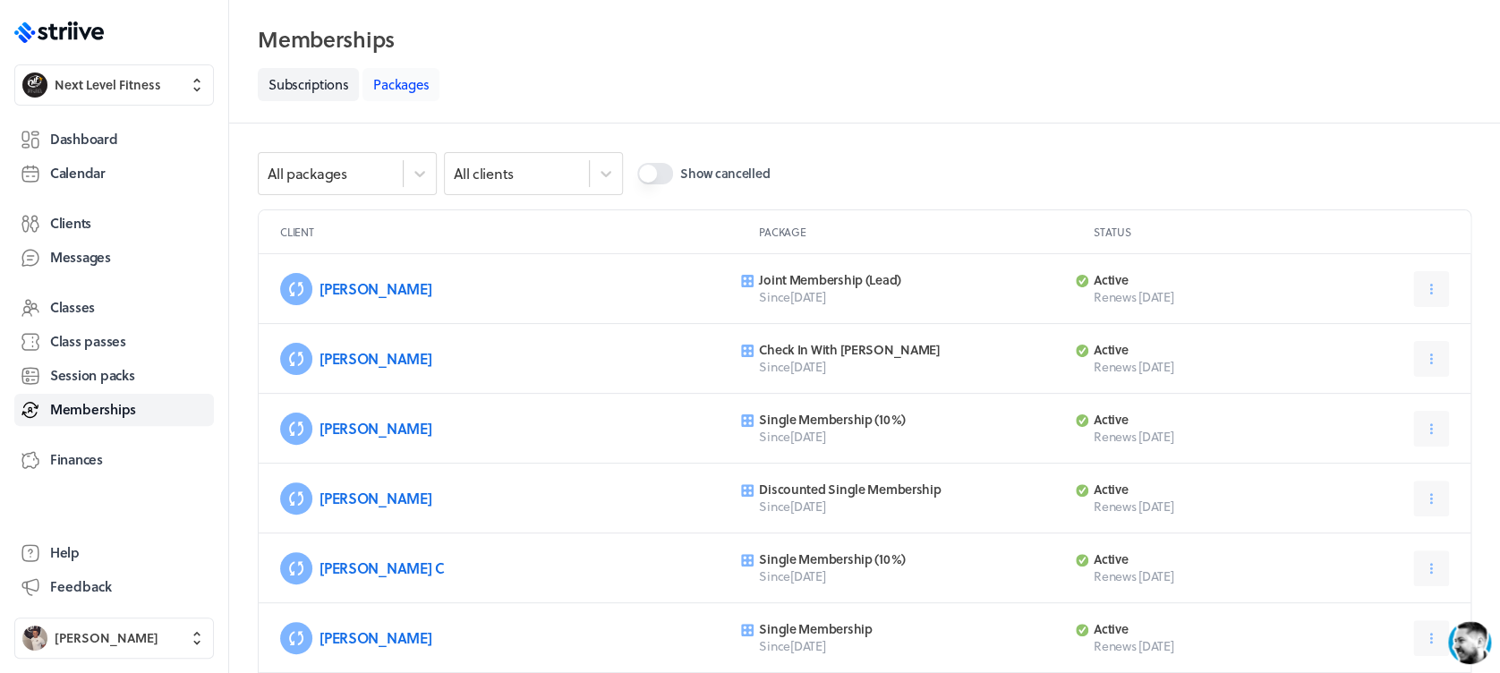
click at [385, 90] on link "Packages" at bounding box center [400, 84] width 77 height 33
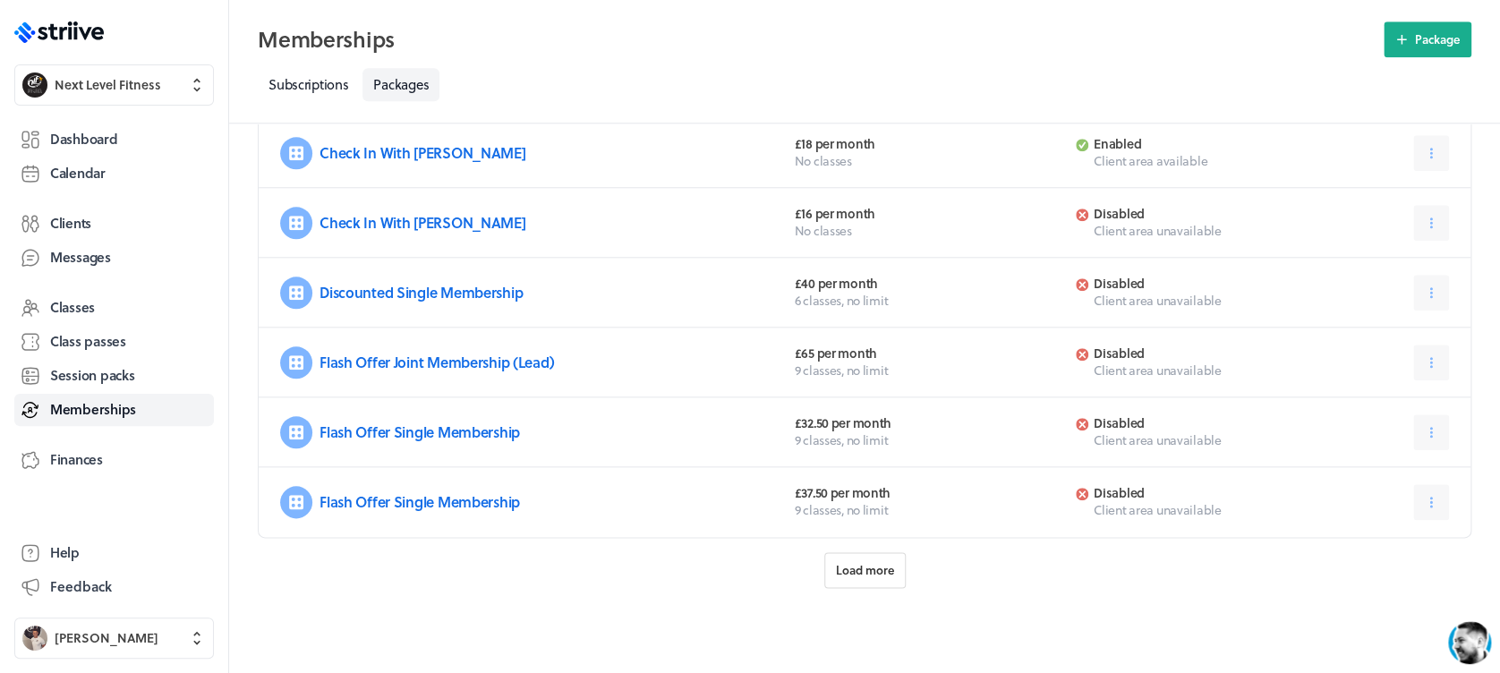
scroll to position [768, 0]
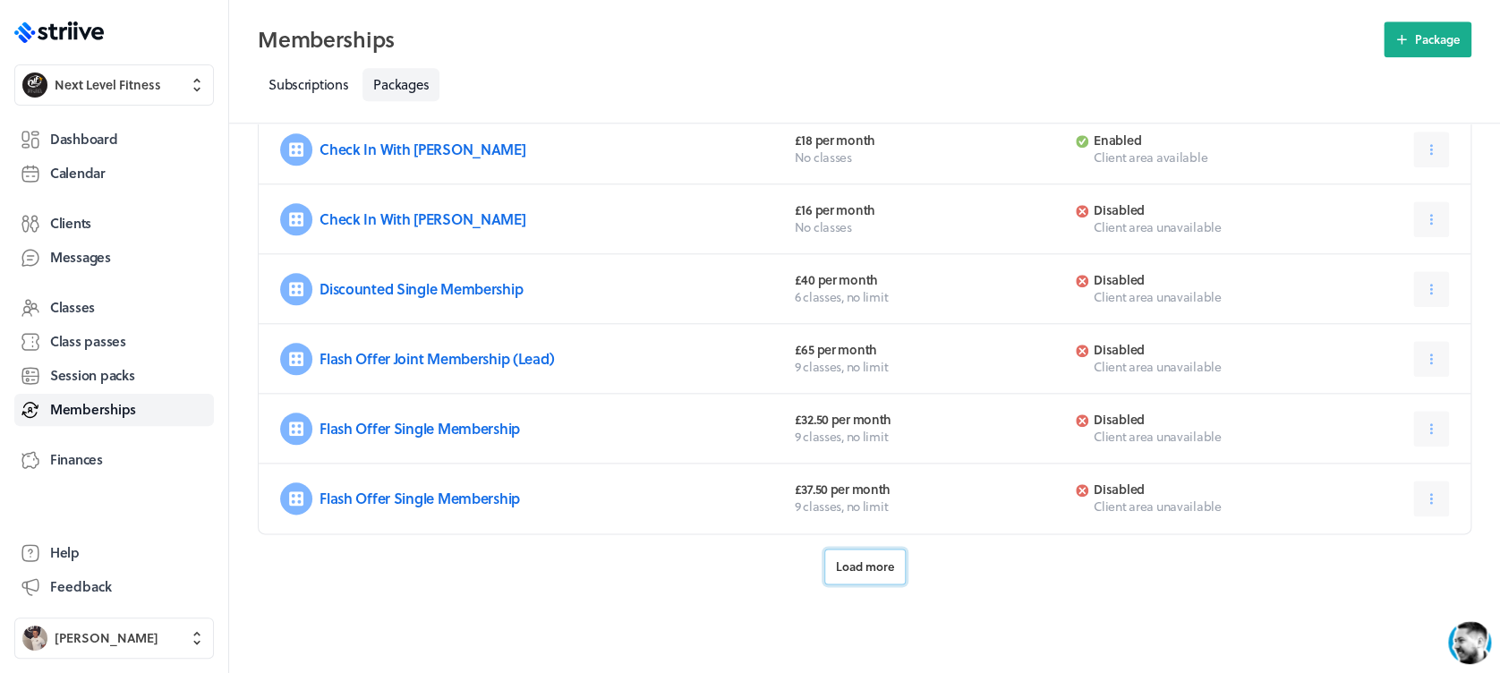
click at [874, 569] on span "Load more" at bounding box center [865, 566] width 58 height 16
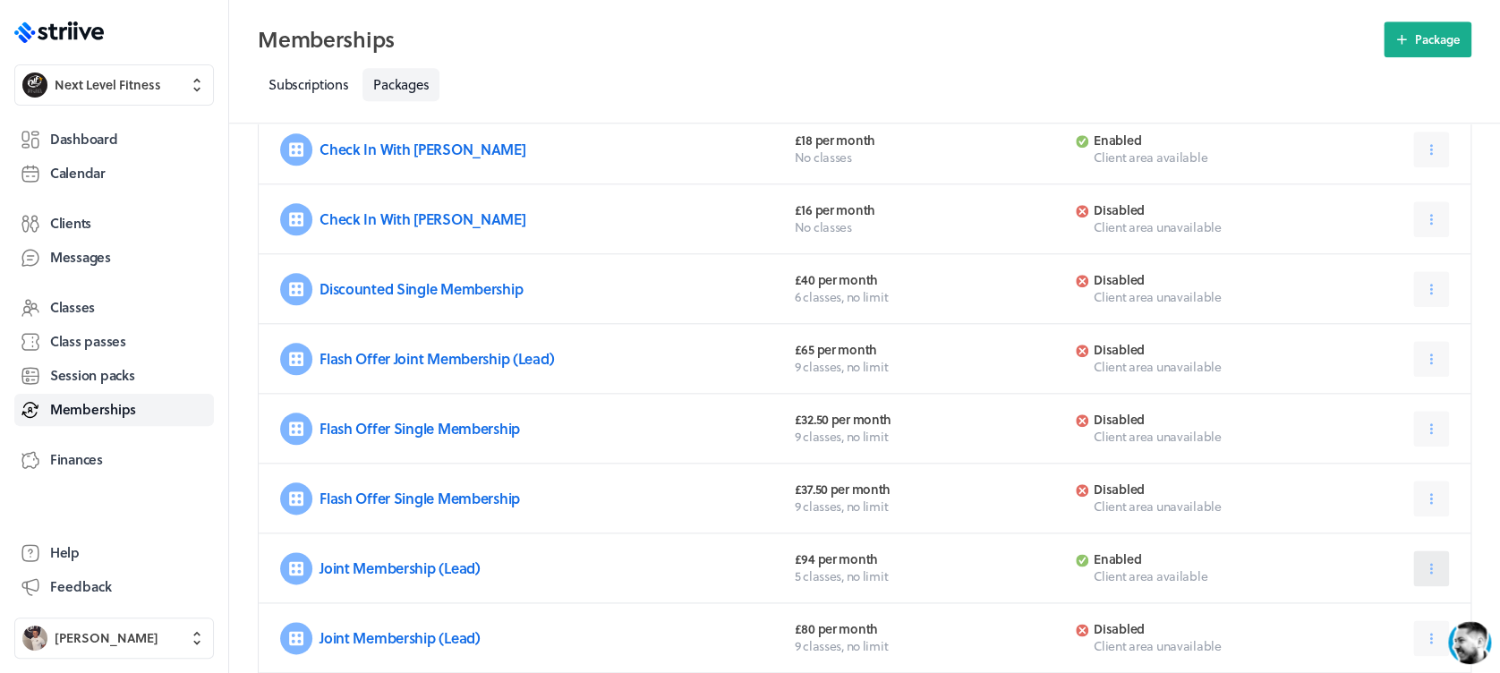
click at [1440, 555] on button at bounding box center [1431, 568] width 36 height 36
click at [1382, 614] on button "Edit" at bounding box center [1386, 613] width 118 height 32
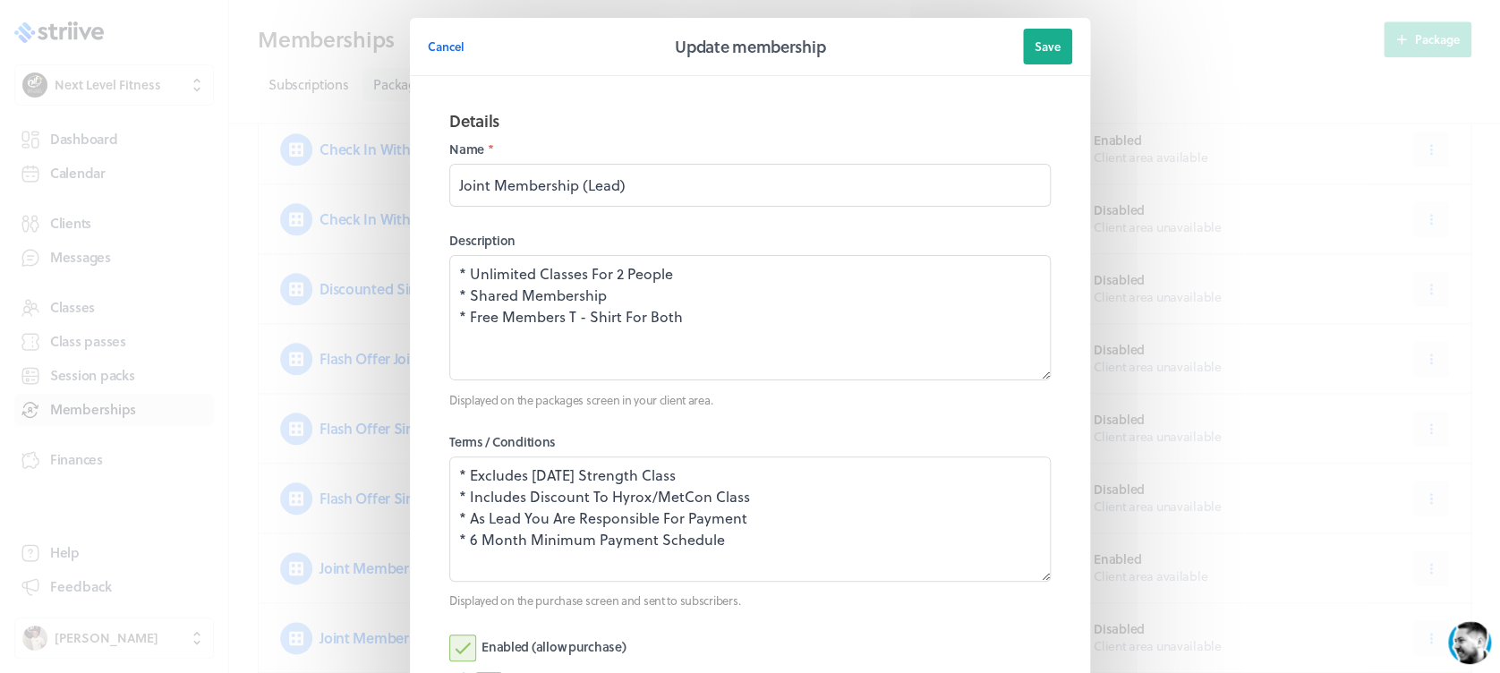
click at [453, 651] on label "Enabled (allow purchase)" at bounding box center [537, 648] width 176 height 27
click at [0, 0] on input "Enabled (allow purchase)" at bounding box center [0, 0] width 0 height 0
click at [1048, 38] on span "Save" at bounding box center [1048, 46] width 26 height 16
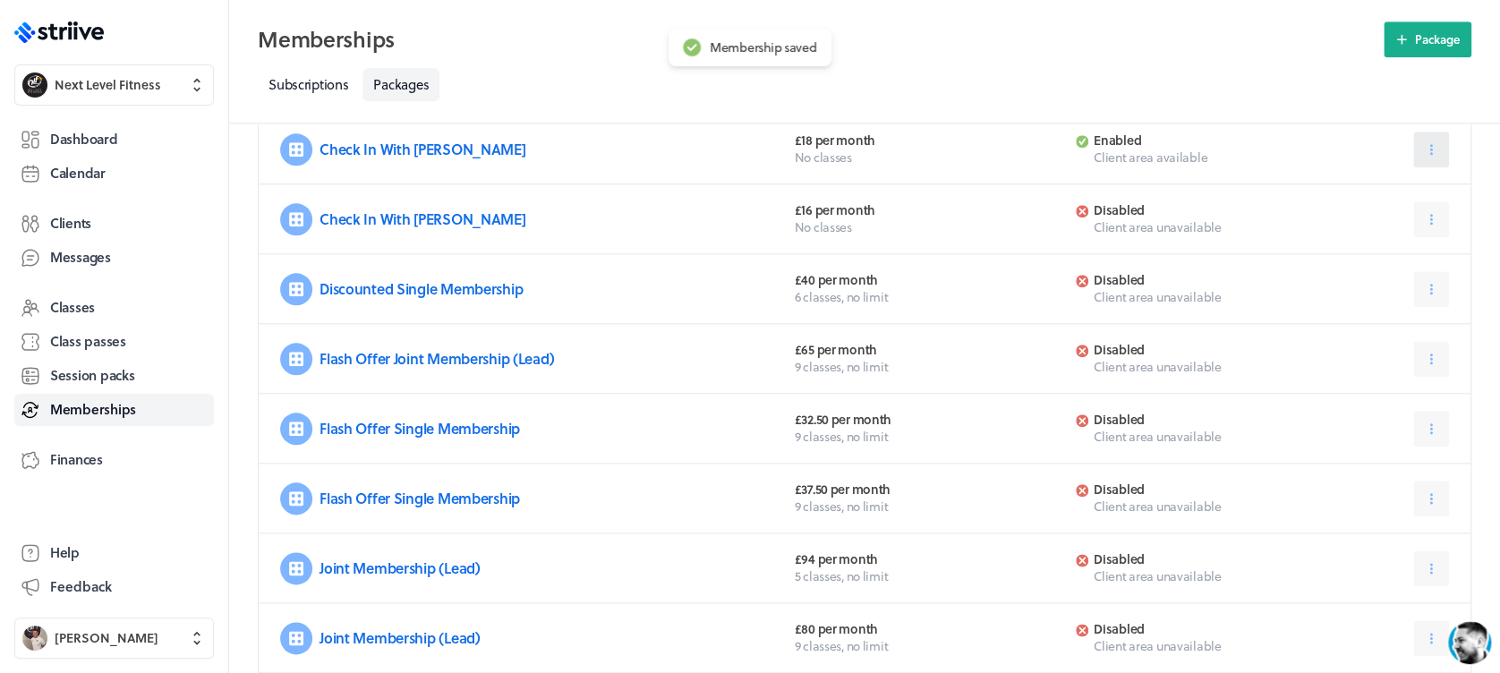
click at [1424, 141] on icon at bounding box center [1431, 149] width 16 height 16
click at [1378, 182] on button "Edit" at bounding box center [1386, 194] width 118 height 32
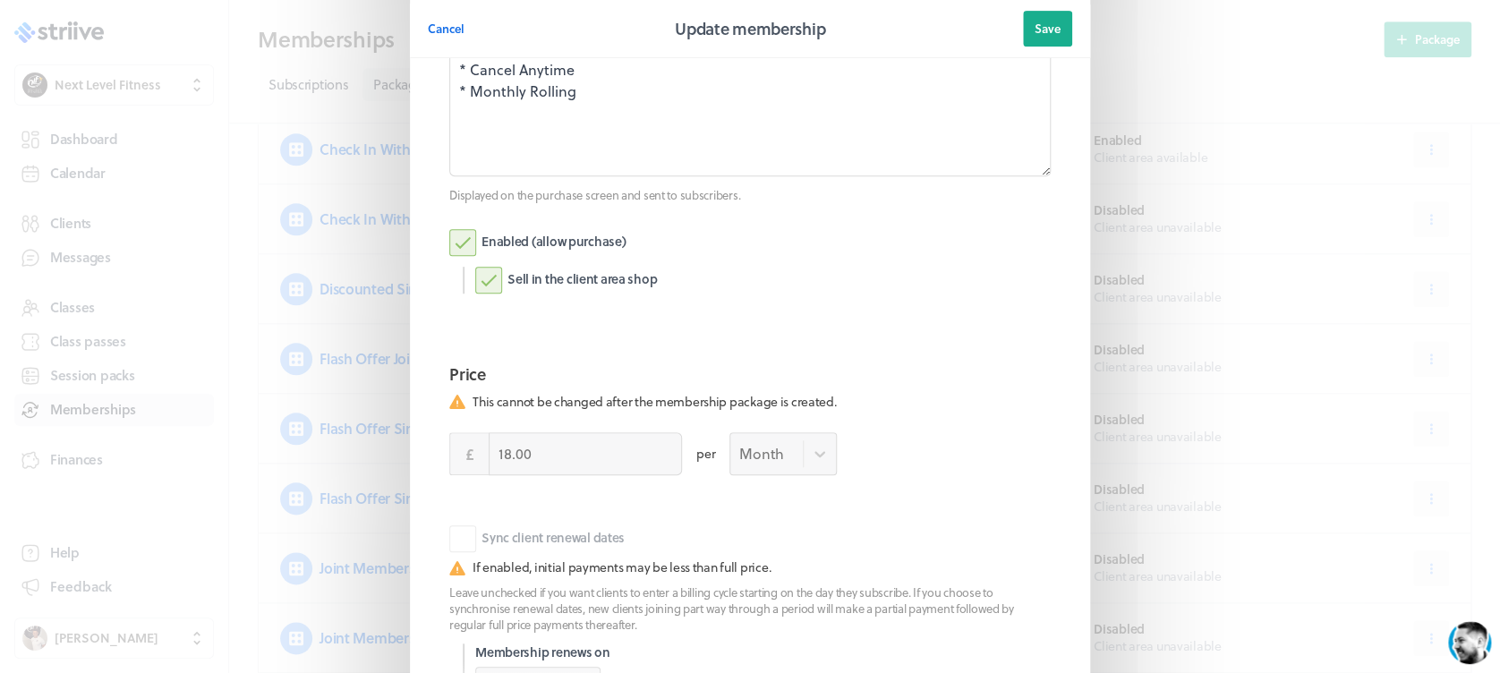
scroll to position [404, 0]
click at [458, 248] on label "Enabled (allow purchase)" at bounding box center [537, 244] width 176 height 27
click at [0, 0] on input "Enabled (allow purchase)" at bounding box center [0, 0] width 0 height 0
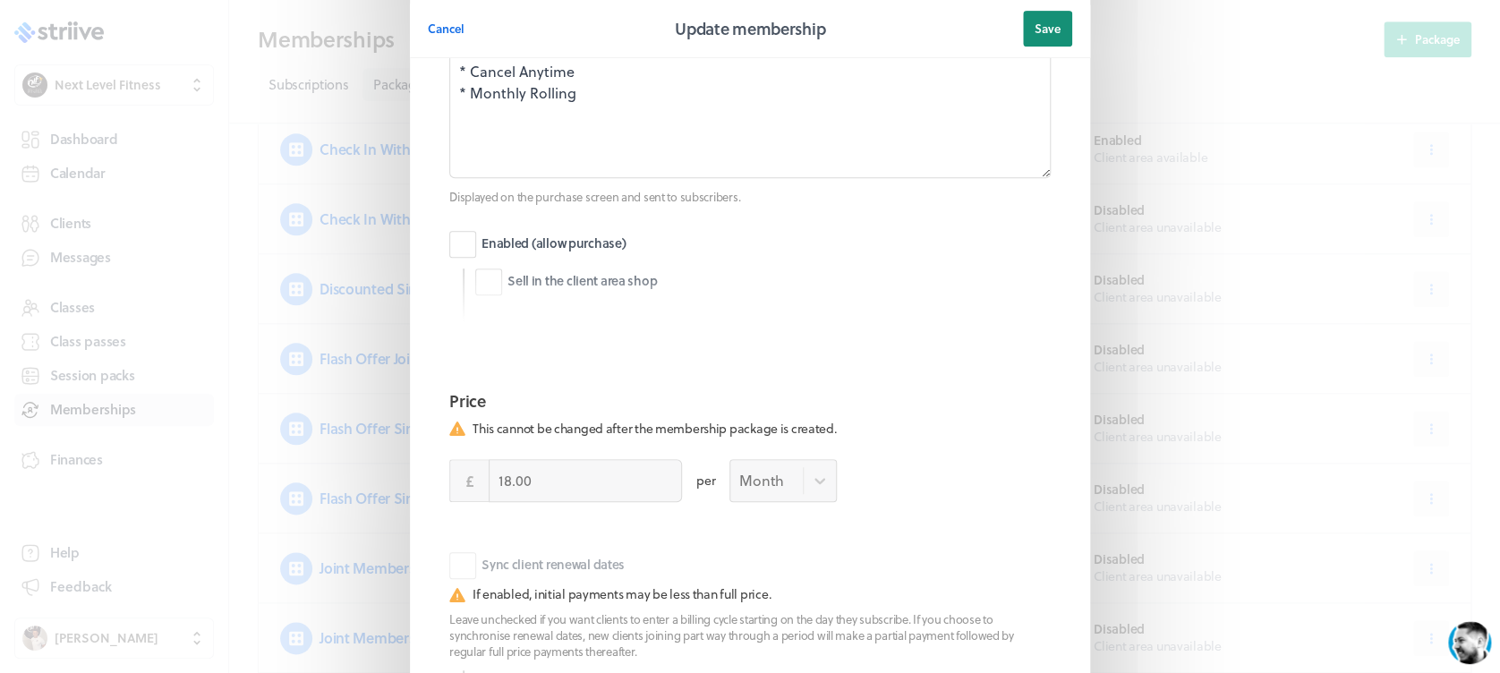
click at [1037, 41] on button "Save" at bounding box center [1047, 29] width 49 height 36
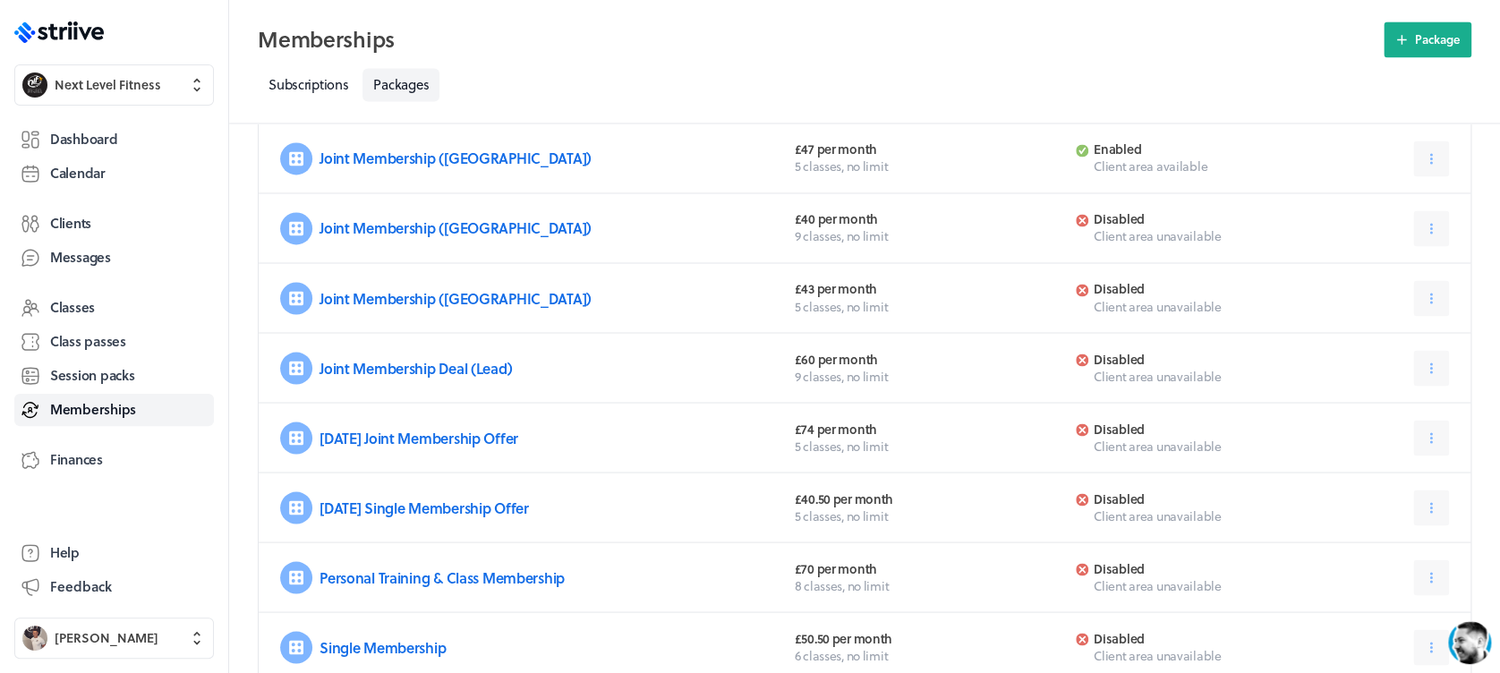
scroll to position [1815, 0]
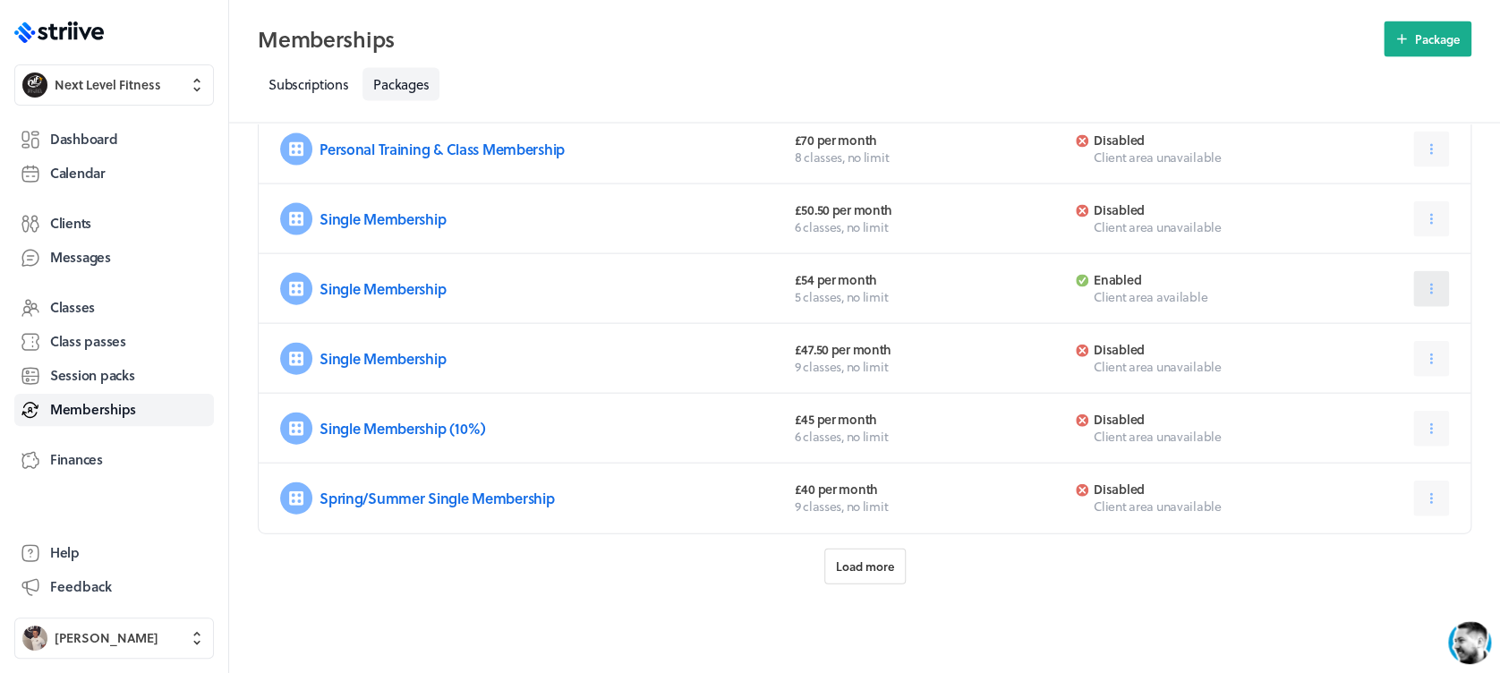
click at [1439, 286] on button at bounding box center [1431, 289] width 36 height 36
click at [1388, 337] on button "Edit" at bounding box center [1386, 334] width 118 height 32
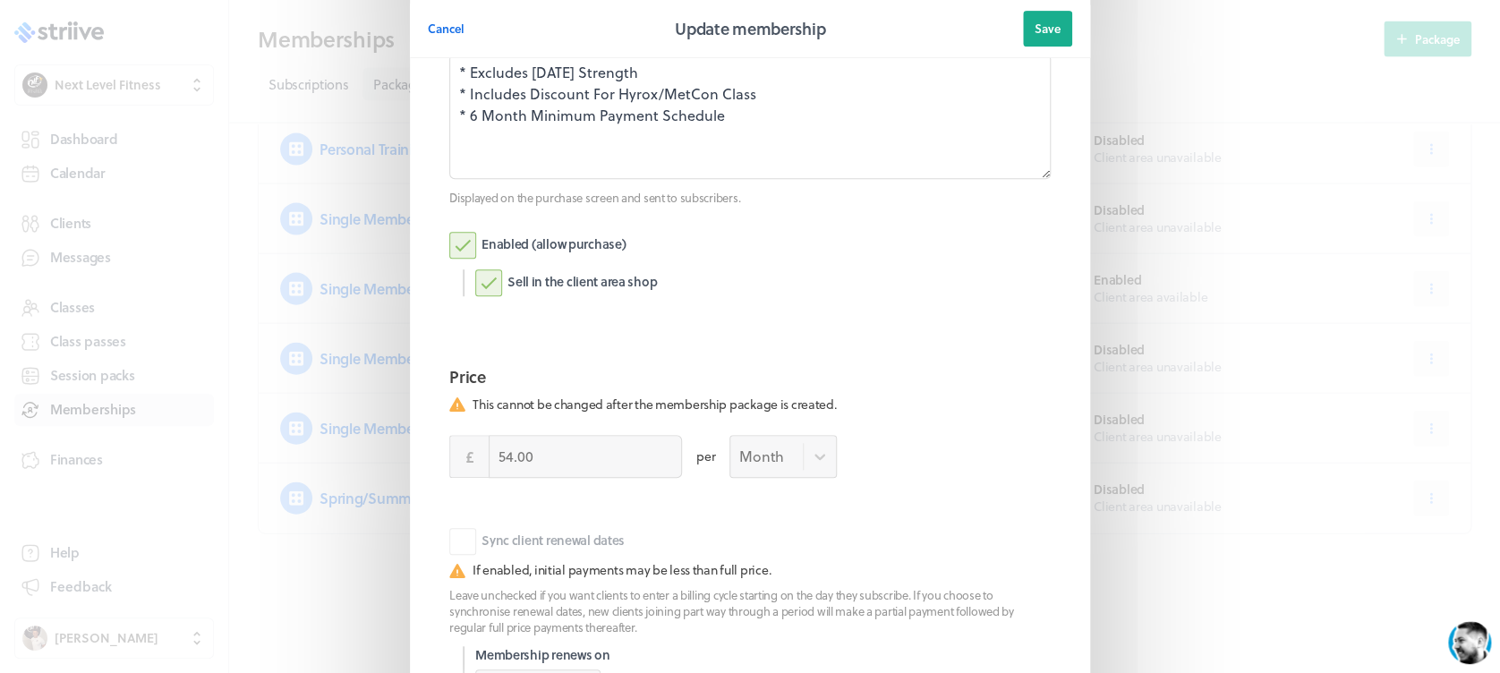
scroll to position [401, 0]
click at [463, 239] on label "Enabled (allow purchase)" at bounding box center [537, 247] width 176 height 27
click at [0, 0] on input "Enabled (allow purchase)" at bounding box center [0, 0] width 0 height 0
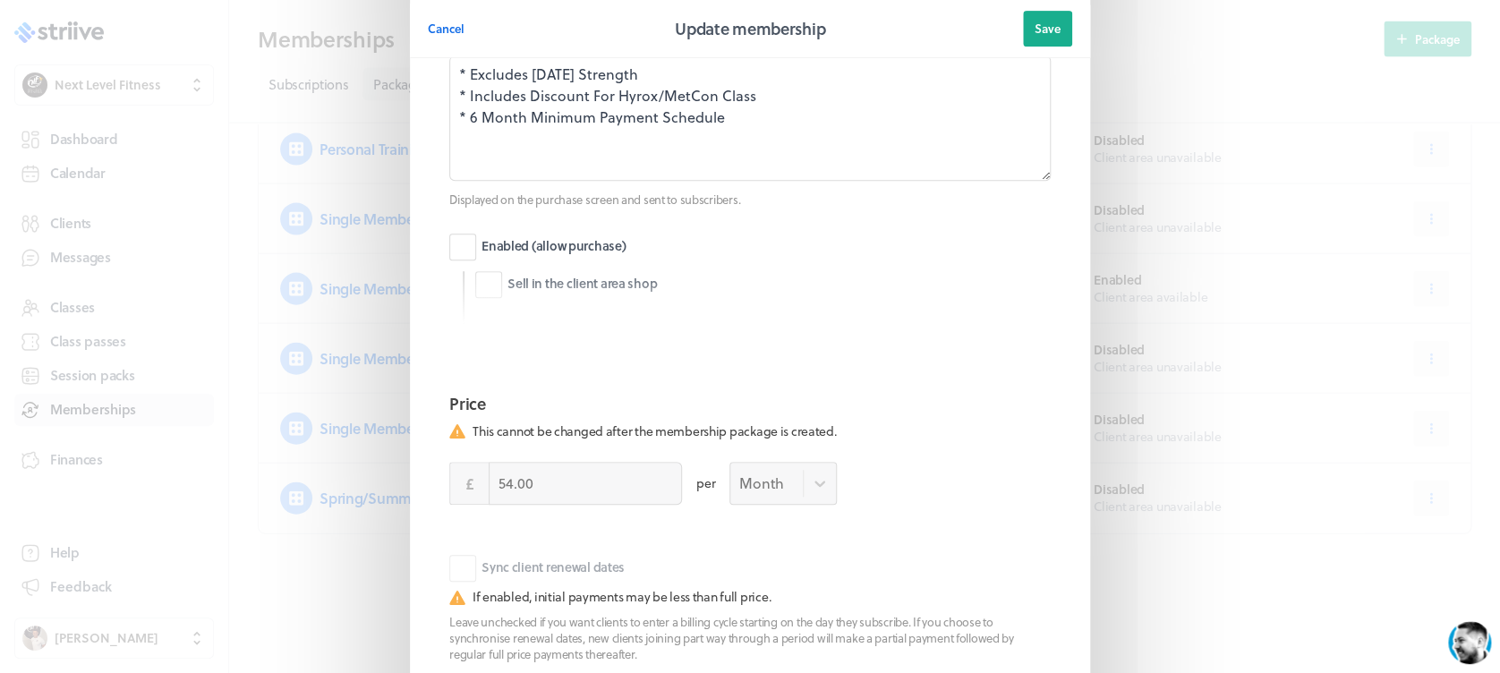
click at [1053, 32] on button "Save" at bounding box center [1047, 29] width 49 height 36
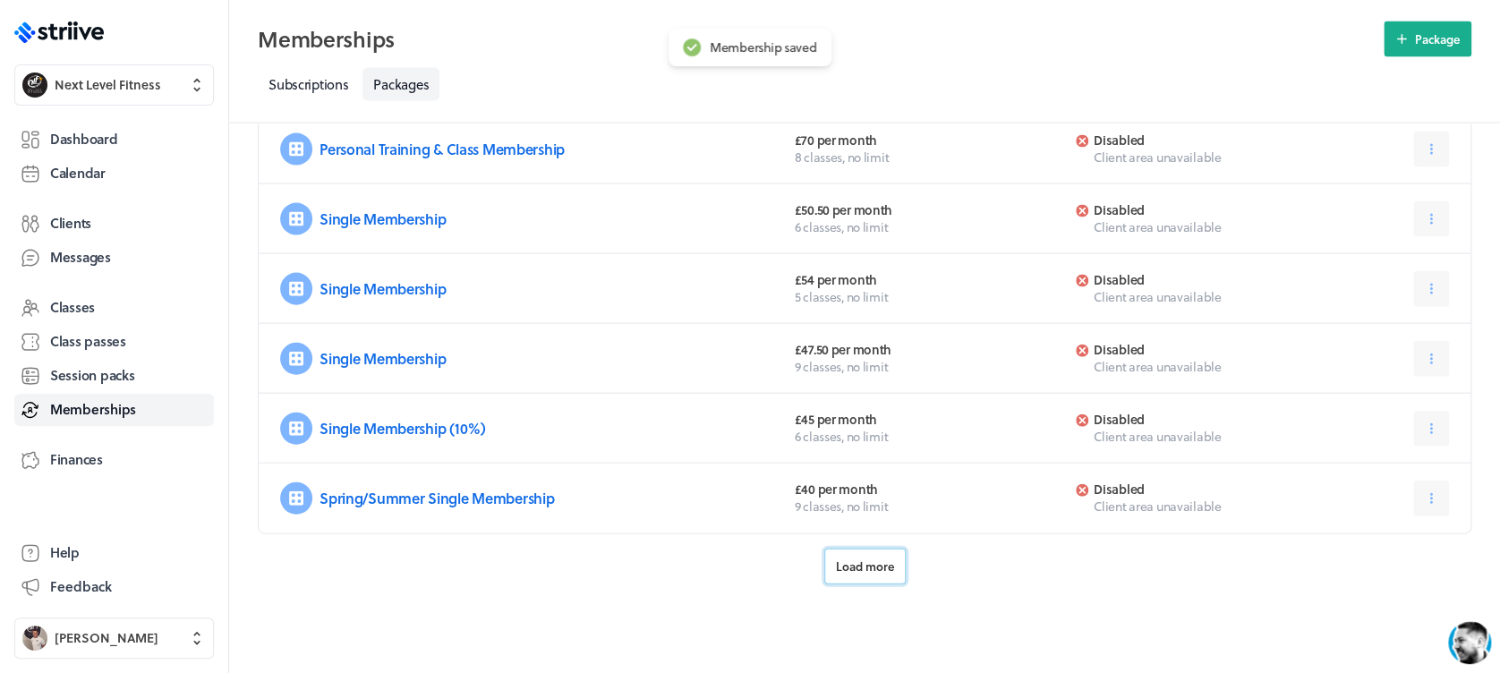
click at [852, 565] on span "Load more" at bounding box center [865, 566] width 58 height 16
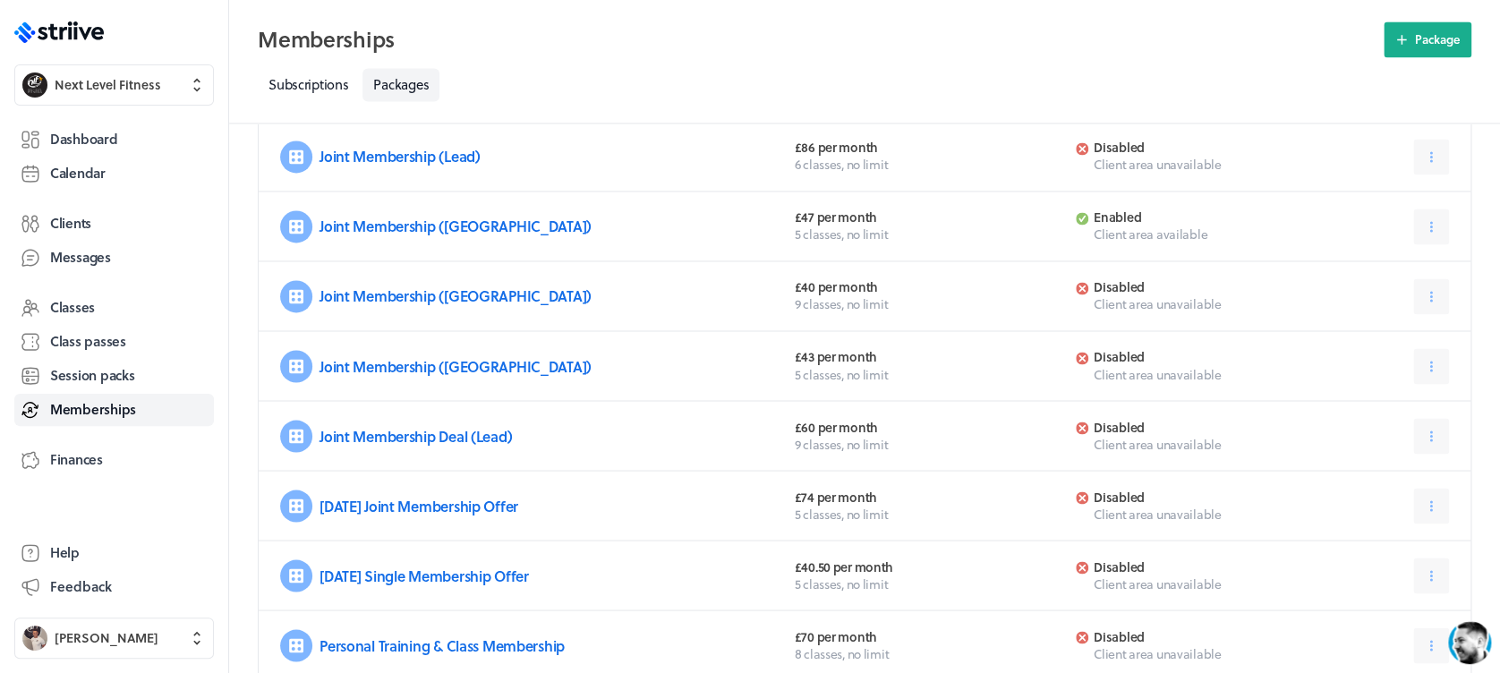
scroll to position [1317, 0]
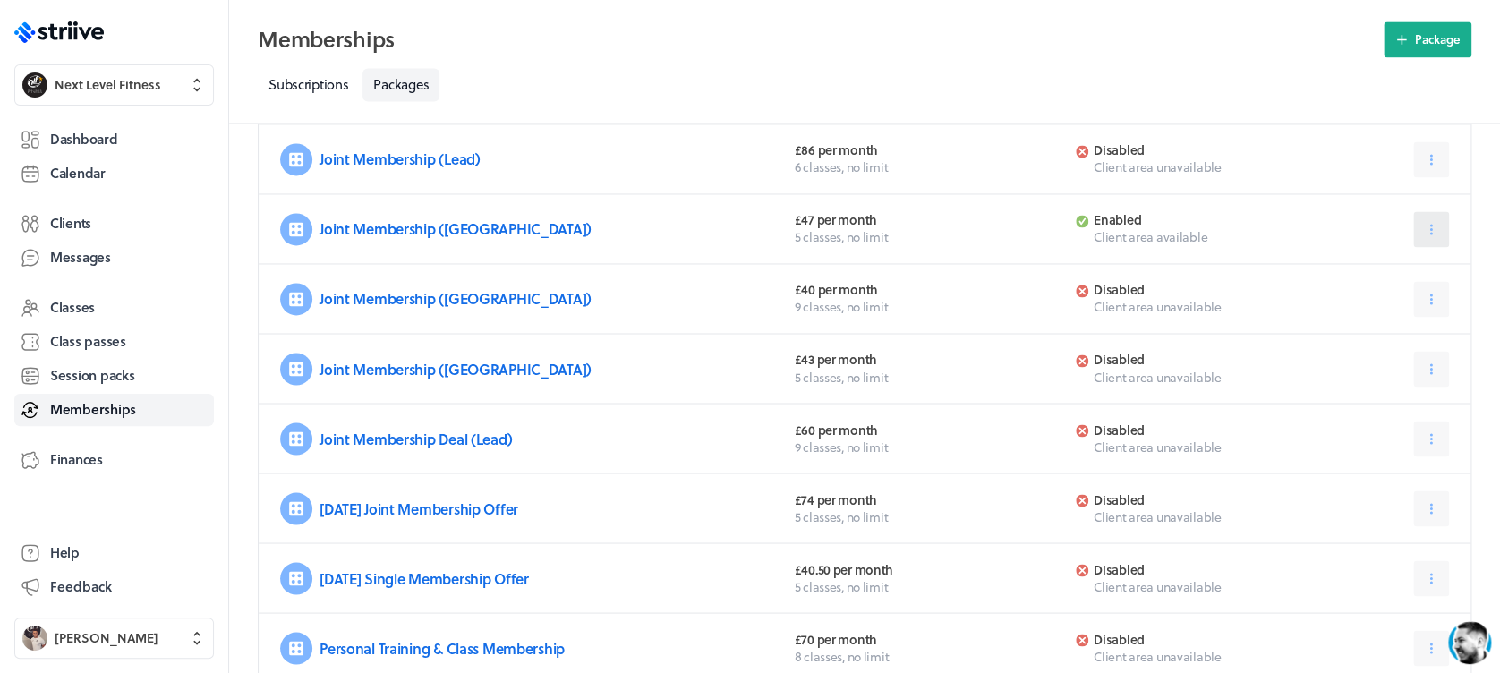
click at [1433, 243] on button at bounding box center [1431, 229] width 36 height 36
click at [1377, 265] on span "Edit" at bounding box center [1369, 273] width 22 height 16
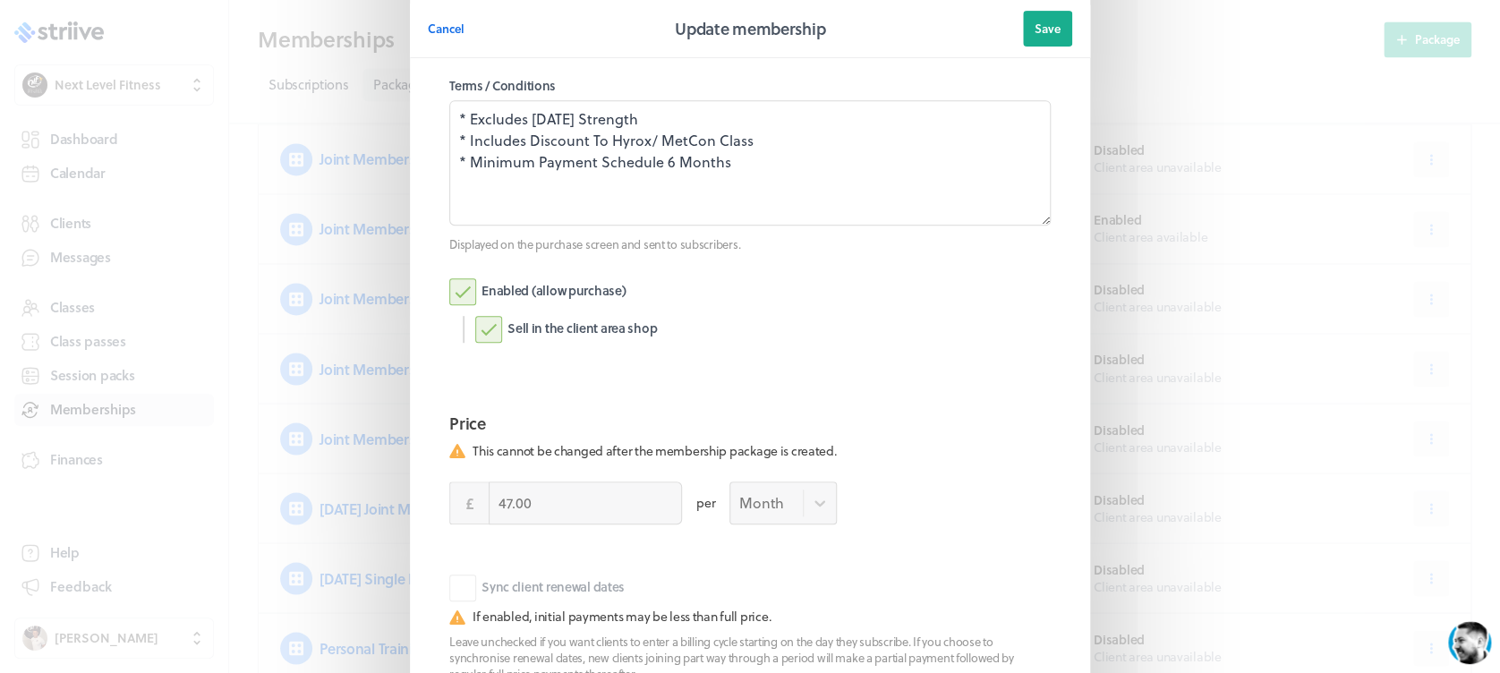
scroll to position [330, 0]
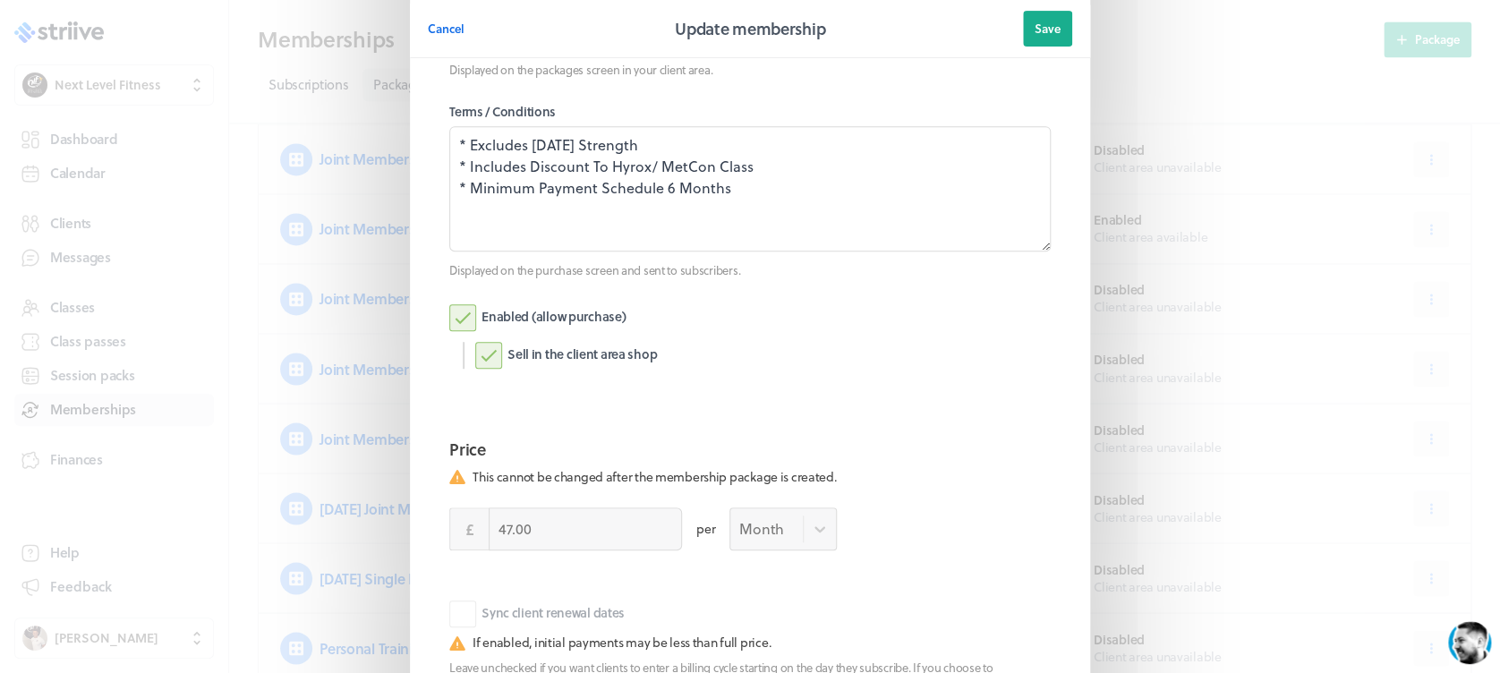
click at [456, 308] on label "Enabled (allow purchase)" at bounding box center [537, 317] width 176 height 27
click at [0, 0] on input "Enabled (allow purchase)" at bounding box center [0, 0] width 0 height 0
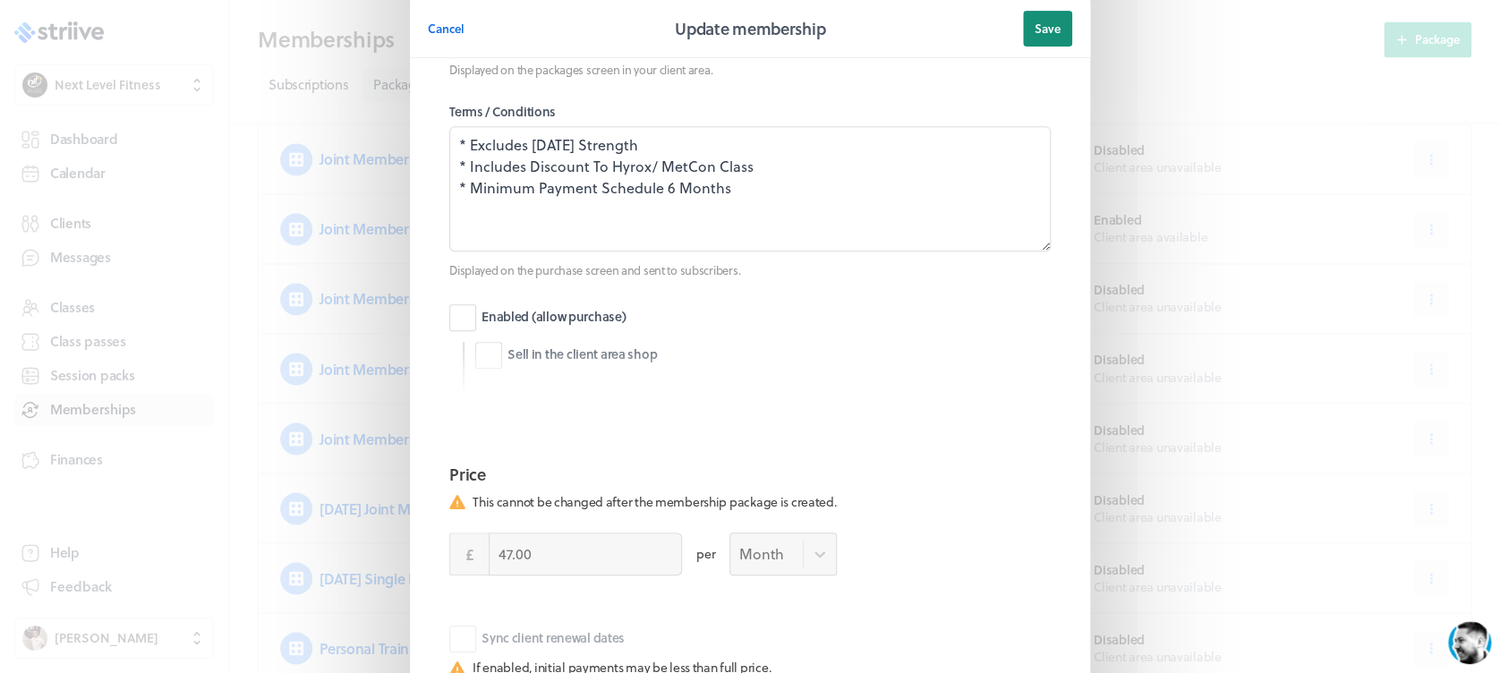
click at [1035, 21] on span "Save" at bounding box center [1048, 29] width 26 height 16
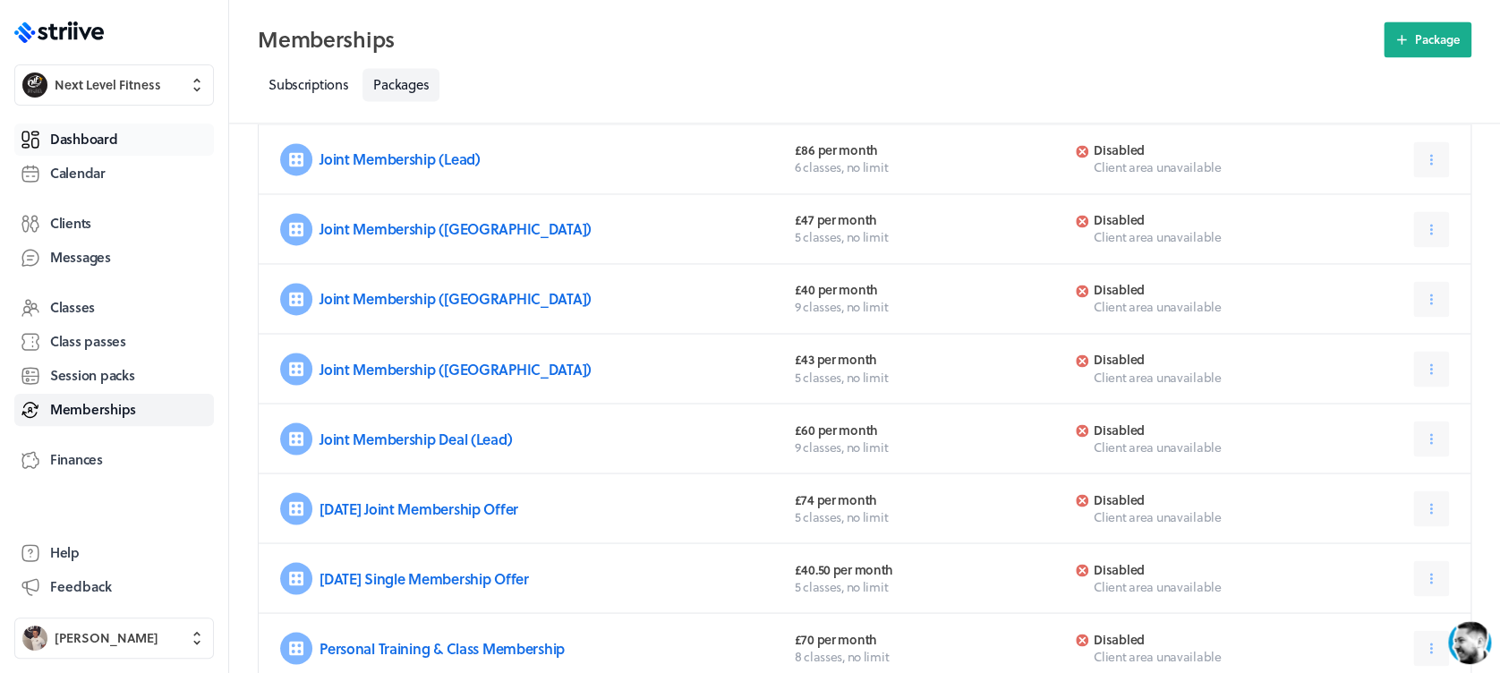
click at [120, 129] on link "Dashboard" at bounding box center [114, 140] width 200 height 32
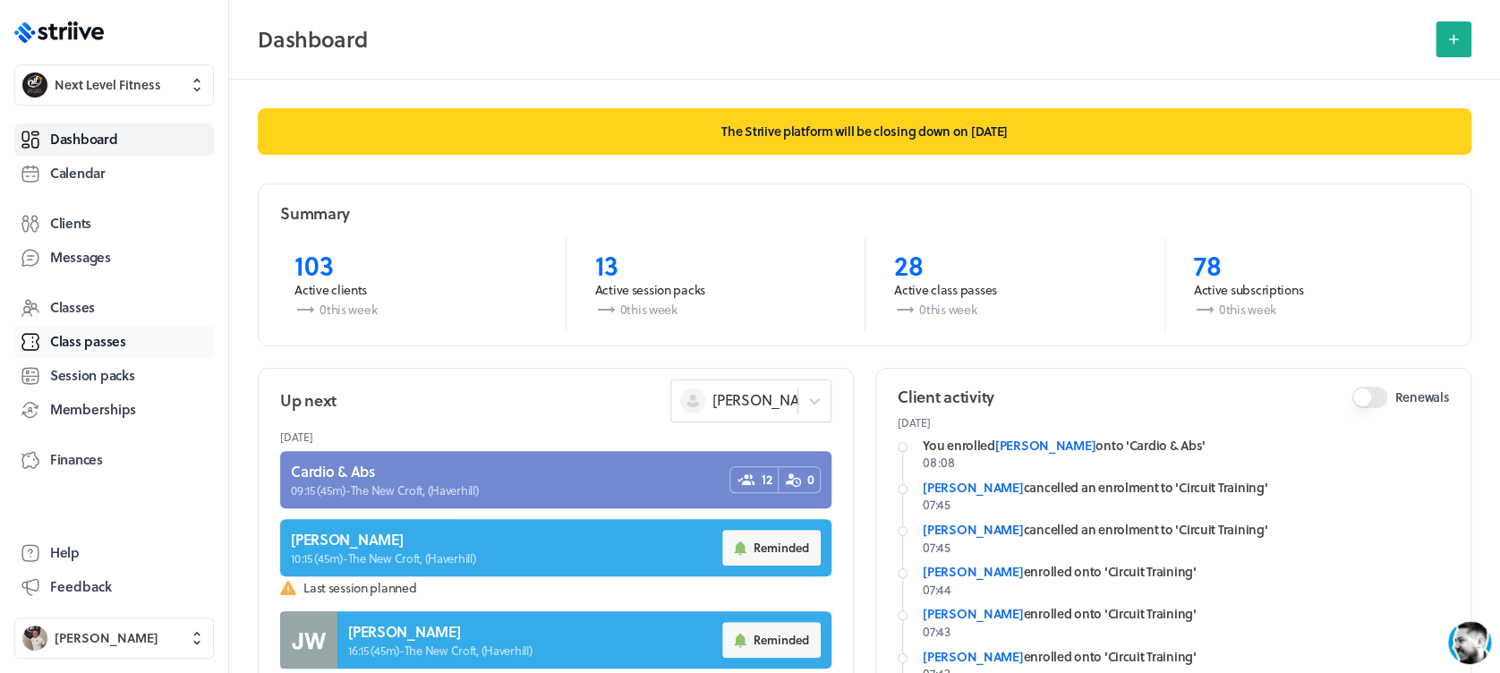
click at [107, 341] on span "Class passes" at bounding box center [88, 341] width 76 height 19
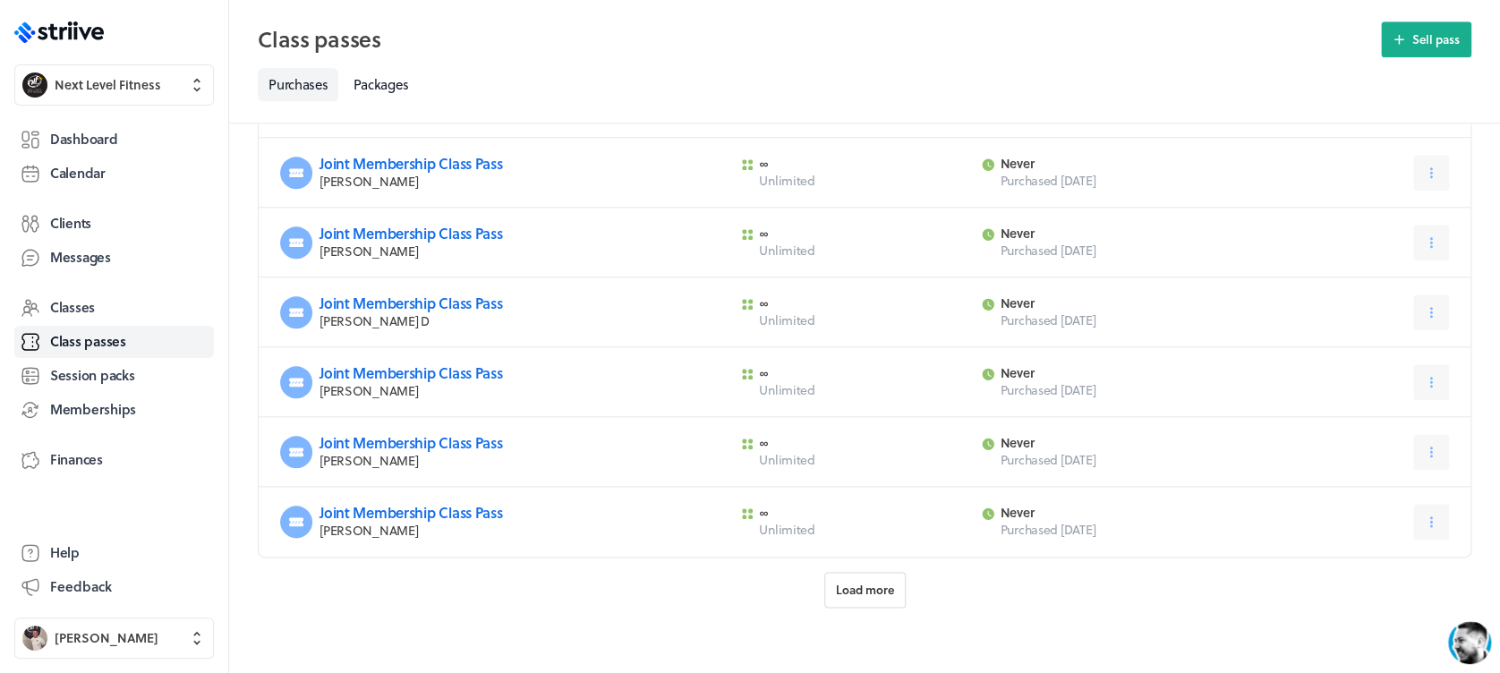
scroll to position [768, 0]
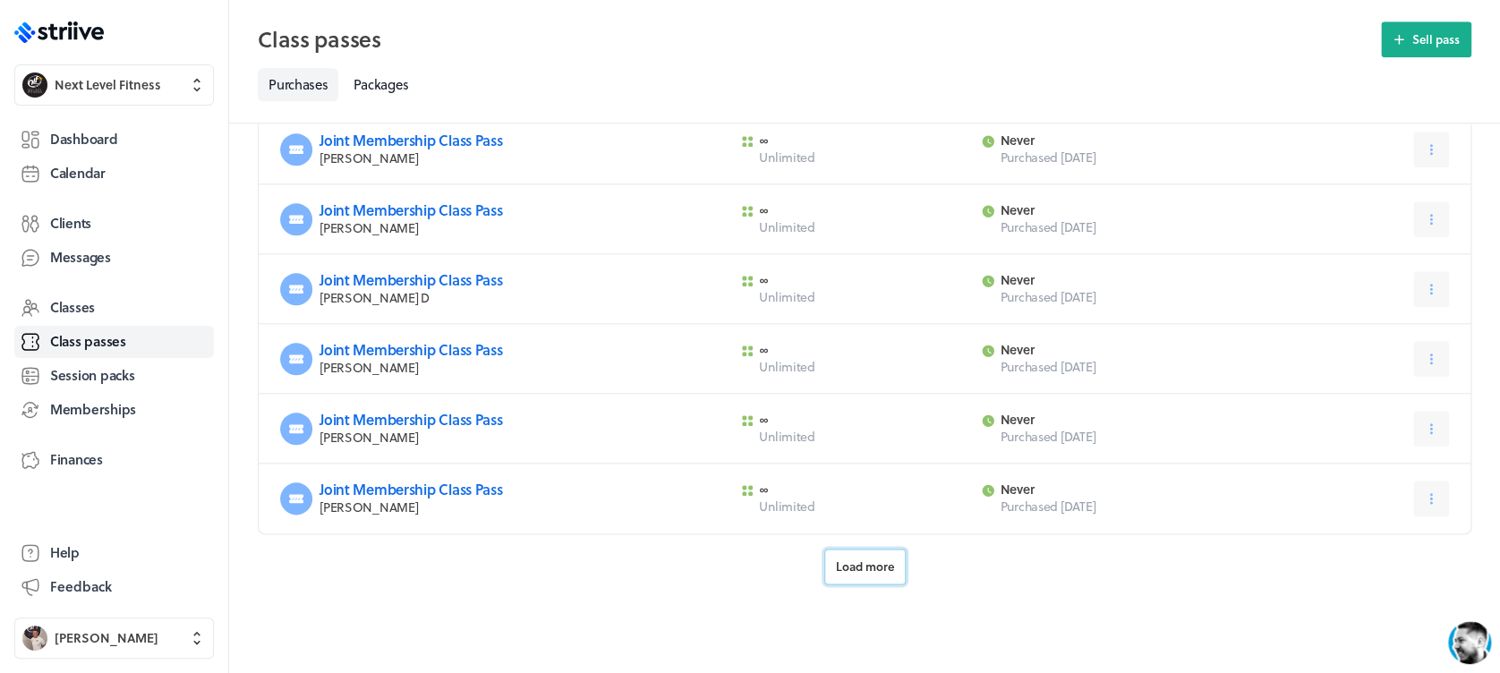
click at [870, 558] on span "Load more" at bounding box center [865, 566] width 58 height 16
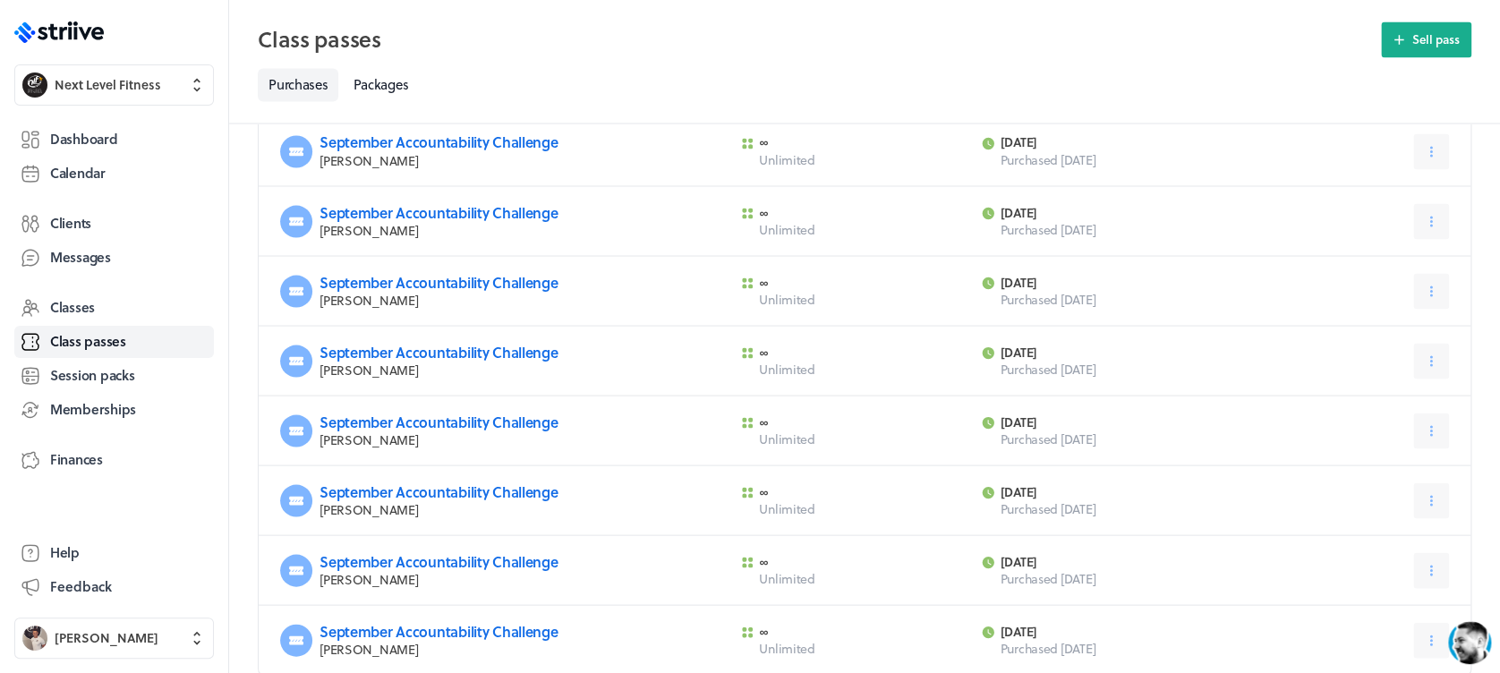
scroll to position [1625, 0]
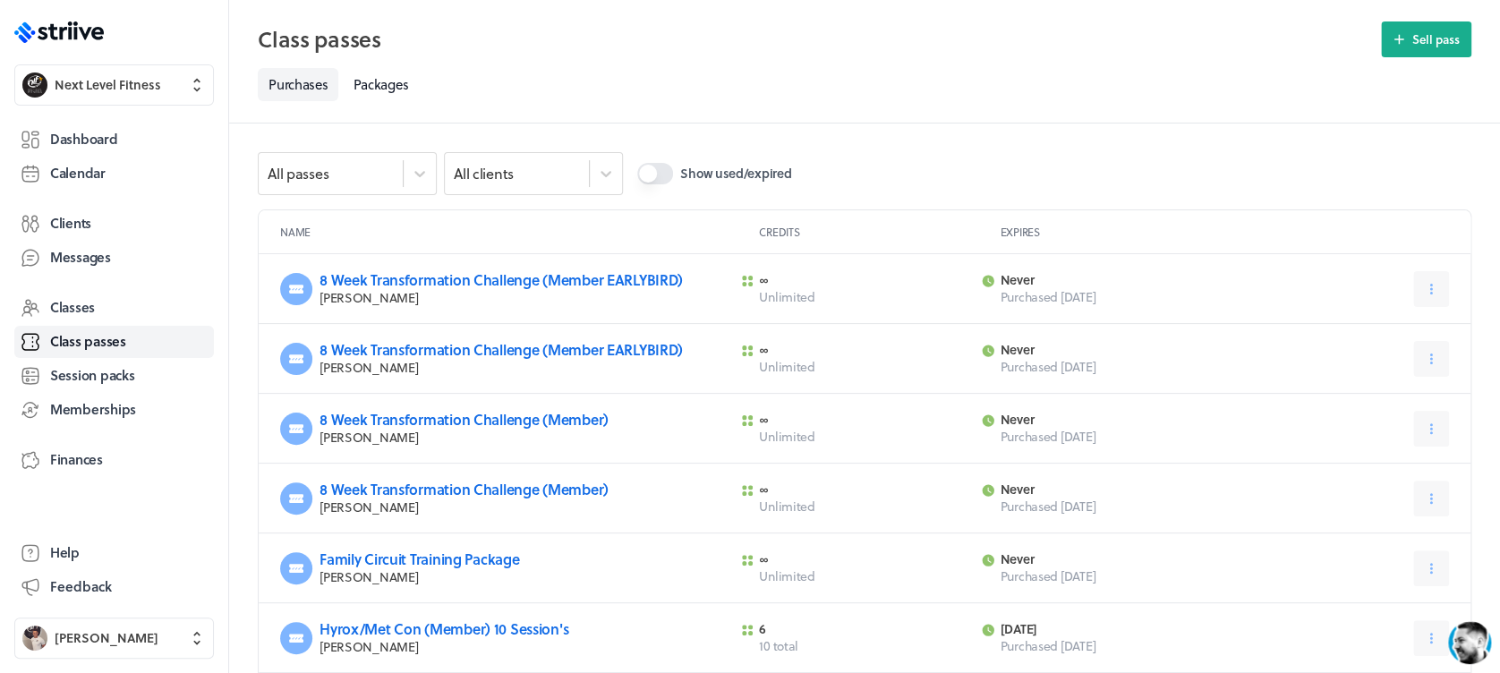
scroll to position [768, 0]
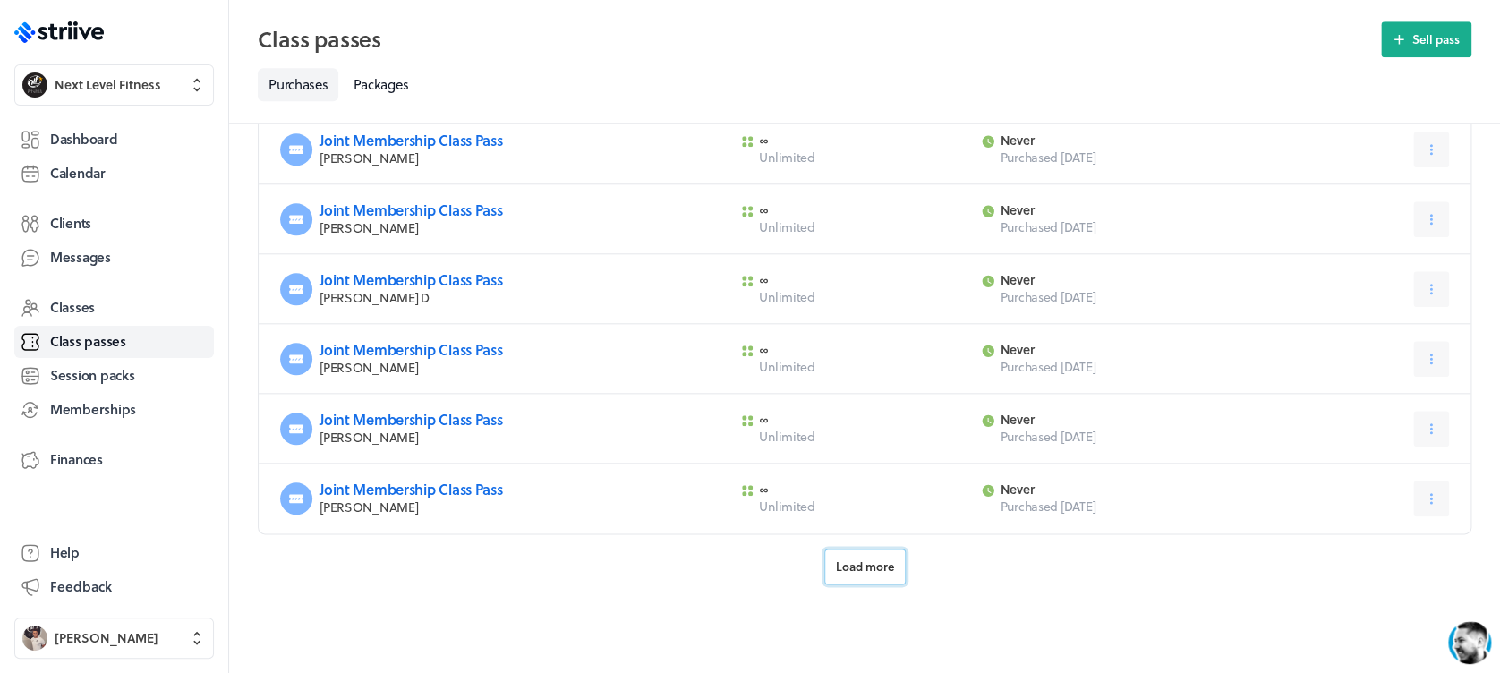
click at [852, 564] on span "Load more" at bounding box center [865, 566] width 58 height 16
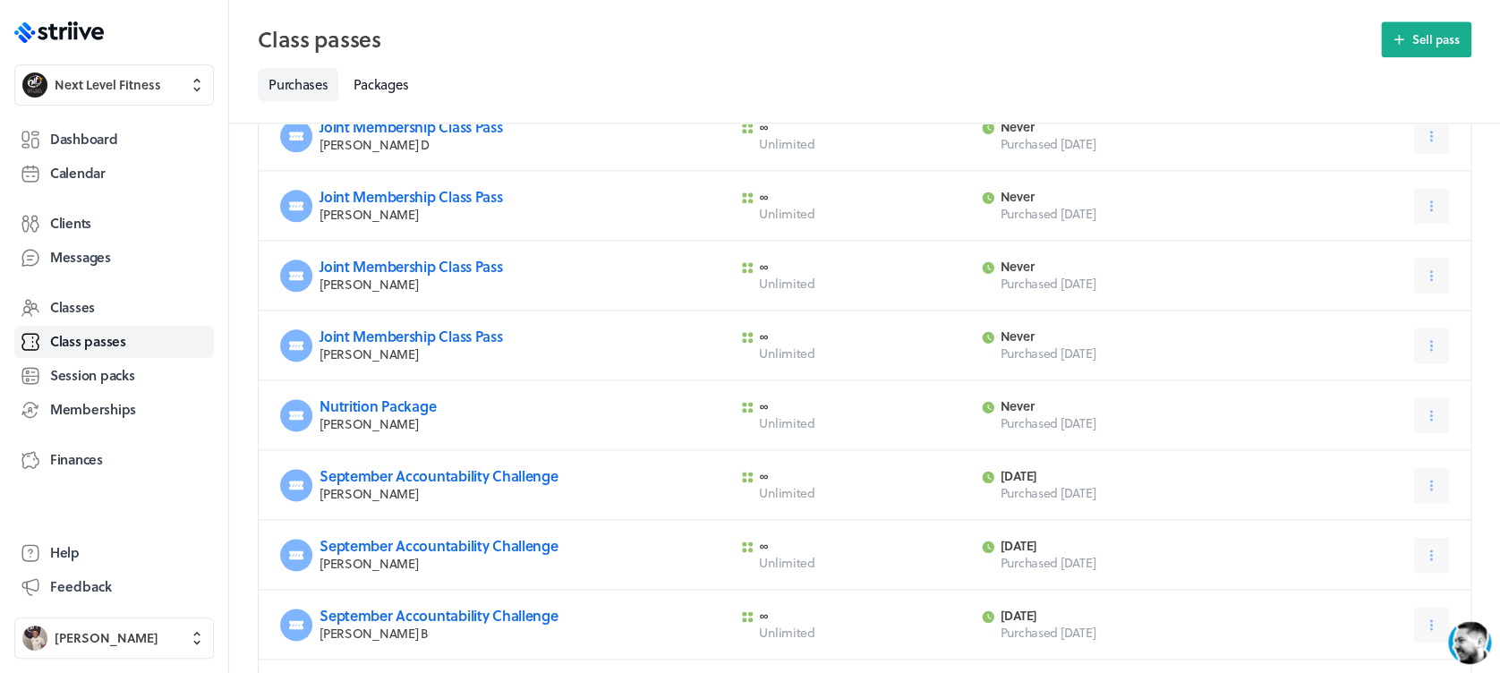
scroll to position [0, 0]
